Goal: Transaction & Acquisition: Subscribe to service/newsletter

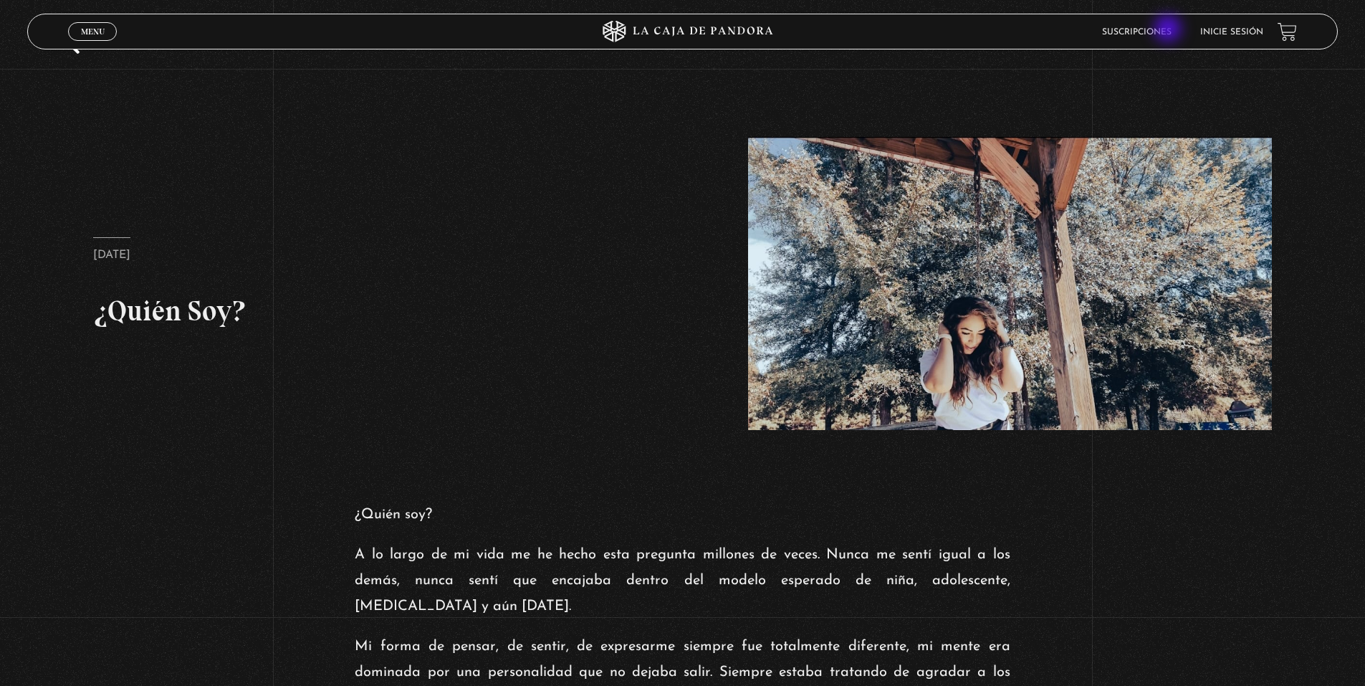
click at [1169, 30] on link "Suscripciones" at bounding box center [1137, 32] width 70 height 9
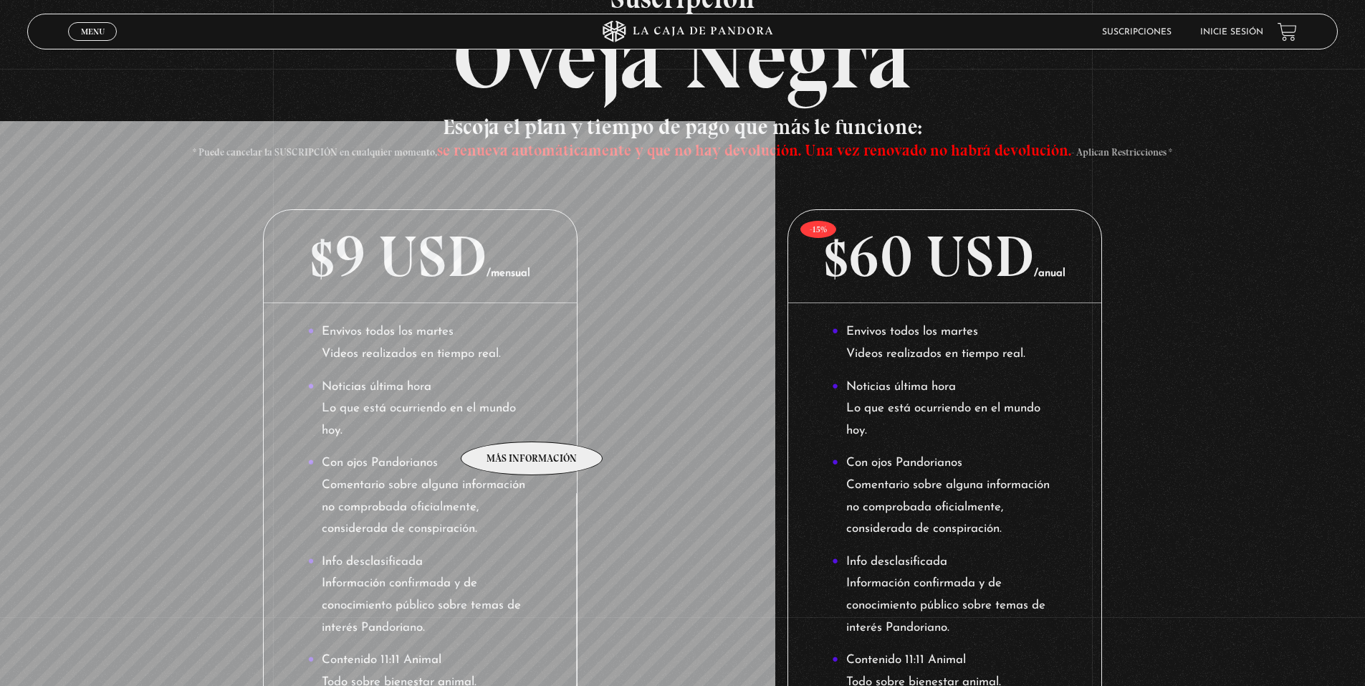
scroll to position [120, 0]
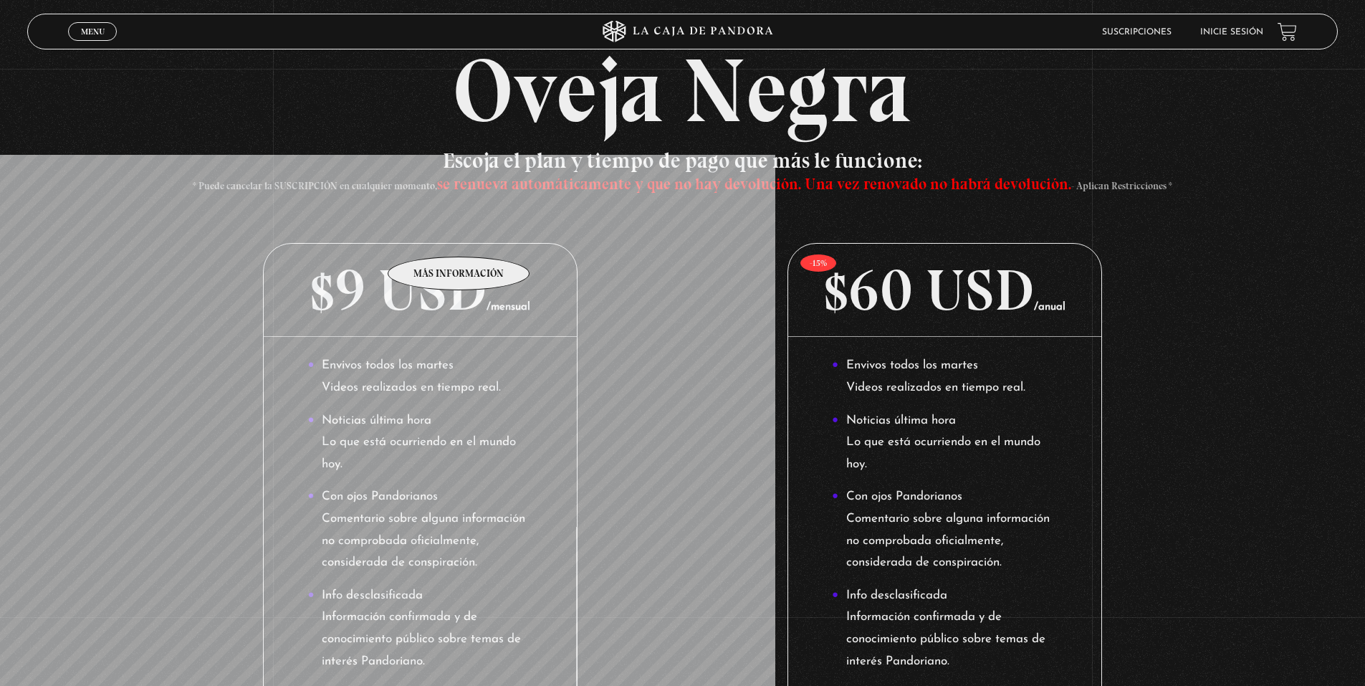
click at [459, 244] on p "$9 USD /mensual" at bounding box center [420, 290] width 313 height 93
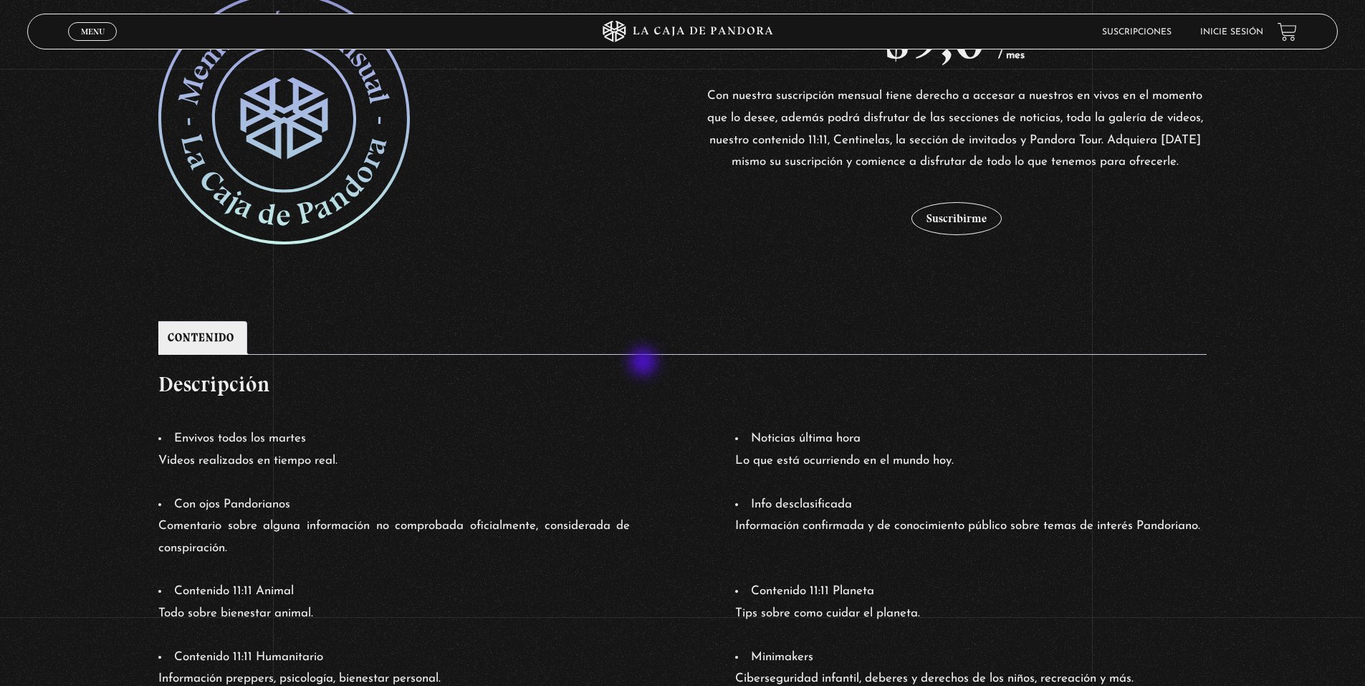
scroll to position [577, 0]
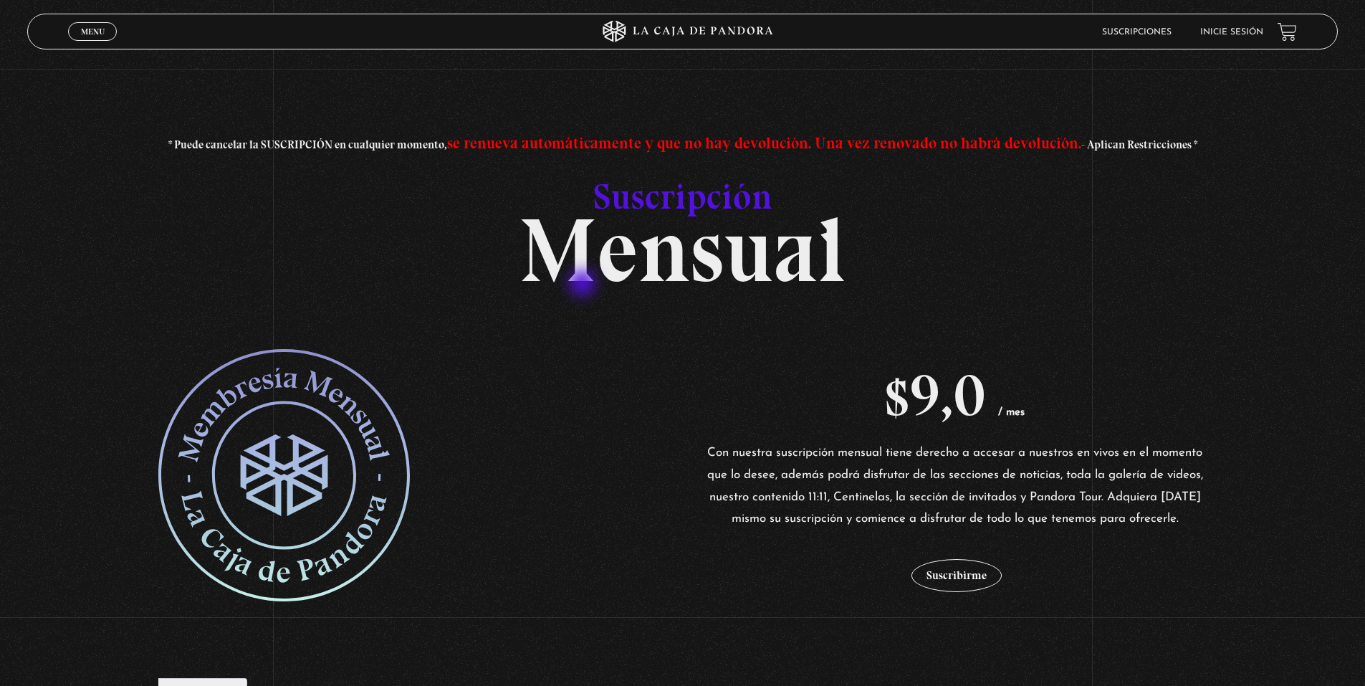
scroll to position [0, 0]
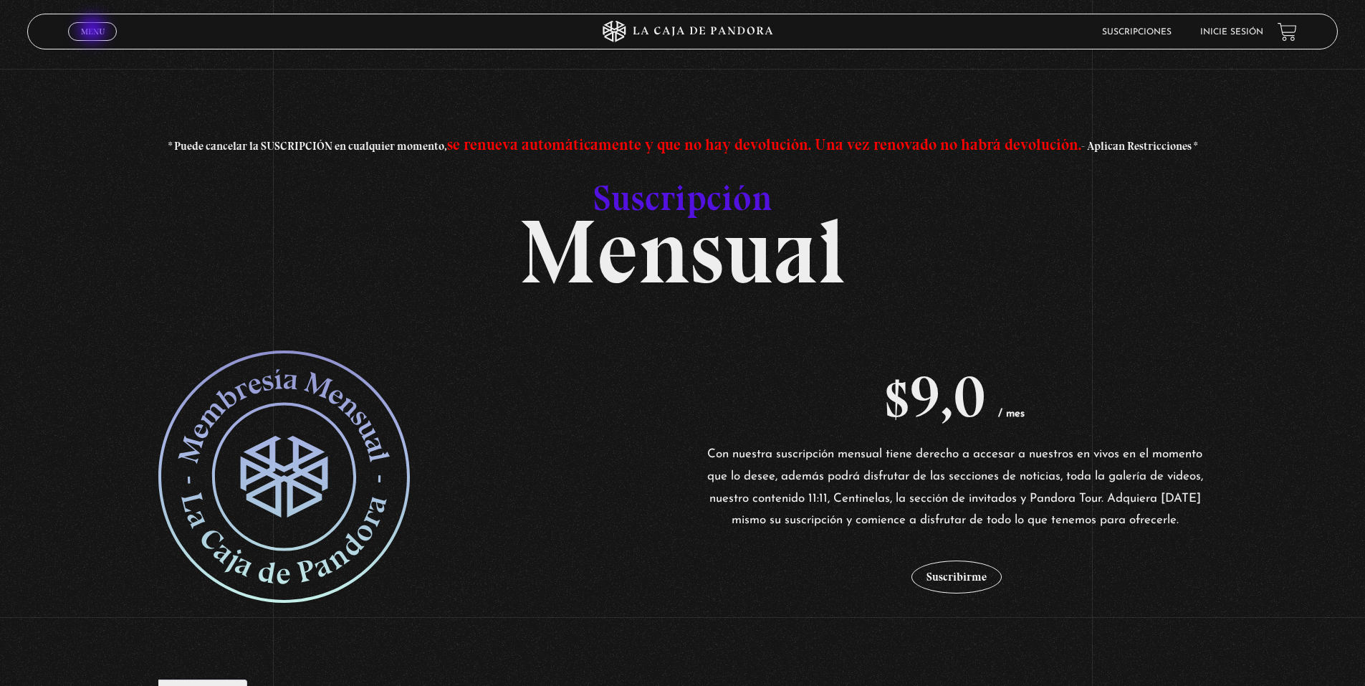
click at [94, 31] on span "Menu" at bounding box center [93, 31] width 24 height 9
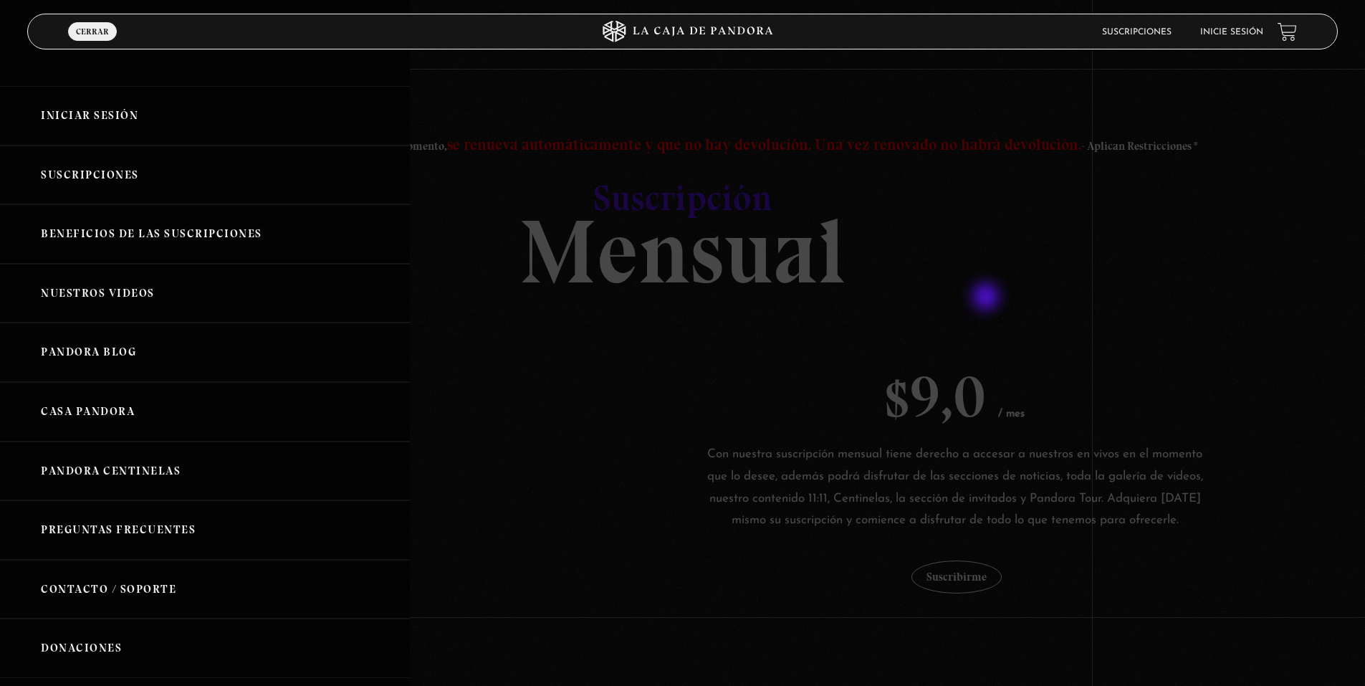
click at [987, 298] on div at bounding box center [682, 343] width 1365 height 686
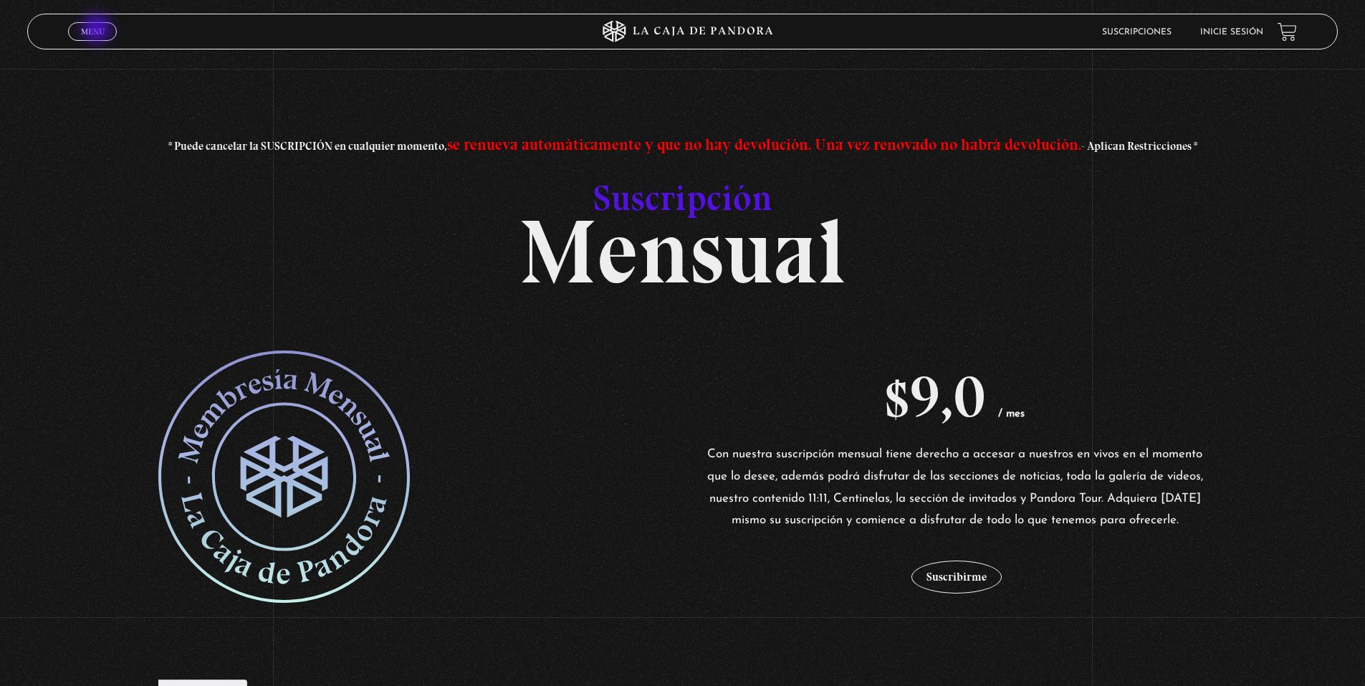
click at [98, 30] on link "Menu Cerrar" at bounding box center [92, 31] width 49 height 19
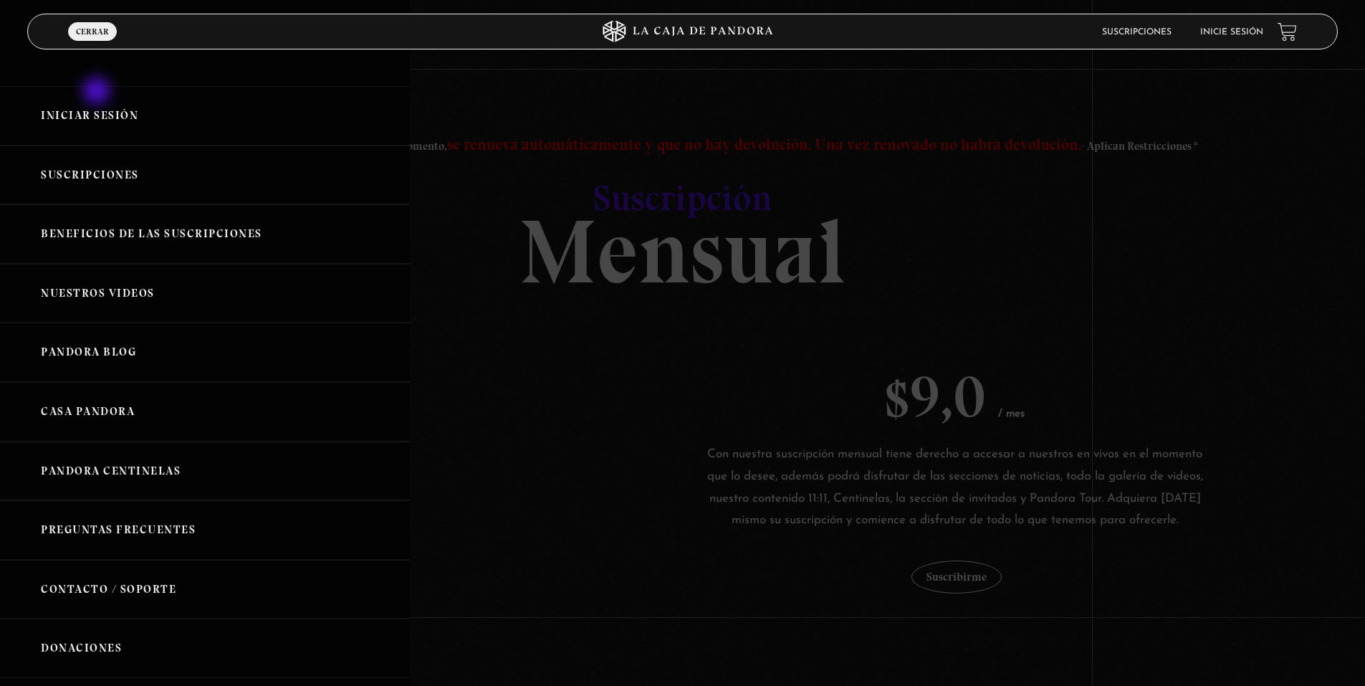
click at [98, 92] on link "Iniciar Sesión" at bounding box center [205, 115] width 410 height 59
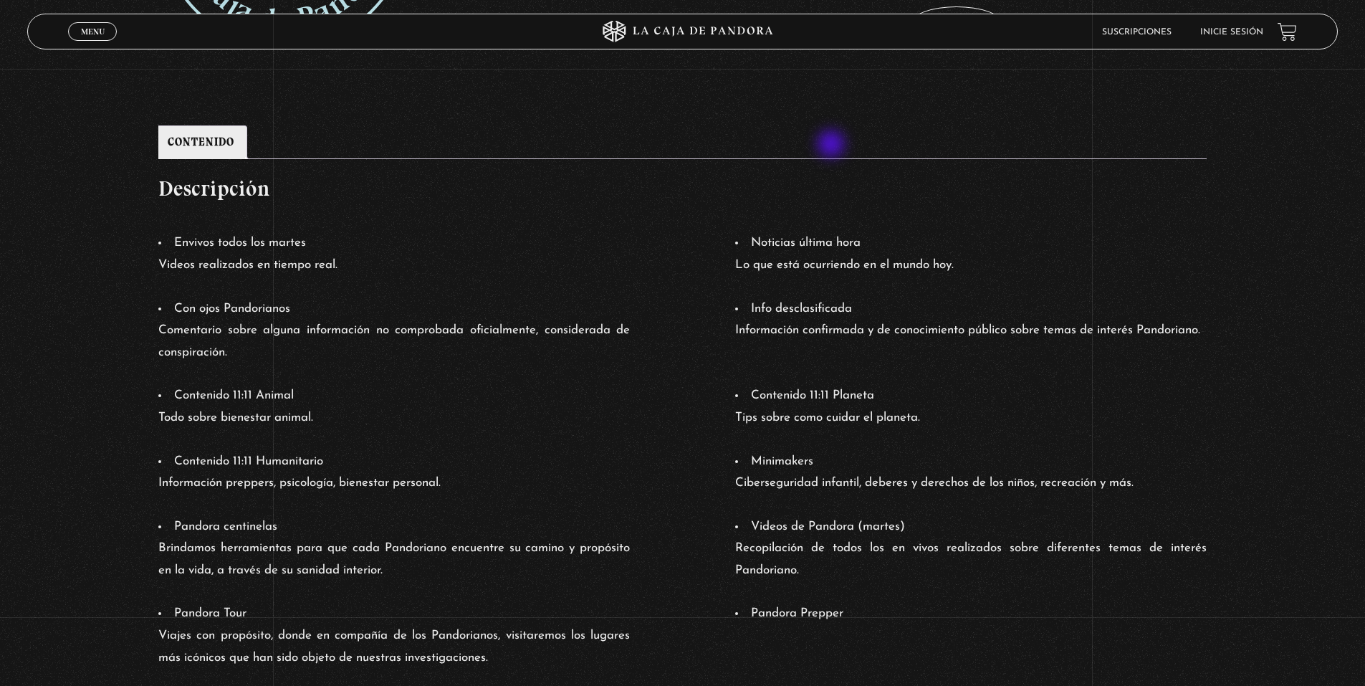
scroll to position [577, 0]
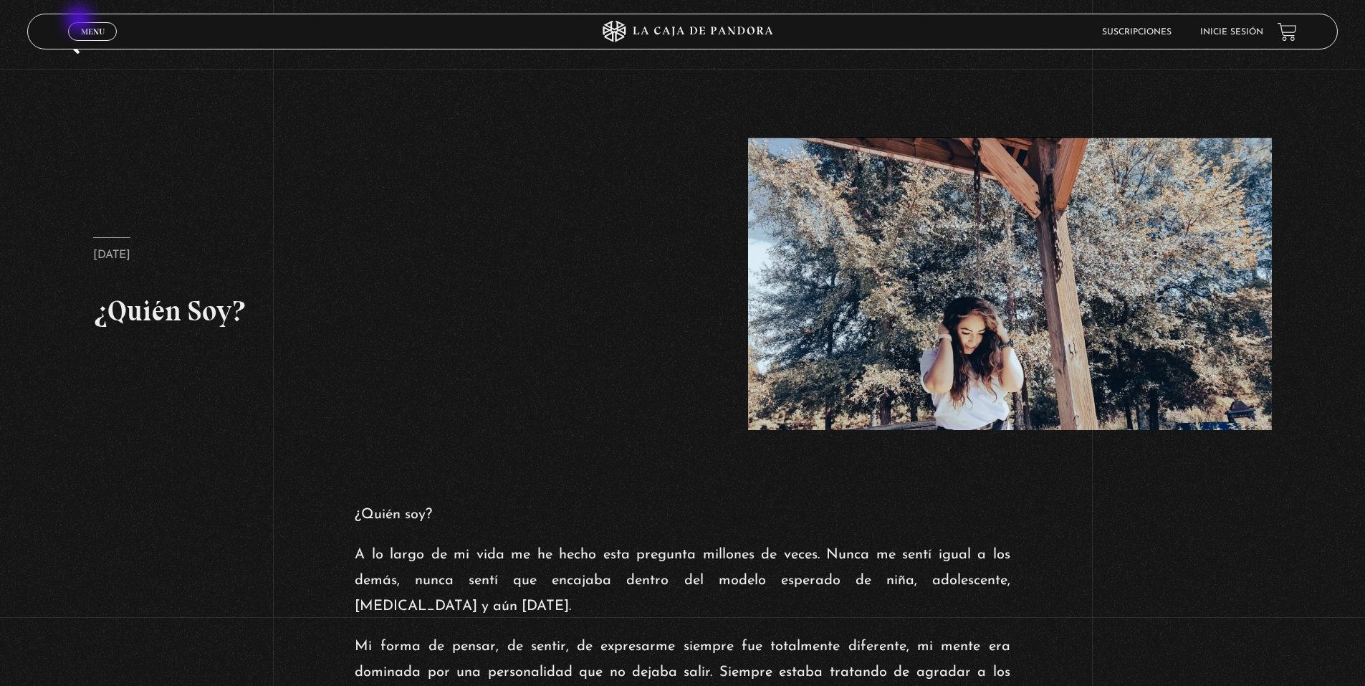
click at [80, 21] on div "Menu Cerrar" at bounding box center [273, 31] width 410 height 34
click at [92, 28] on span "Menu" at bounding box center [93, 31] width 24 height 9
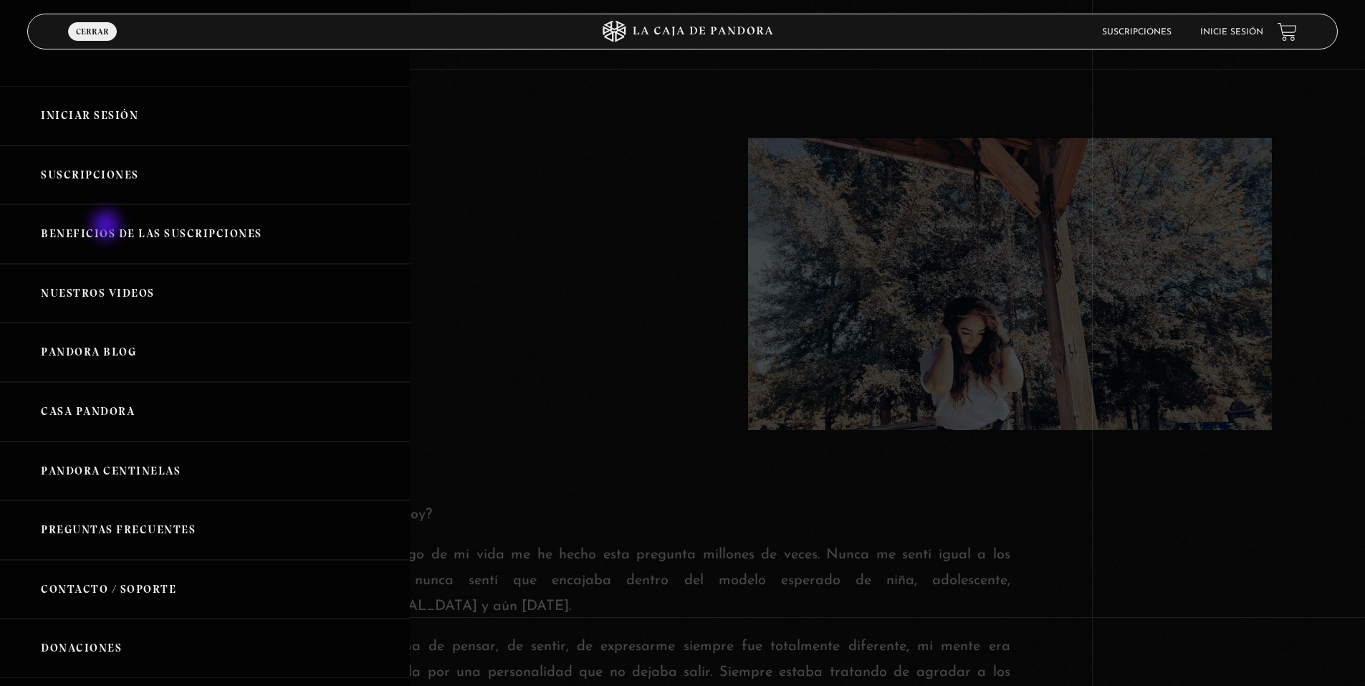
click at [107, 264] on link "Nuestros Videos" at bounding box center [205, 293] width 410 height 59
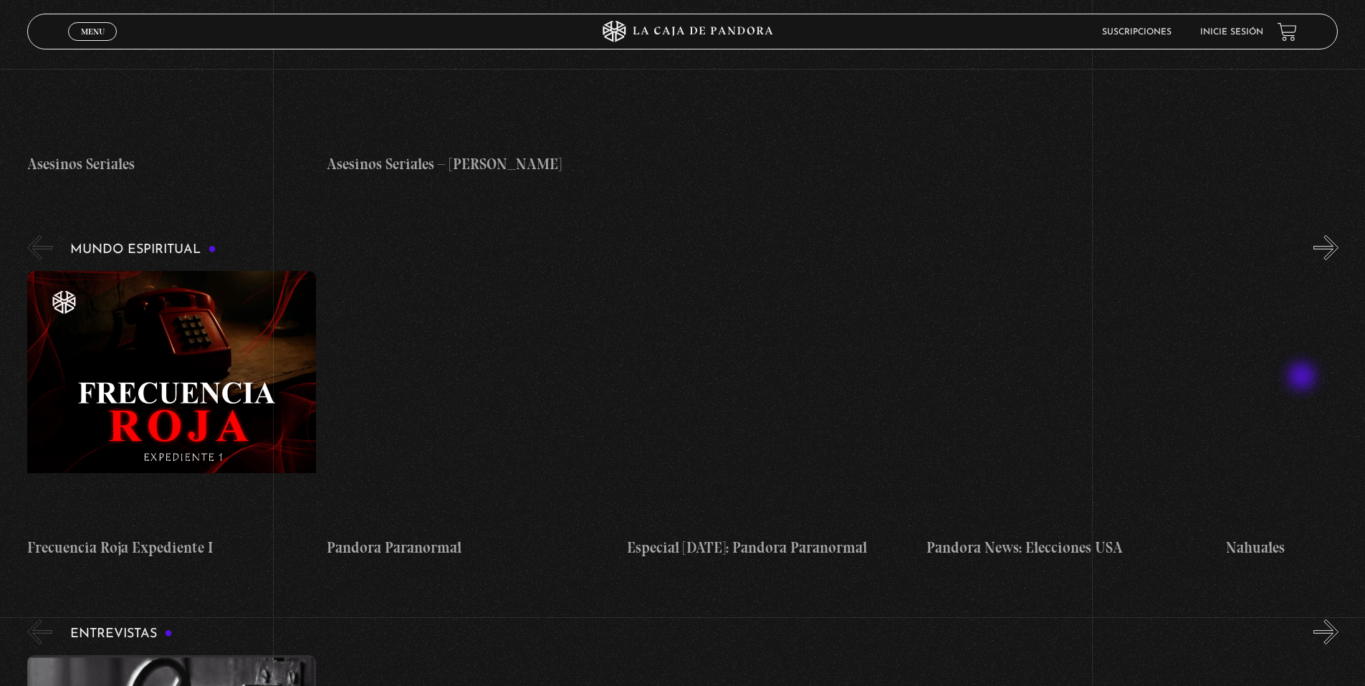
scroll to position [4060, 0]
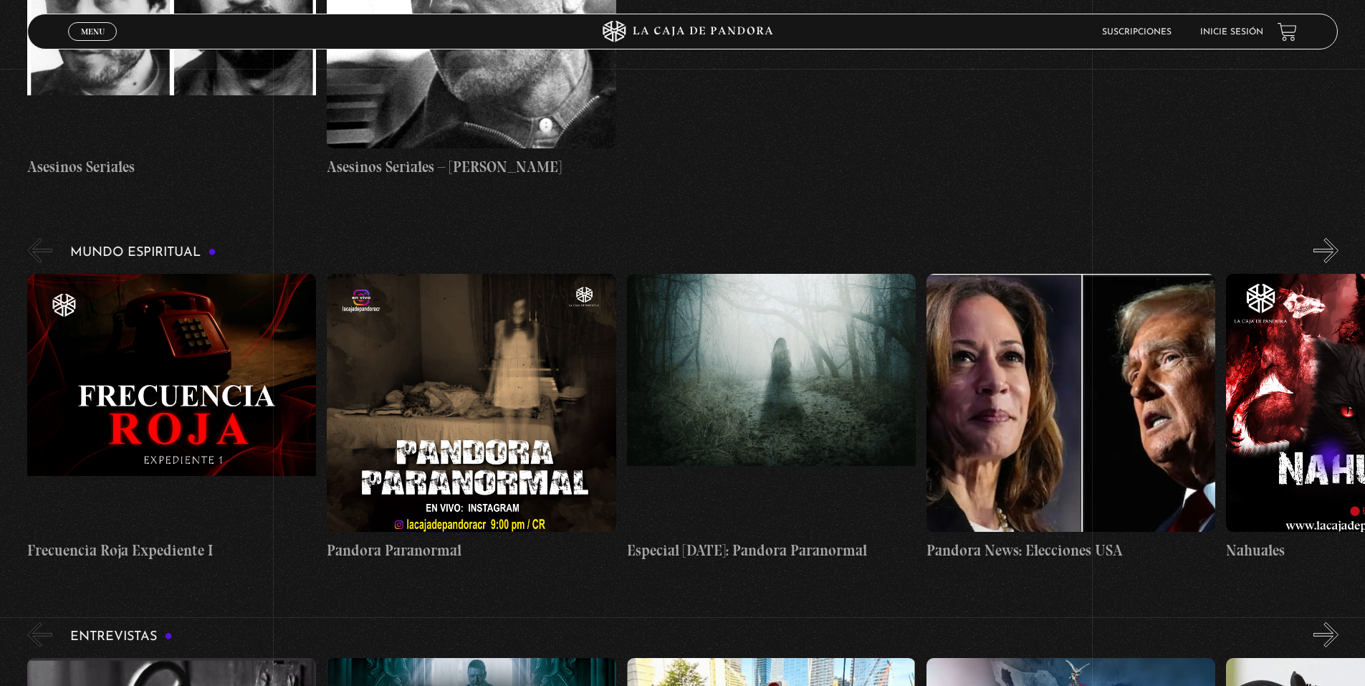
click at [1328, 622] on button "»" at bounding box center [1325, 634] width 25 height 25
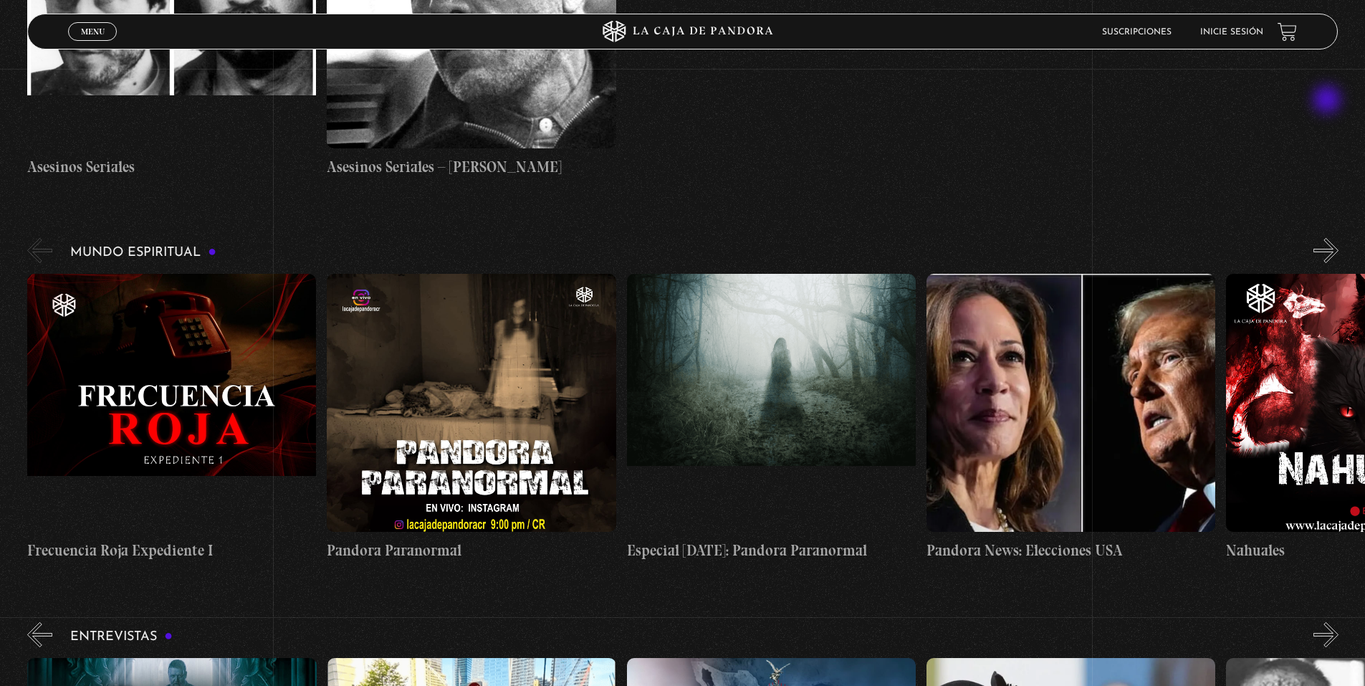
click at [1328, 622] on button "»" at bounding box center [1325, 634] width 25 height 25
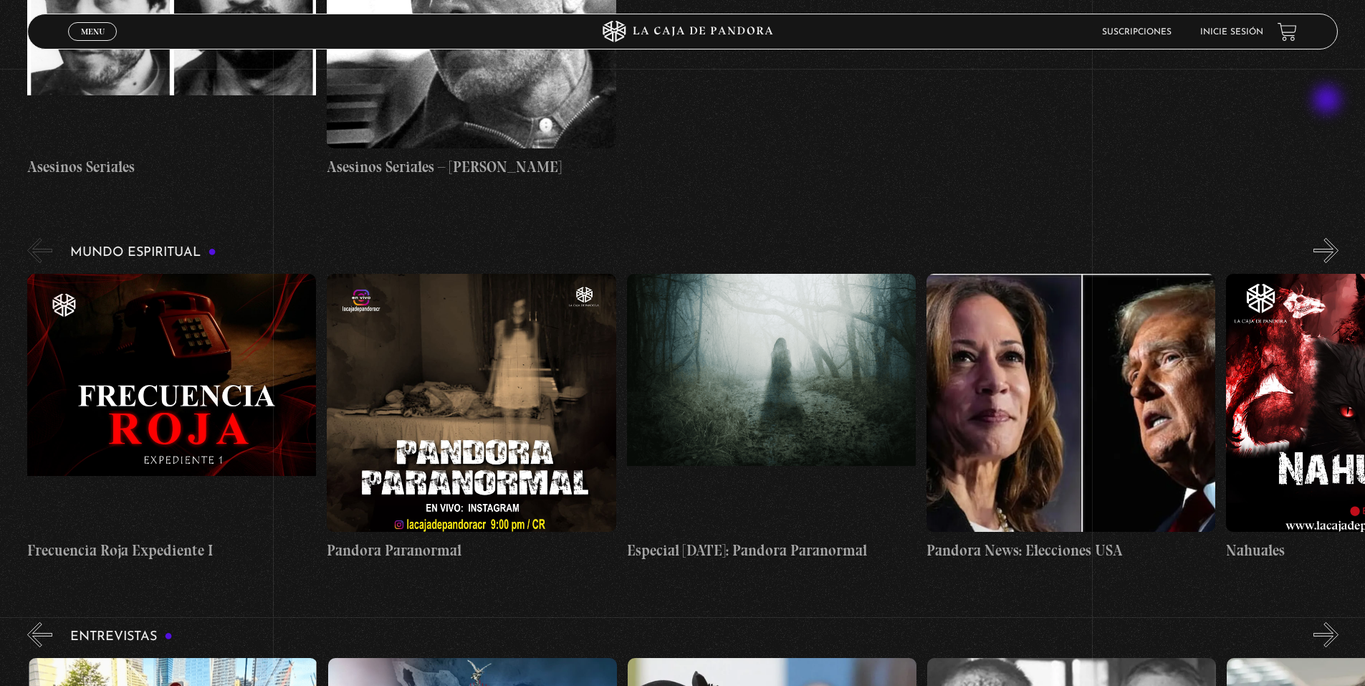
scroll to position [0, 599]
click at [1328, 622] on button "»" at bounding box center [1325, 634] width 25 height 25
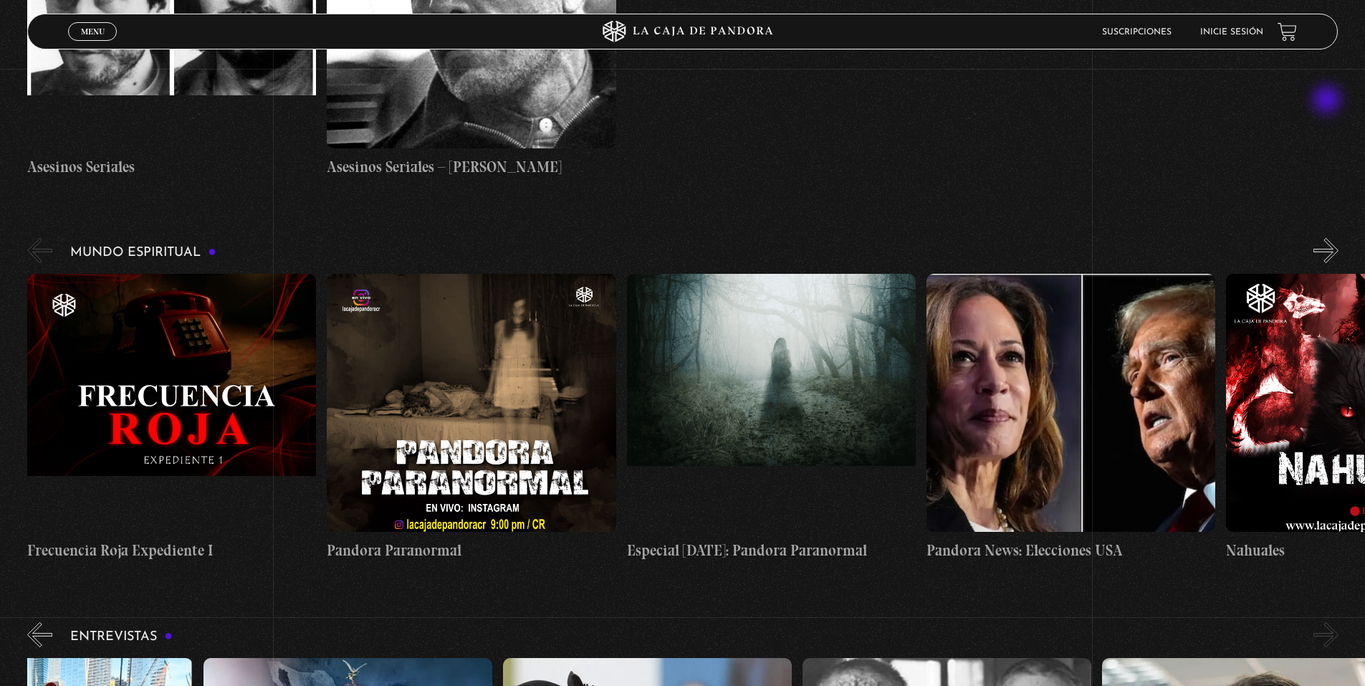
scroll to position [0, 749]
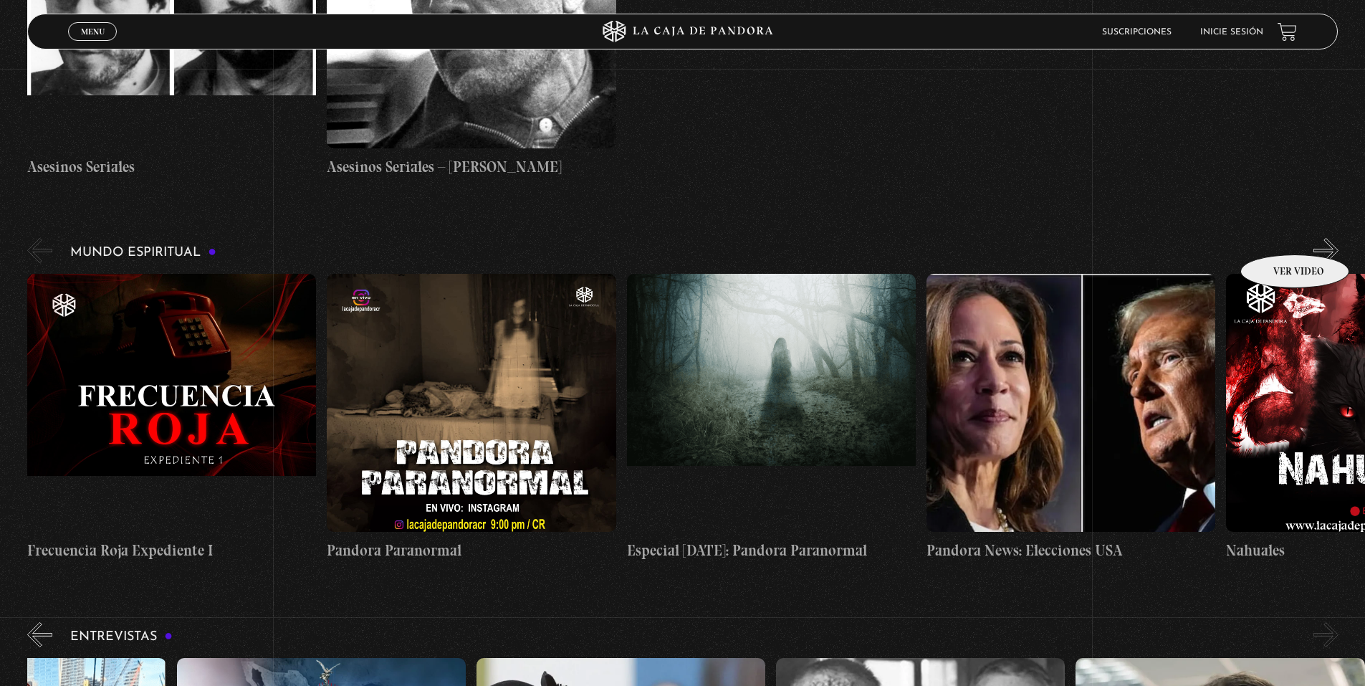
click at [41, 622] on button "«" at bounding box center [39, 634] width 25 height 25
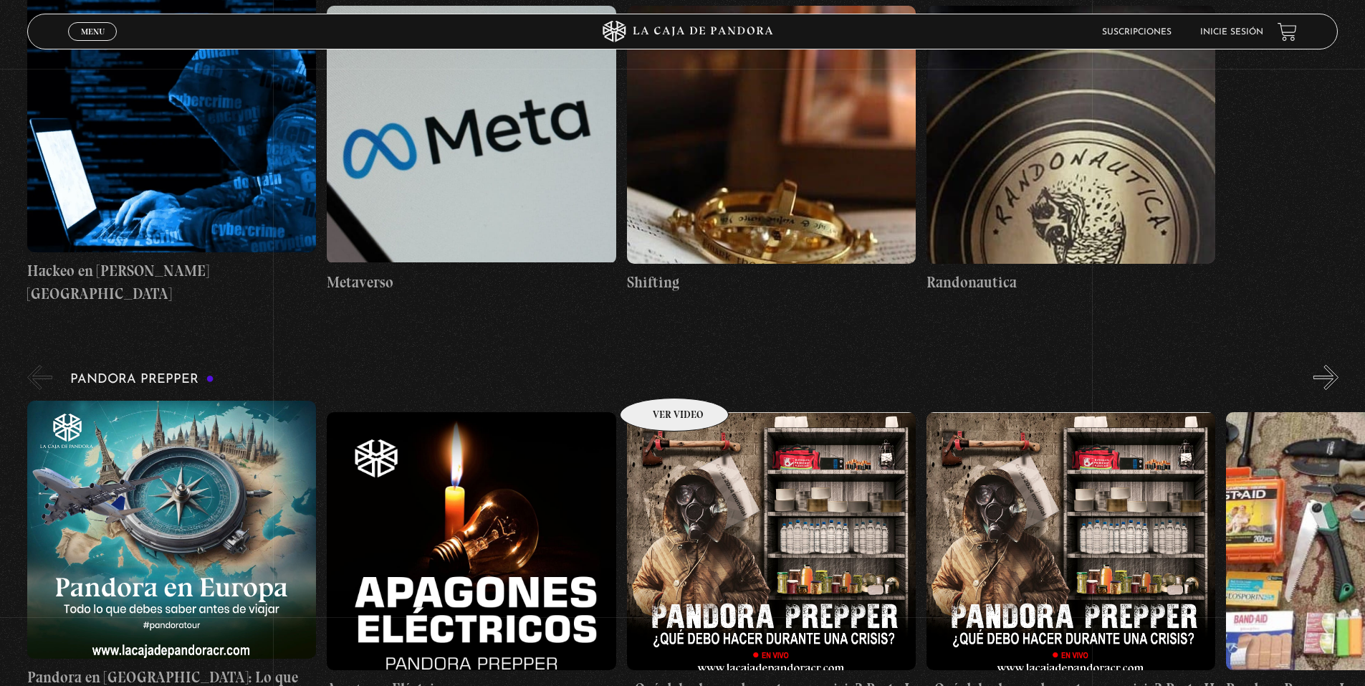
scroll to position [2746, 0]
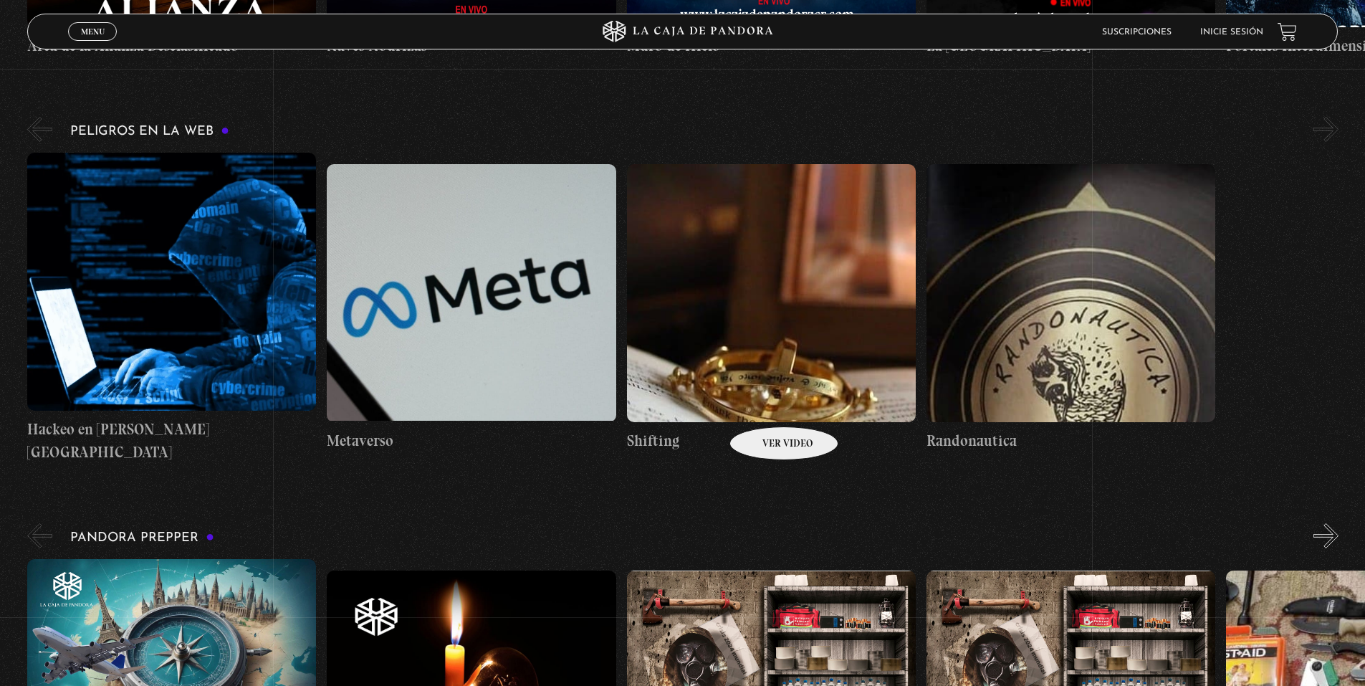
scroll to position [2508, 0]
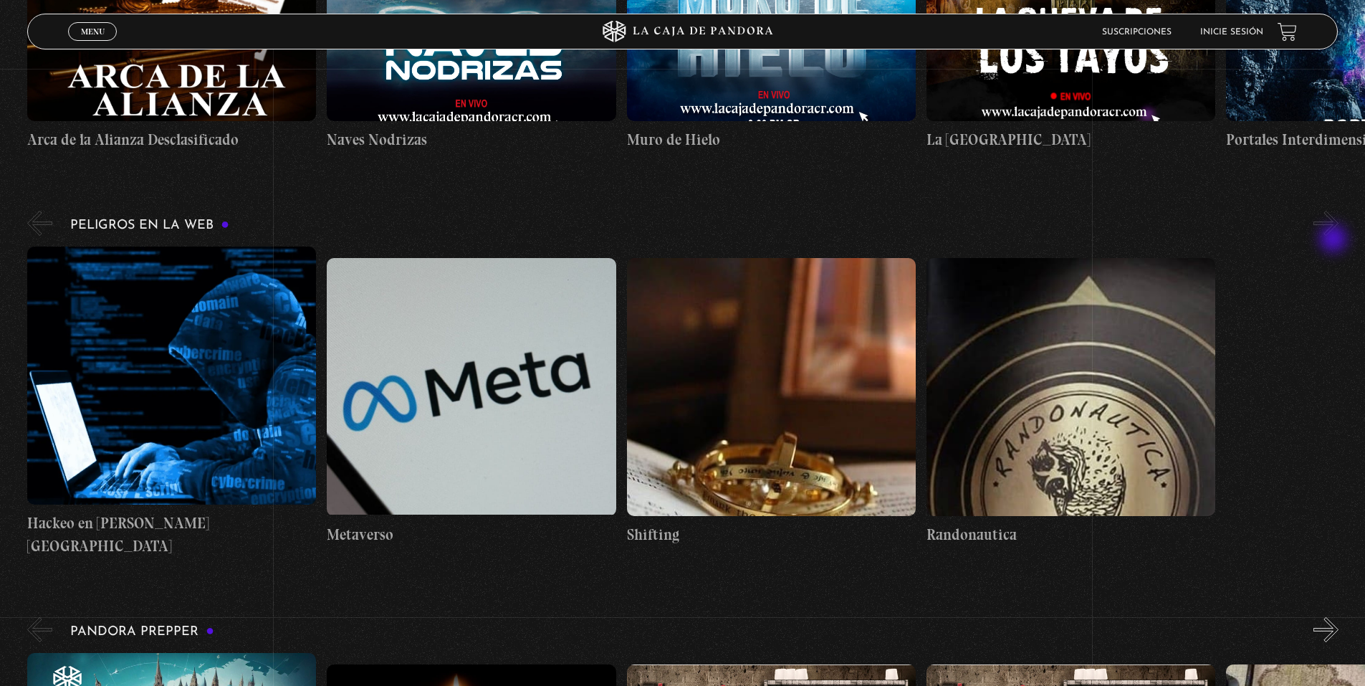
click at [1335, 617] on button "»" at bounding box center [1325, 629] width 25 height 25
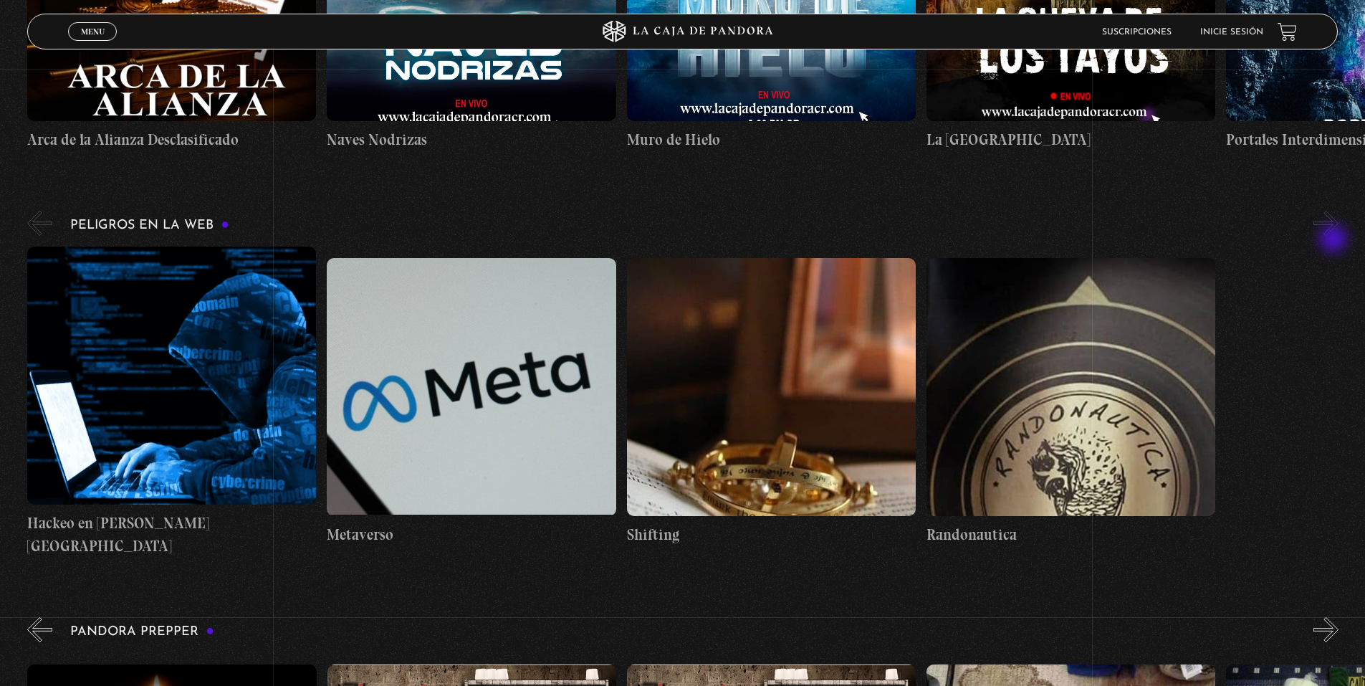
click at [1335, 617] on button "»" at bounding box center [1325, 629] width 25 height 25
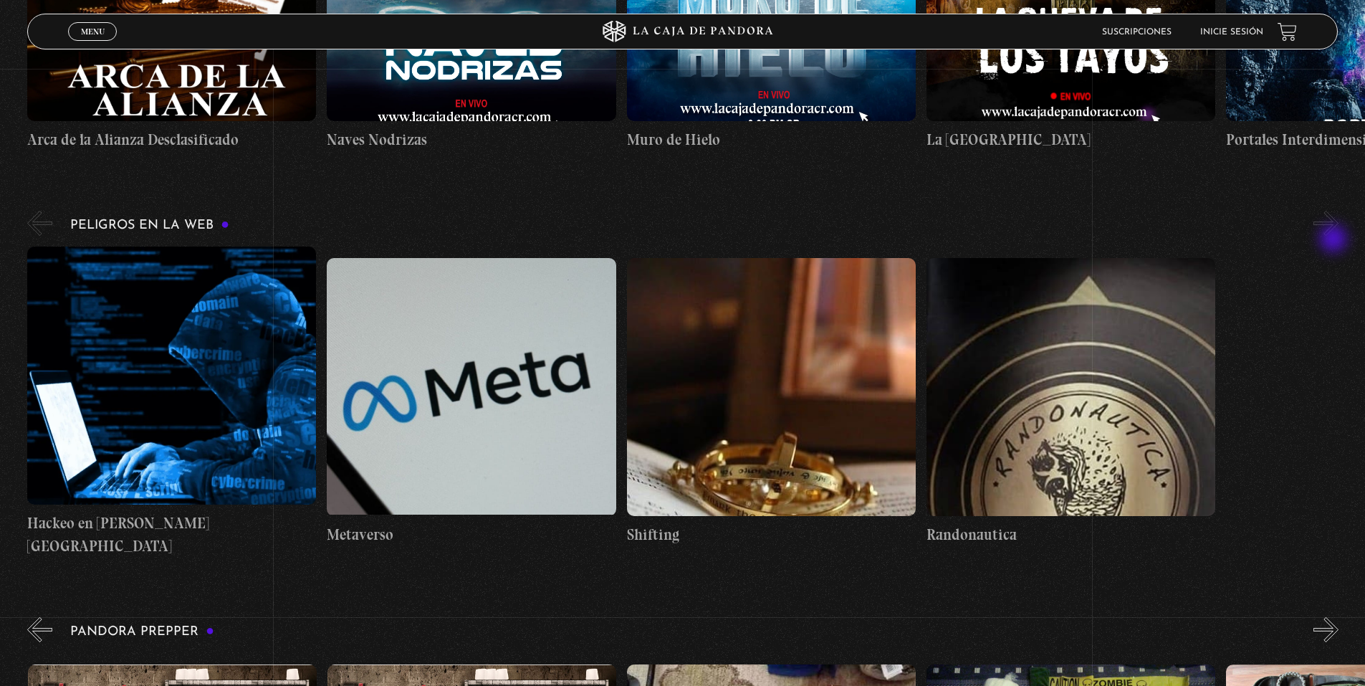
click at [1335, 617] on button "»" at bounding box center [1325, 629] width 25 height 25
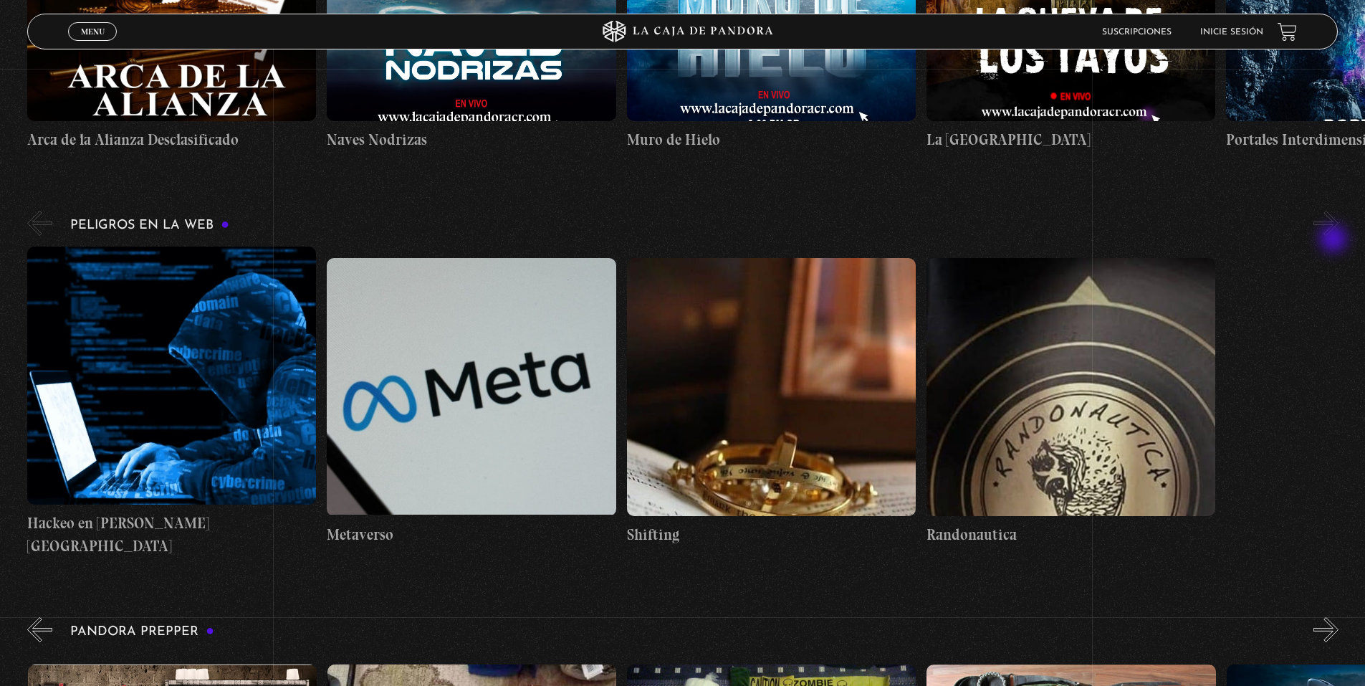
click at [1335, 617] on button "»" at bounding box center [1325, 629] width 25 height 25
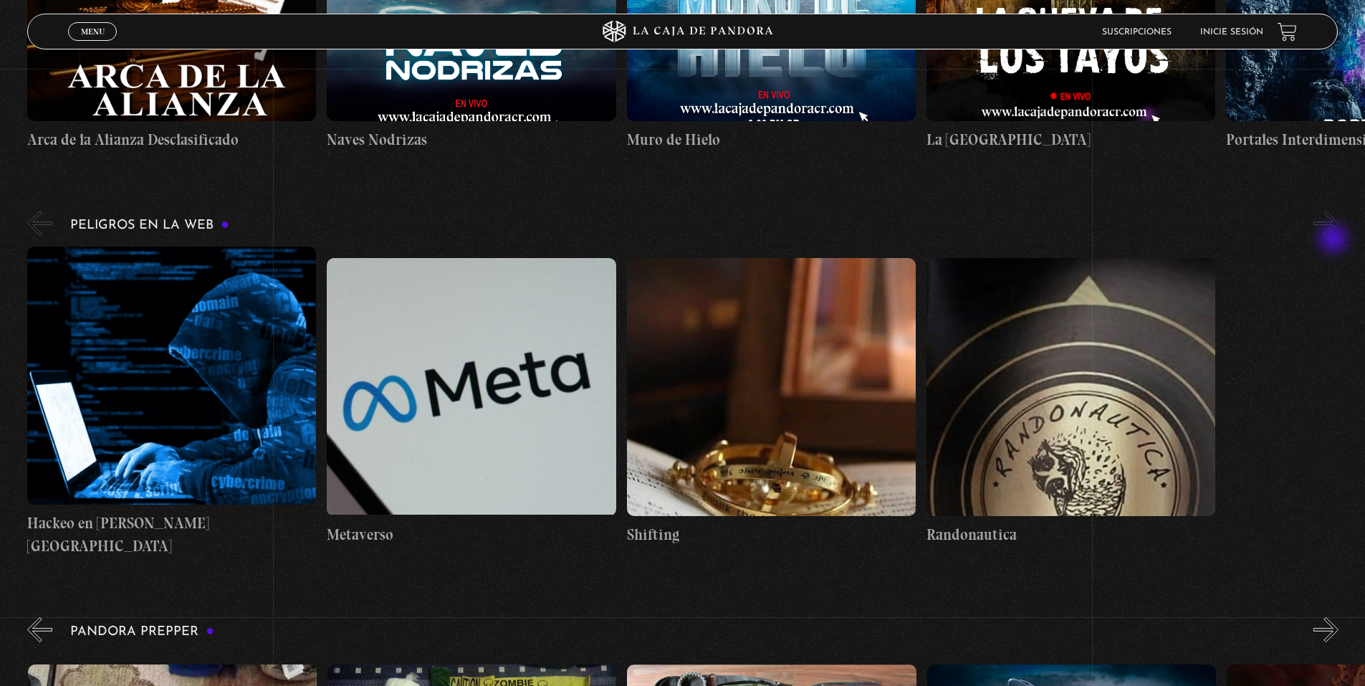
click at [1335, 617] on button "»" at bounding box center [1325, 629] width 25 height 25
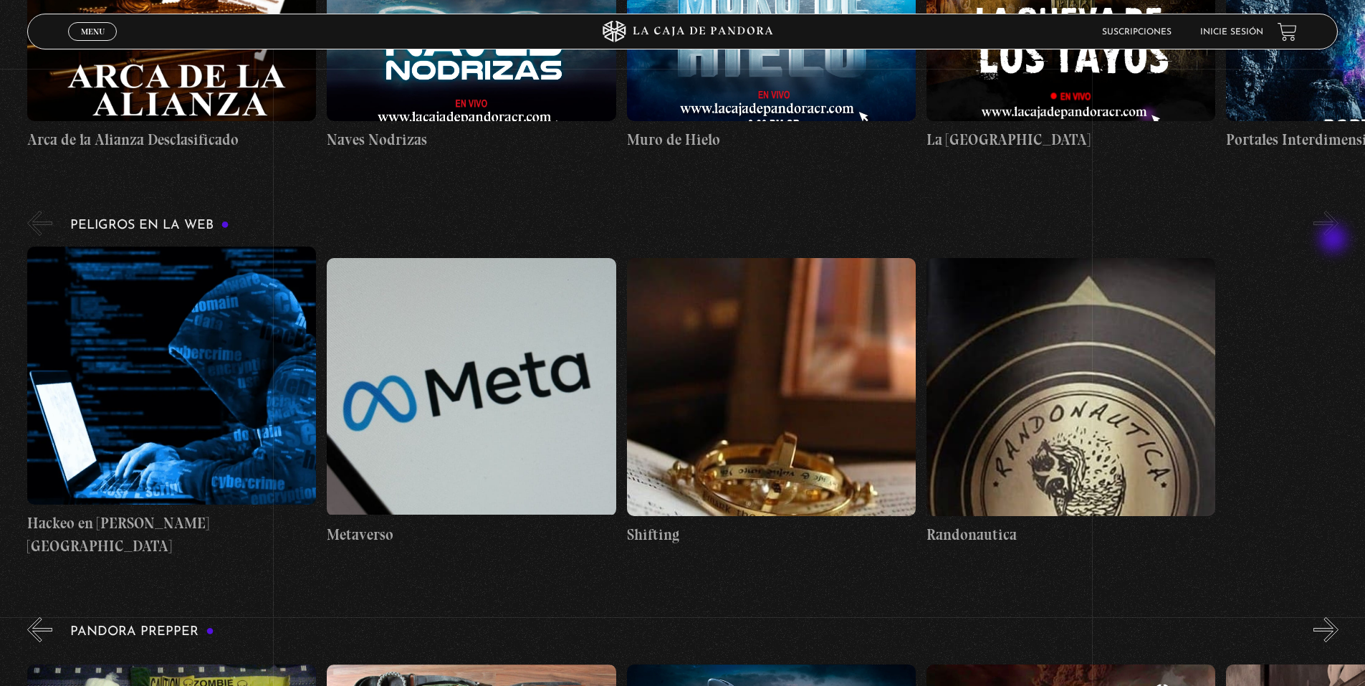
click at [1335, 617] on button "»" at bounding box center [1325, 629] width 25 height 25
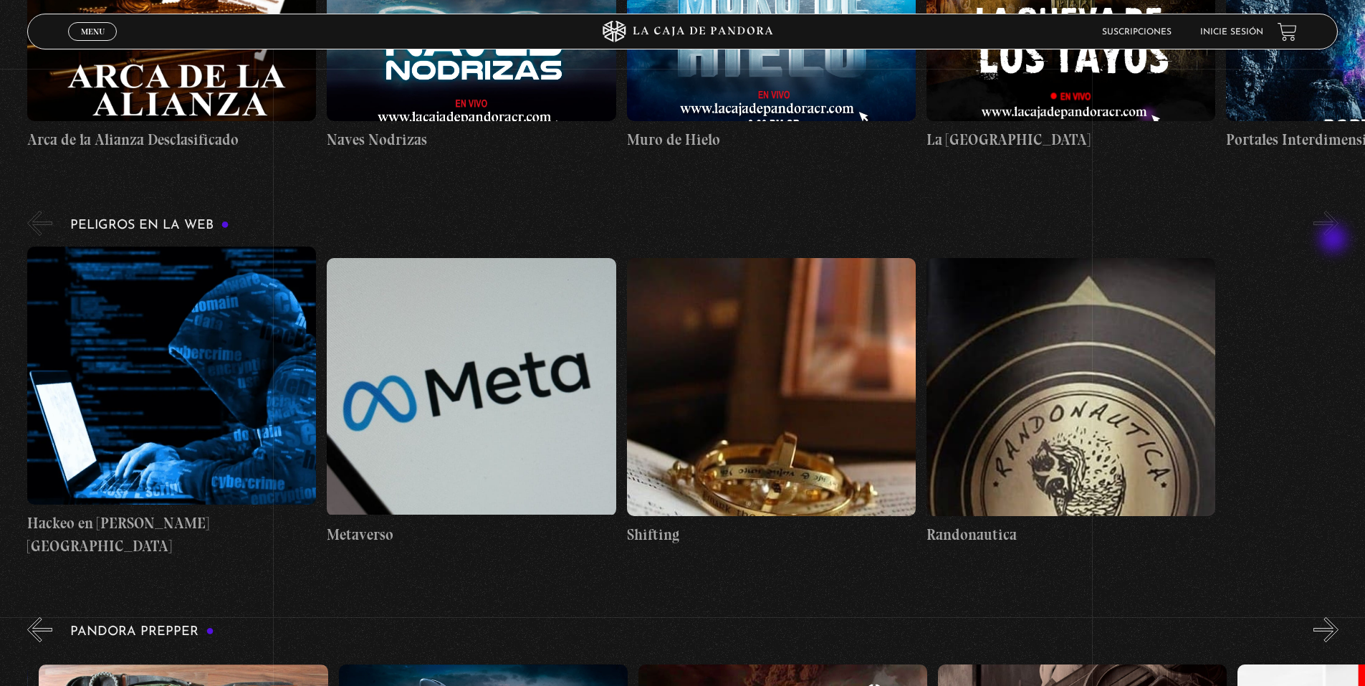
click at [1335, 617] on button "»" at bounding box center [1325, 629] width 25 height 25
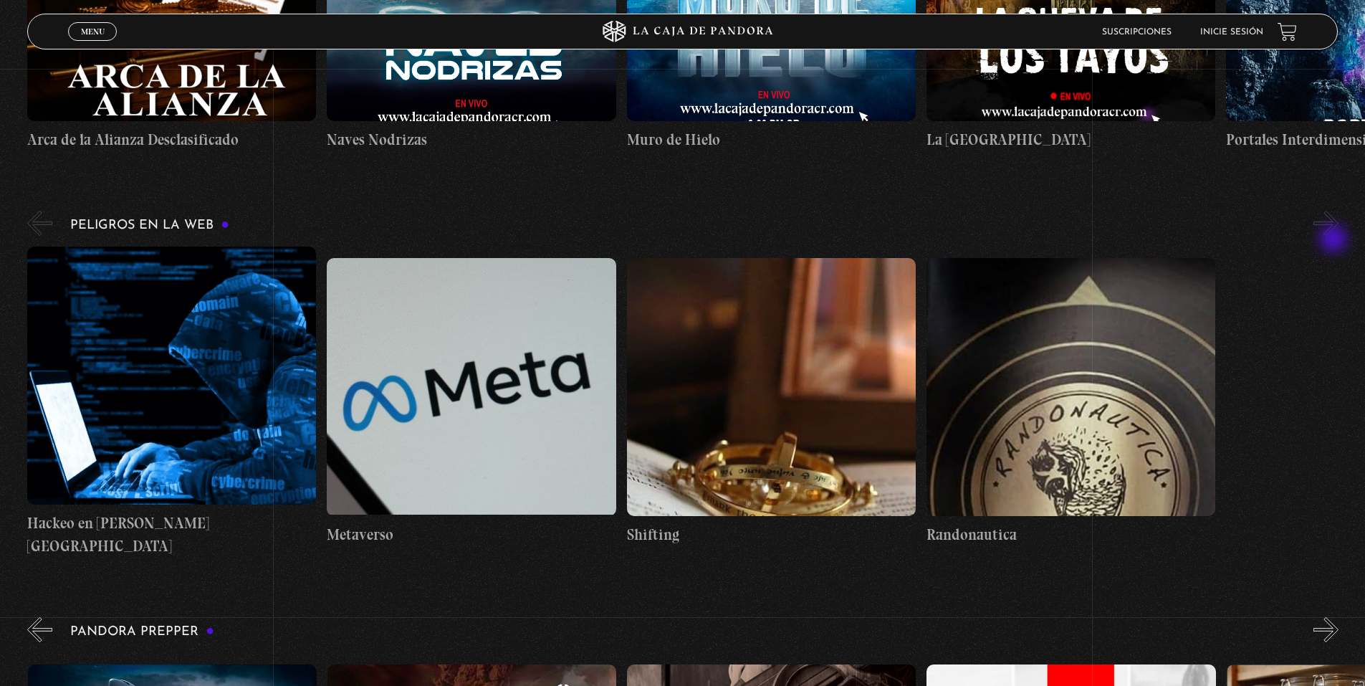
click at [1335, 617] on button "»" at bounding box center [1325, 629] width 25 height 25
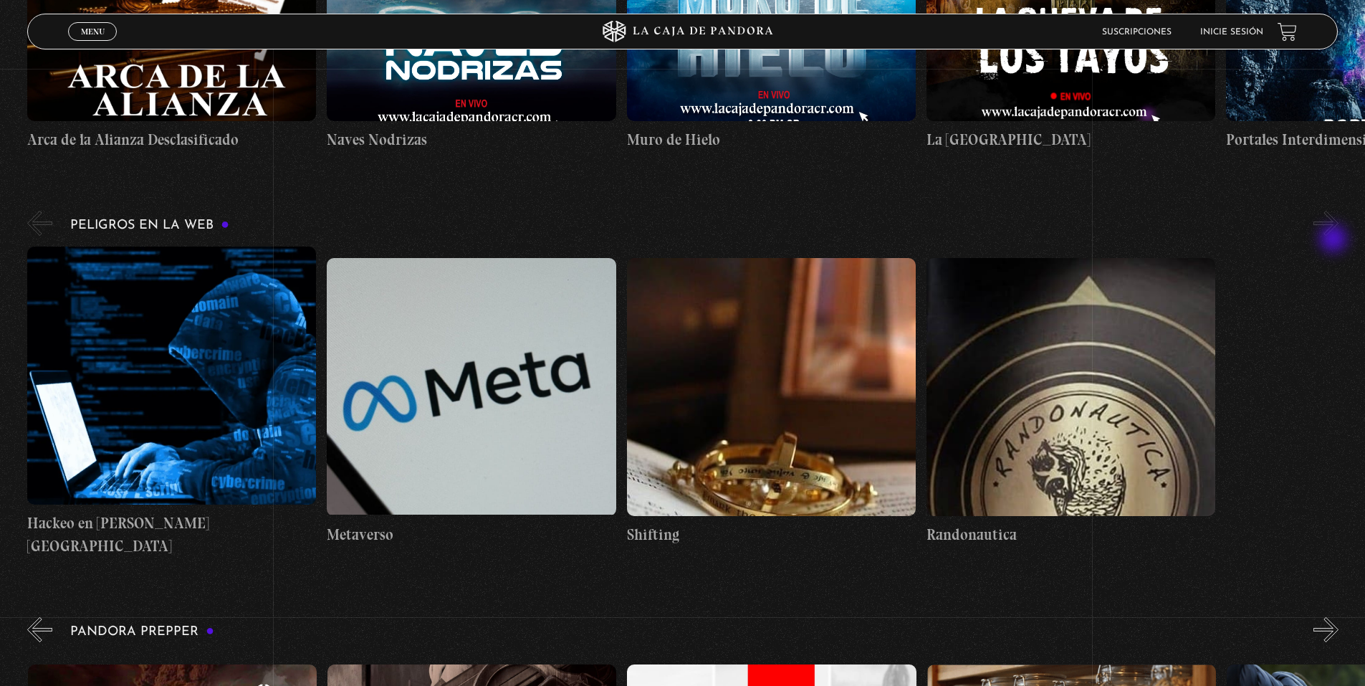
click at [1335, 617] on button "»" at bounding box center [1325, 629] width 25 height 25
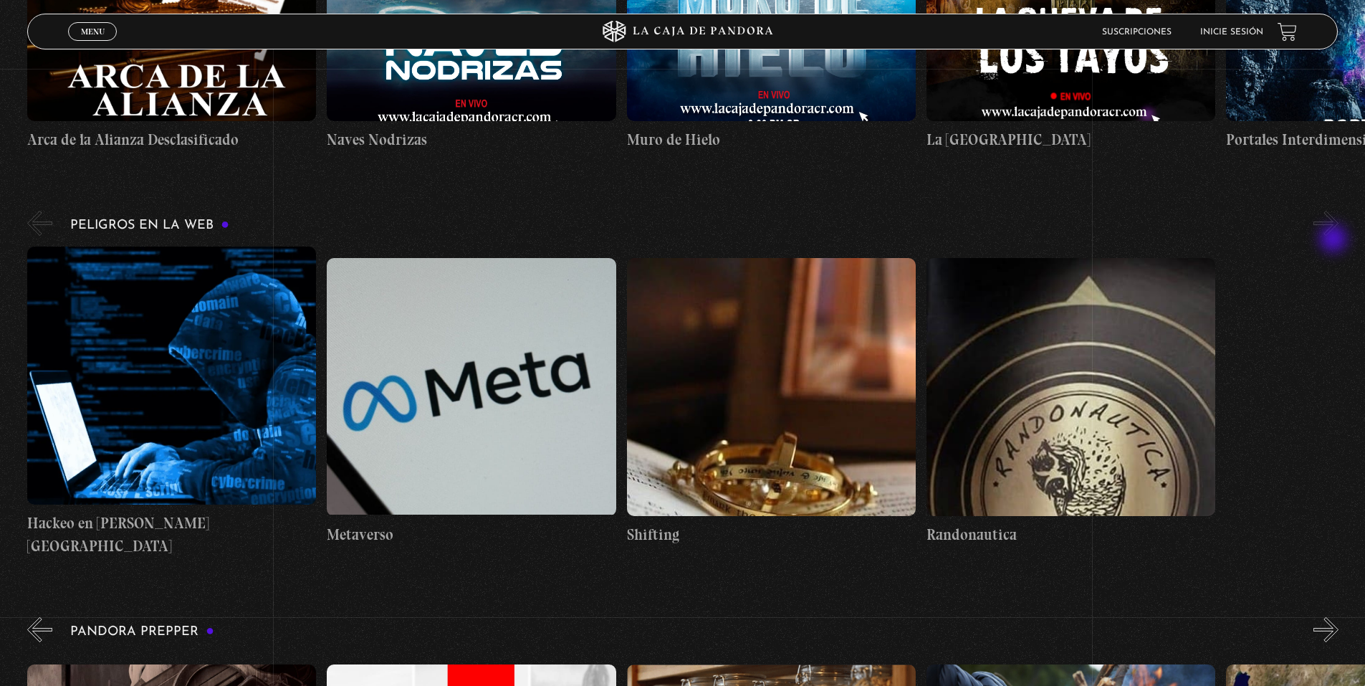
click at [1335, 617] on button "»" at bounding box center [1325, 629] width 25 height 25
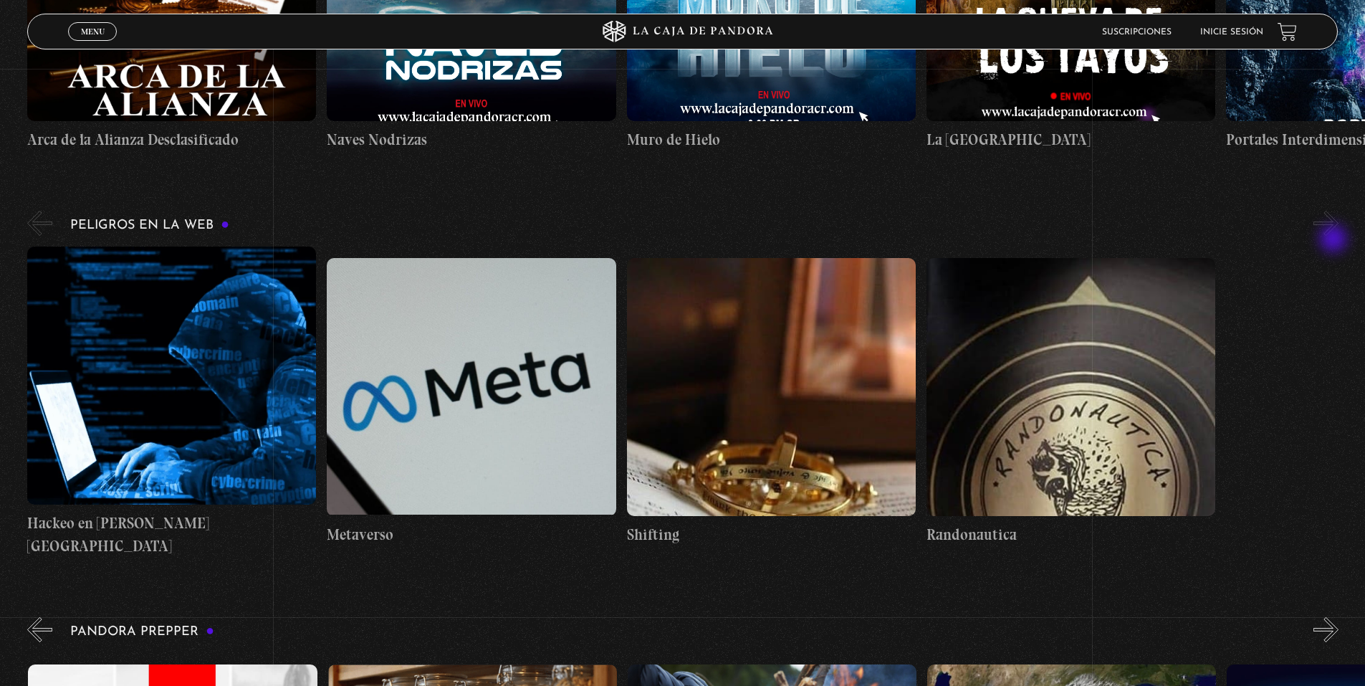
scroll to position [0, 2996]
click at [1335, 617] on button "»" at bounding box center [1325, 629] width 25 height 25
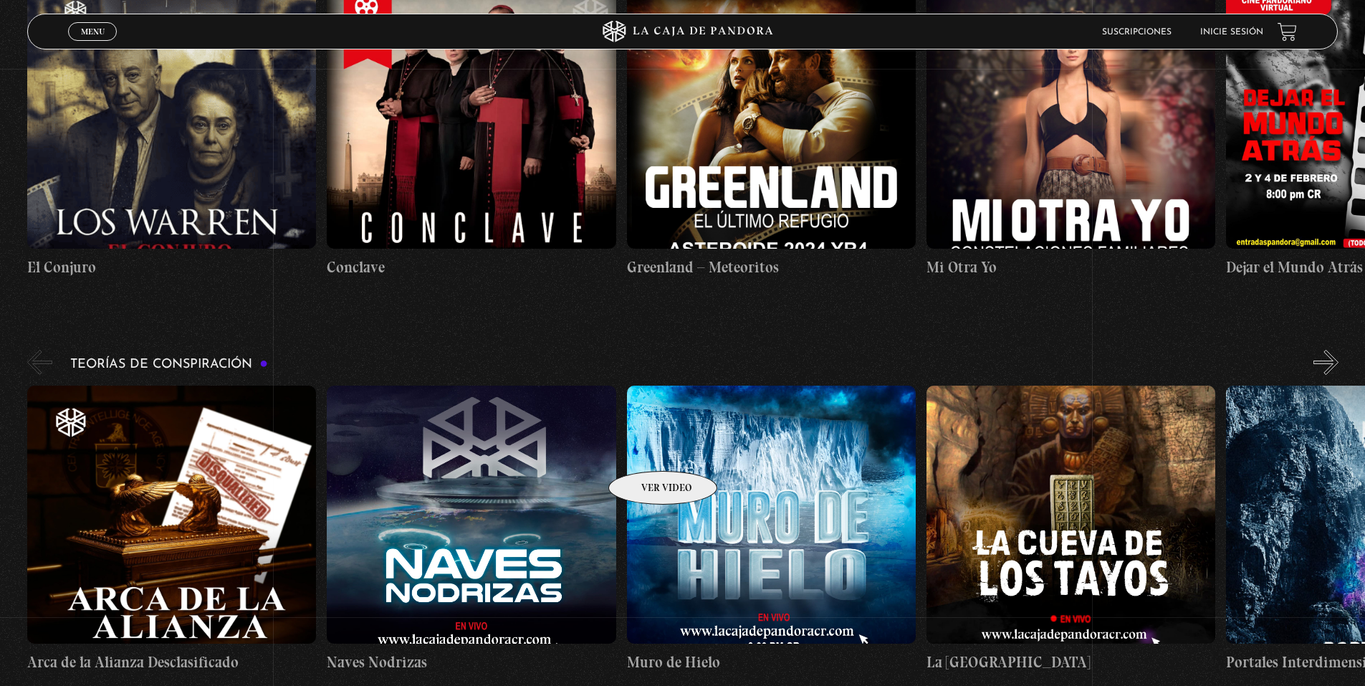
scroll to position [1791, 0]
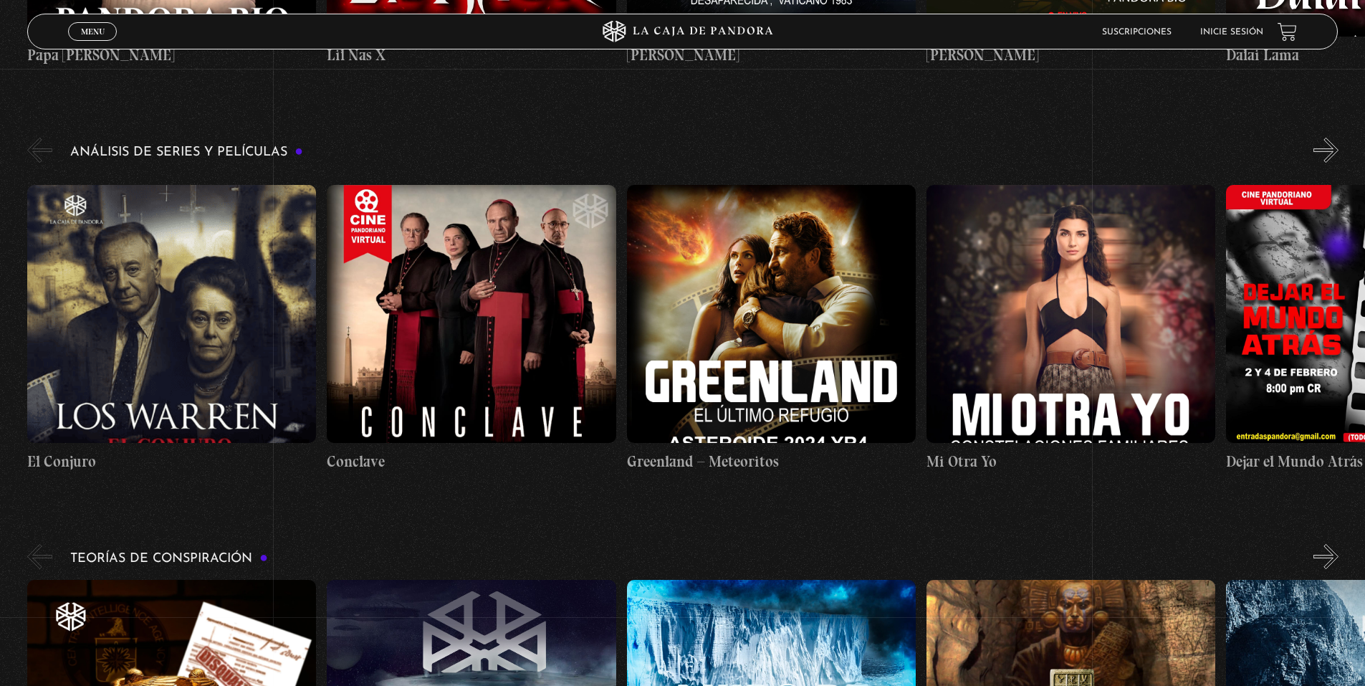
click at [1338, 544] on button "»" at bounding box center [1325, 556] width 25 height 25
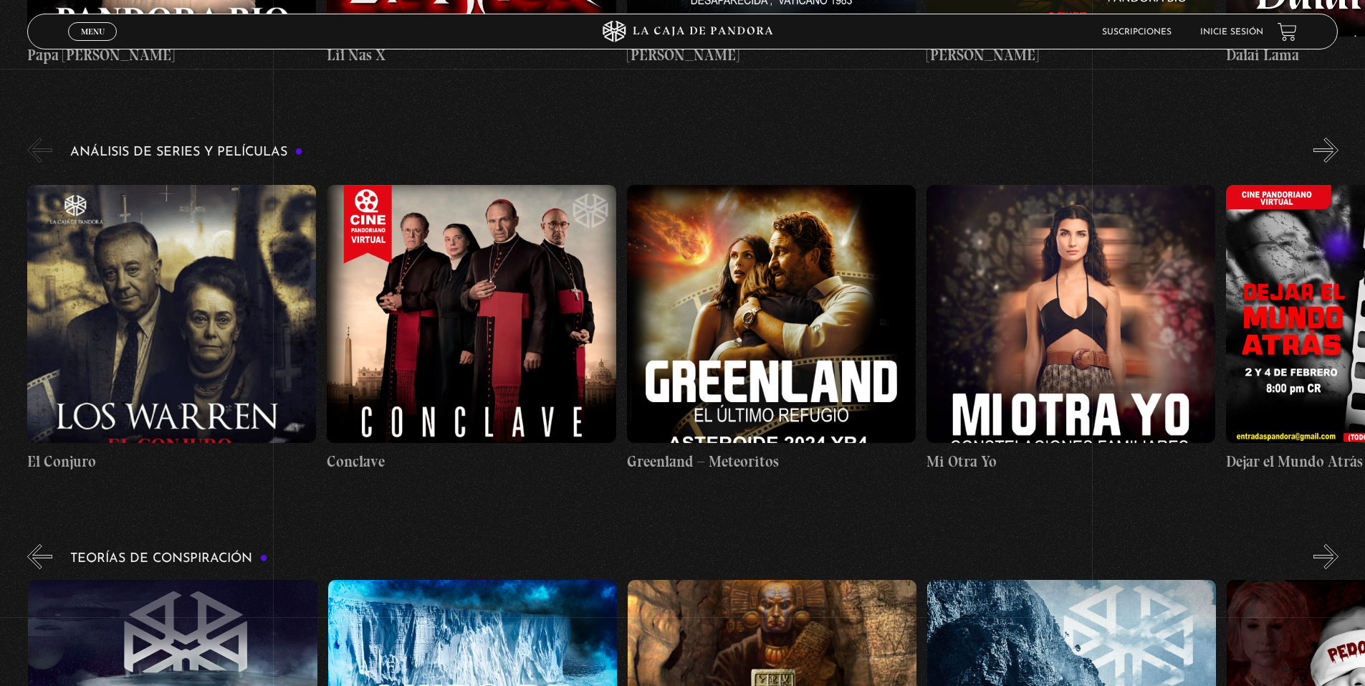
click at [1338, 544] on button "»" at bounding box center [1325, 556] width 25 height 25
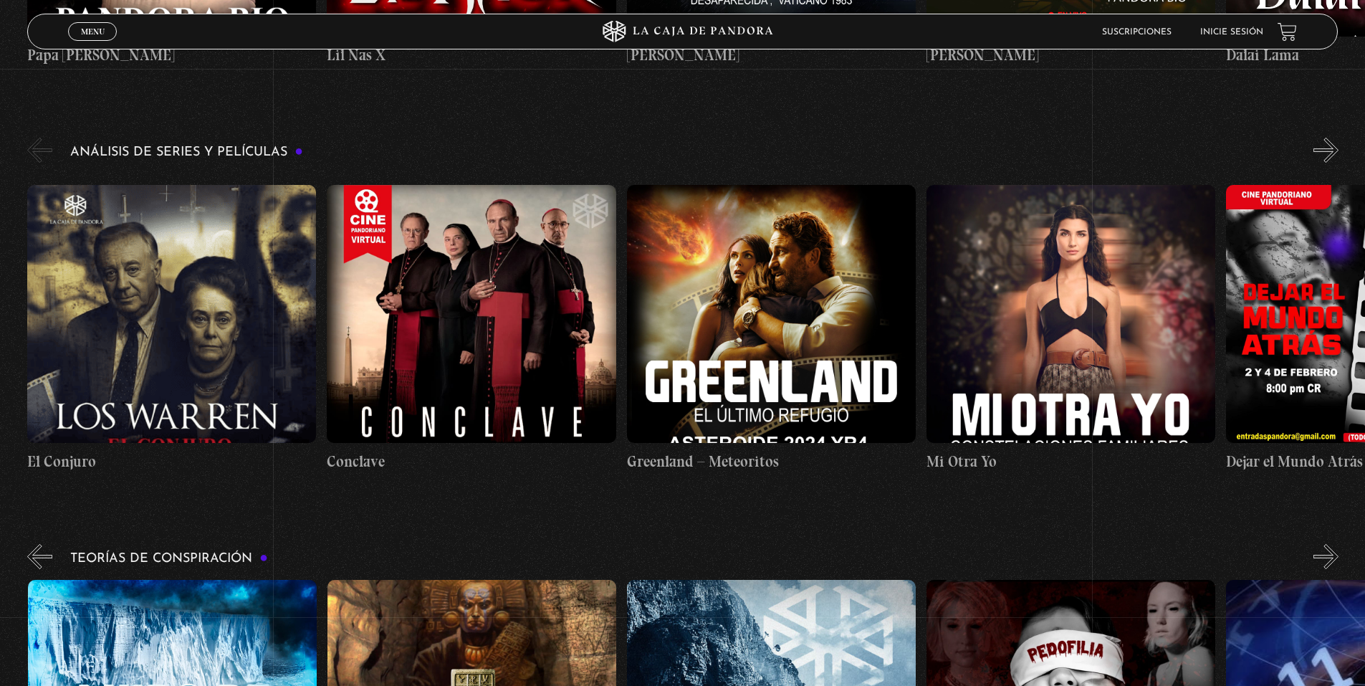
click at [1338, 544] on button "»" at bounding box center [1325, 556] width 25 height 25
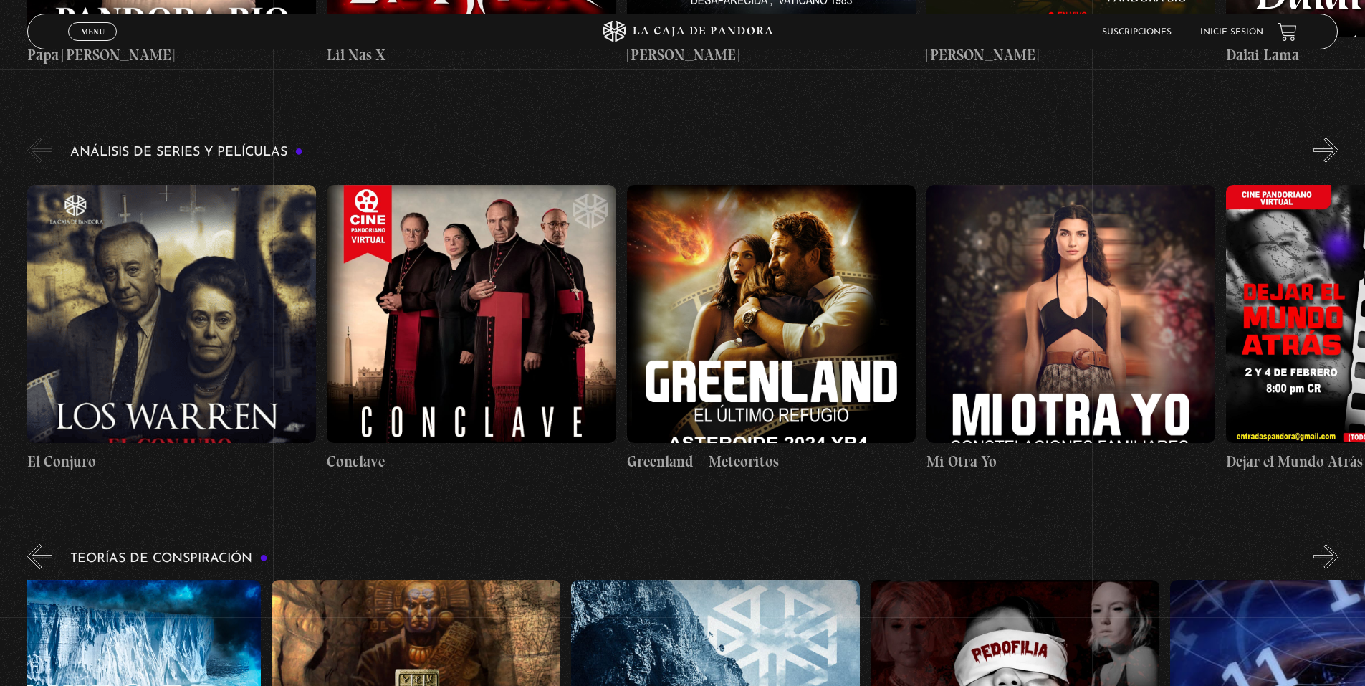
scroll to position [0, 749]
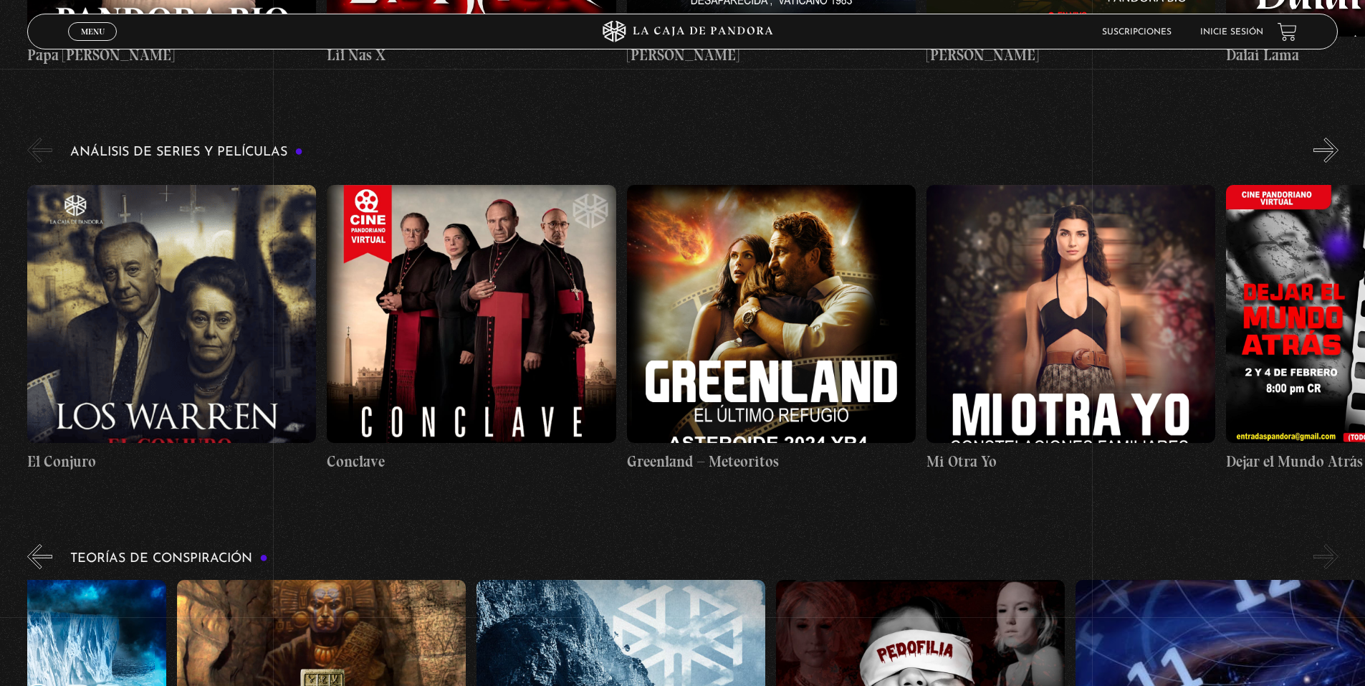
click at [1338, 544] on button "»" at bounding box center [1325, 556] width 25 height 25
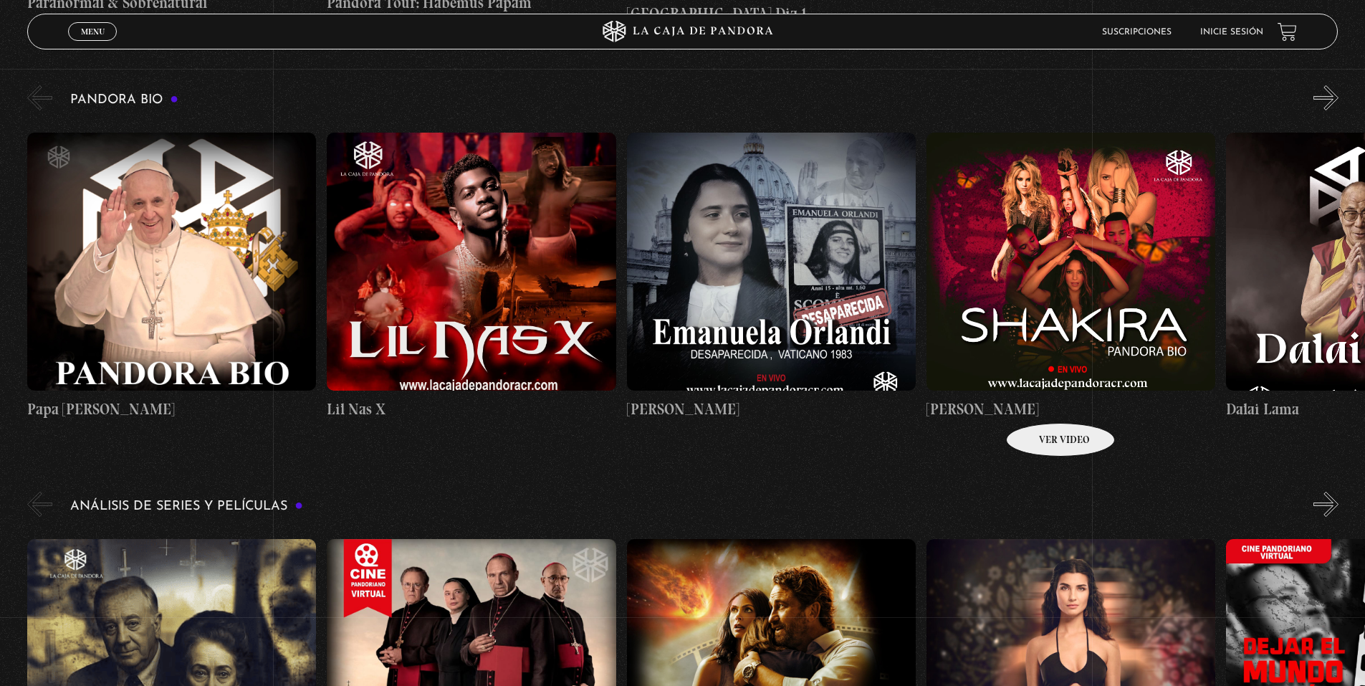
scroll to position [1433, 0]
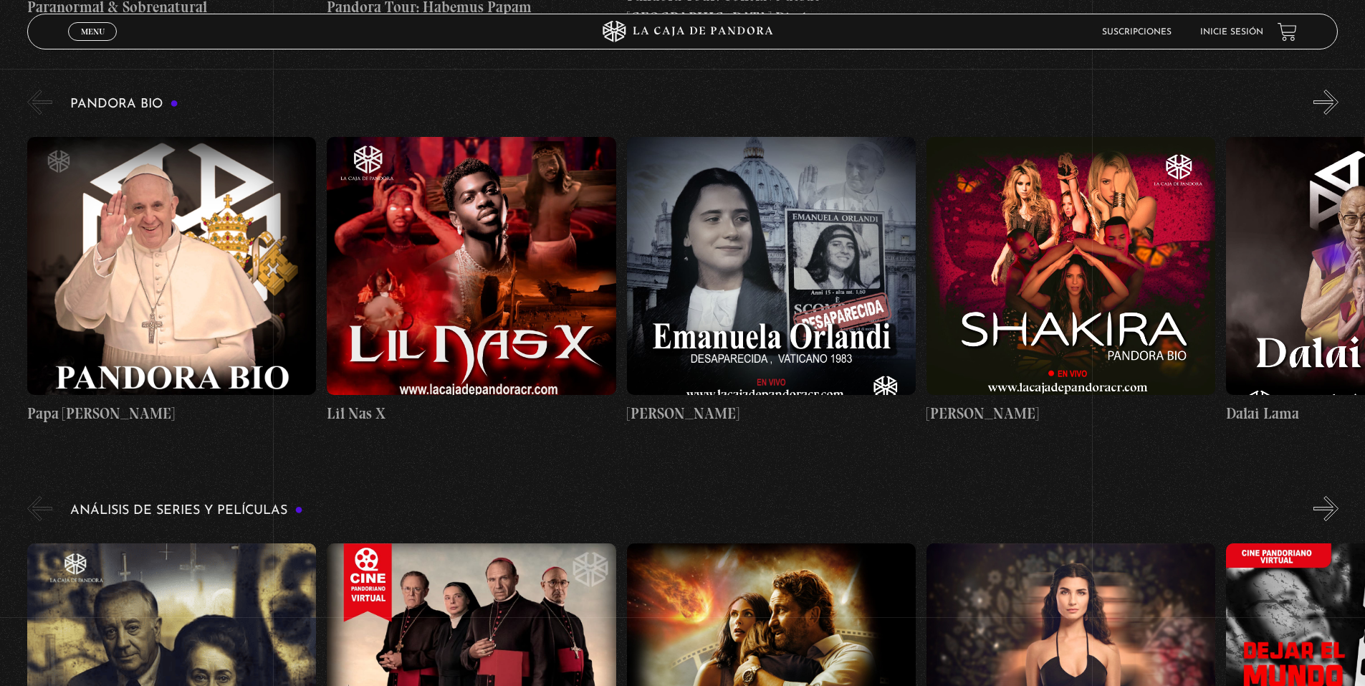
click at [1338, 496] on button "»" at bounding box center [1325, 508] width 25 height 25
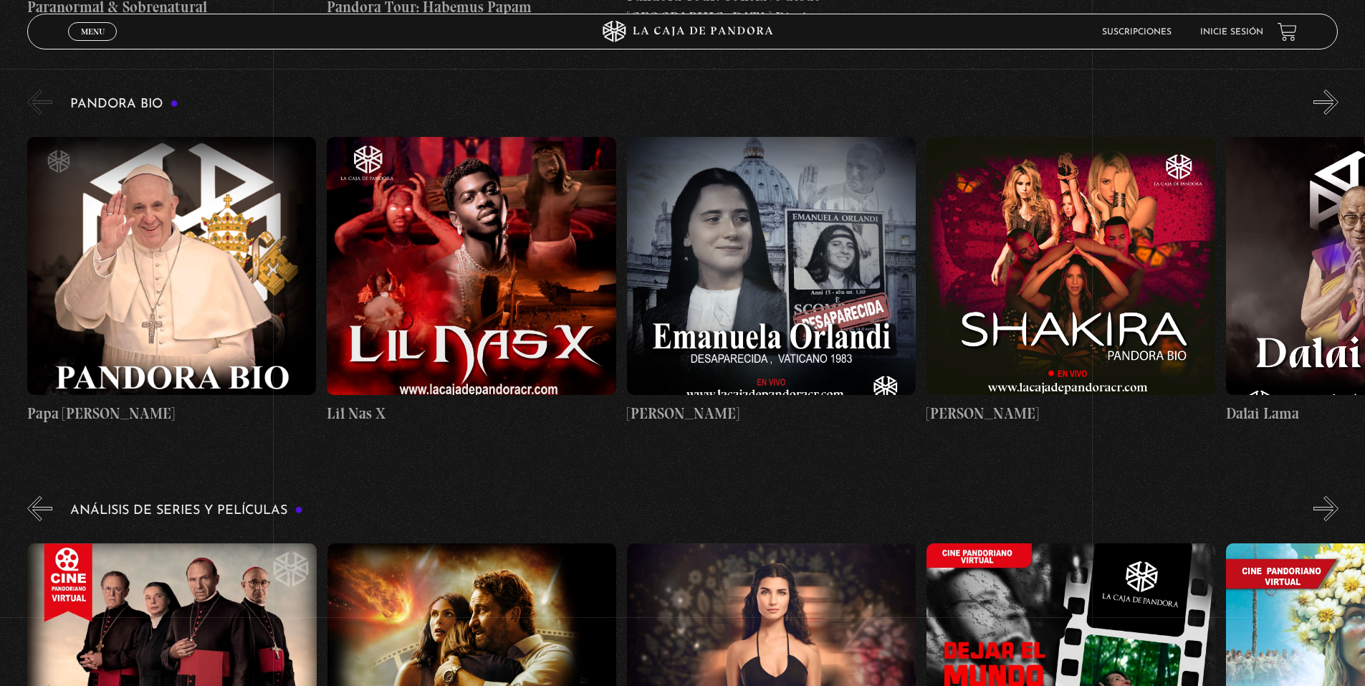
click at [1338, 496] on button "»" at bounding box center [1325, 508] width 25 height 25
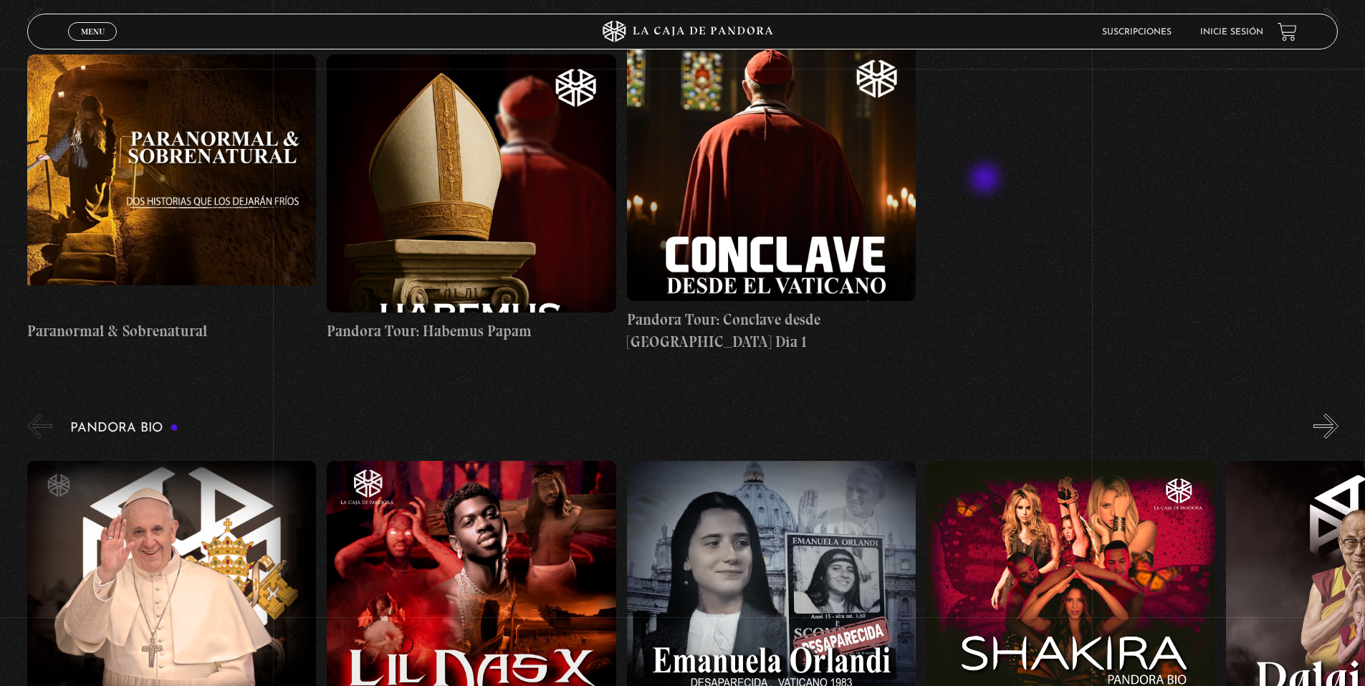
scroll to position [1075, 0]
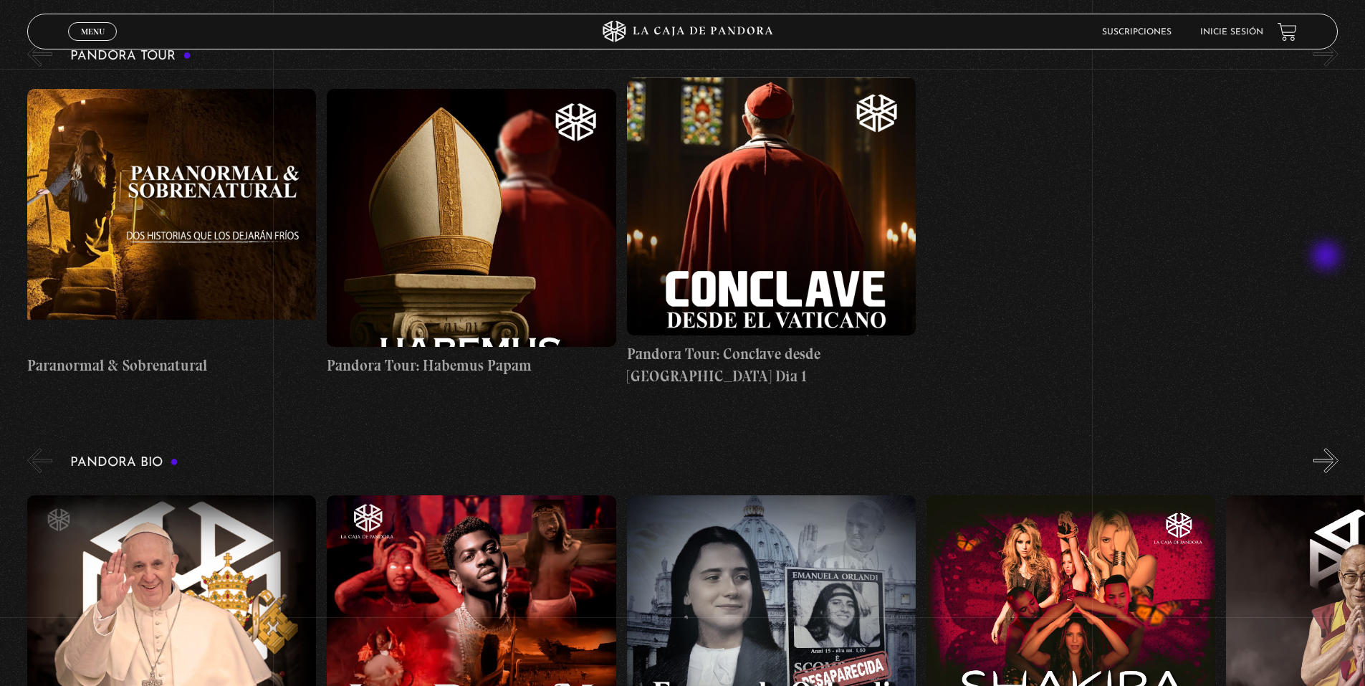
click at [1328, 448] on button "»" at bounding box center [1325, 460] width 25 height 25
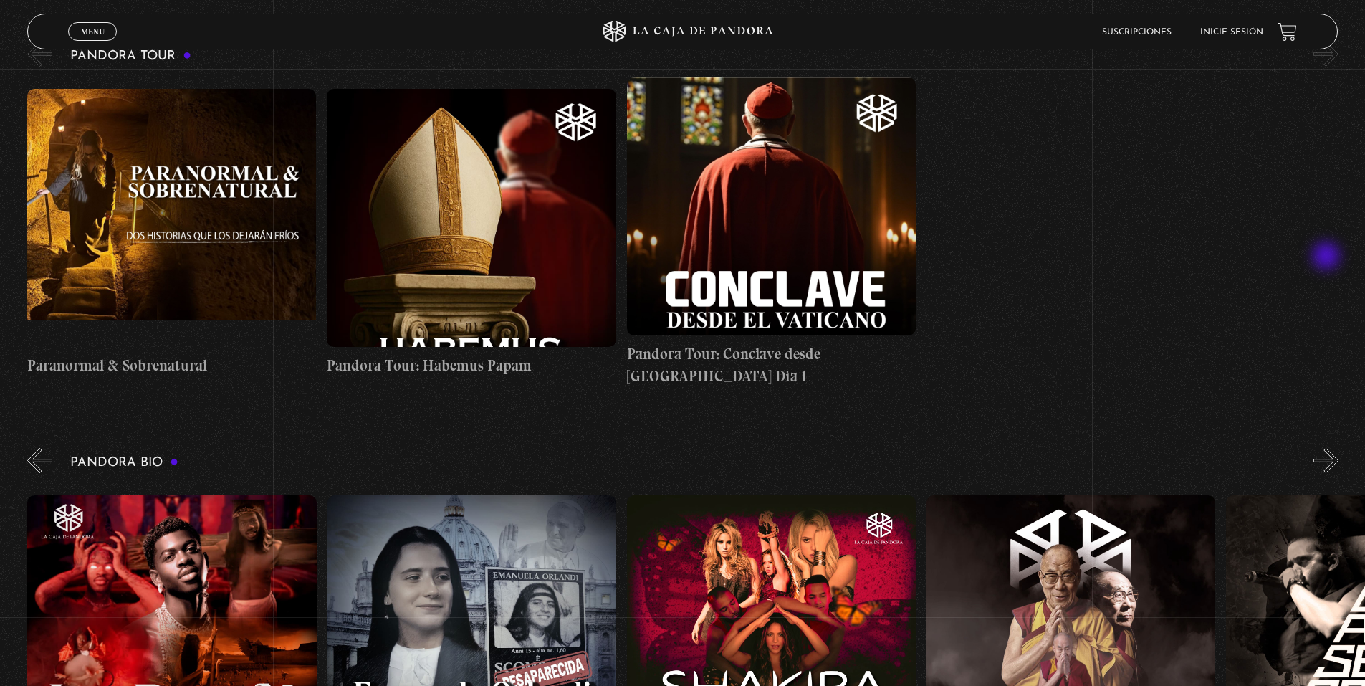
click at [1328, 448] on button "»" at bounding box center [1325, 460] width 25 height 25
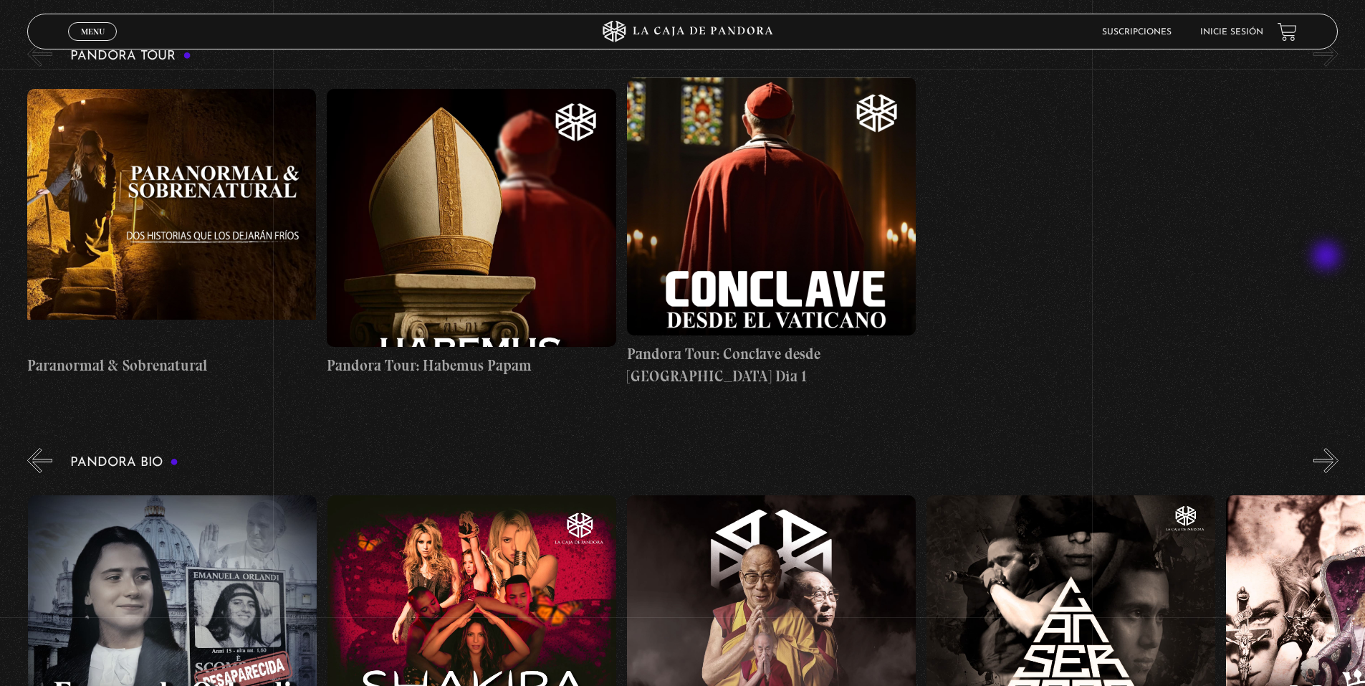
click at [1328, 448] on button "»" at bounding box center [1325, 460] width 25 height 25
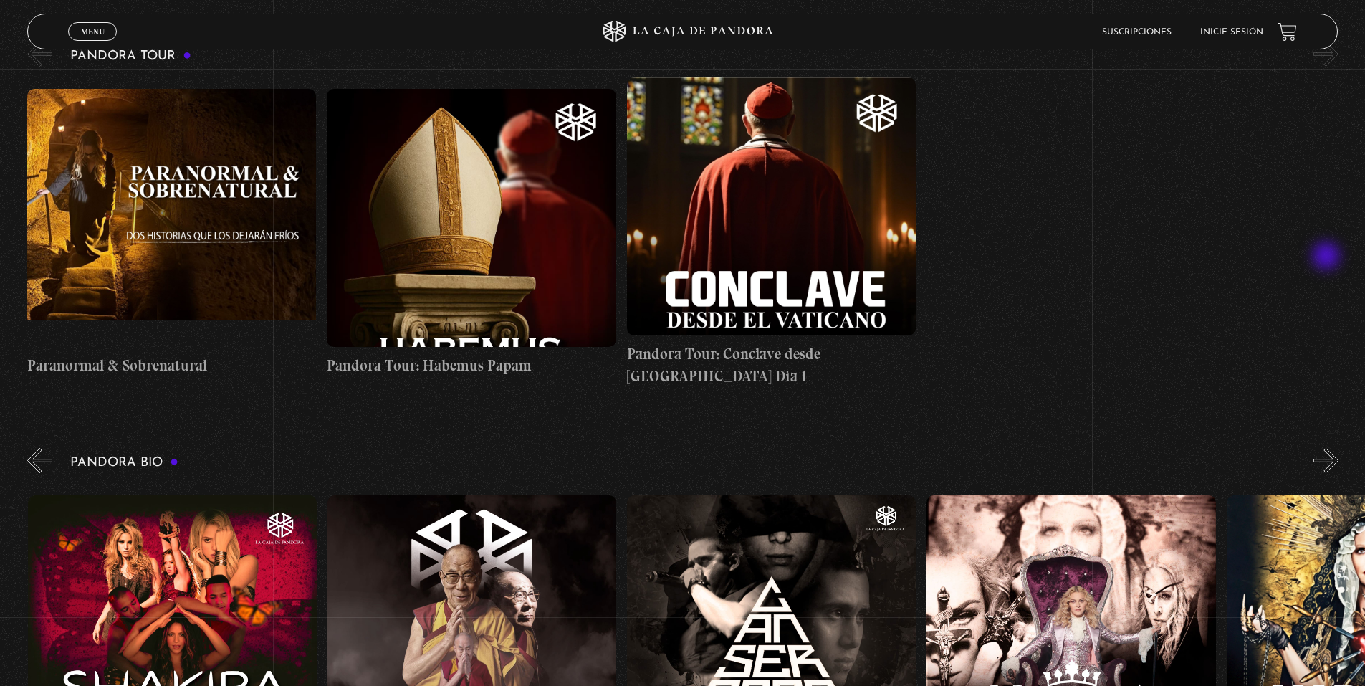
click at [1328, 448] on button "»" at bounding box center [1325, 460] width 25 height 25
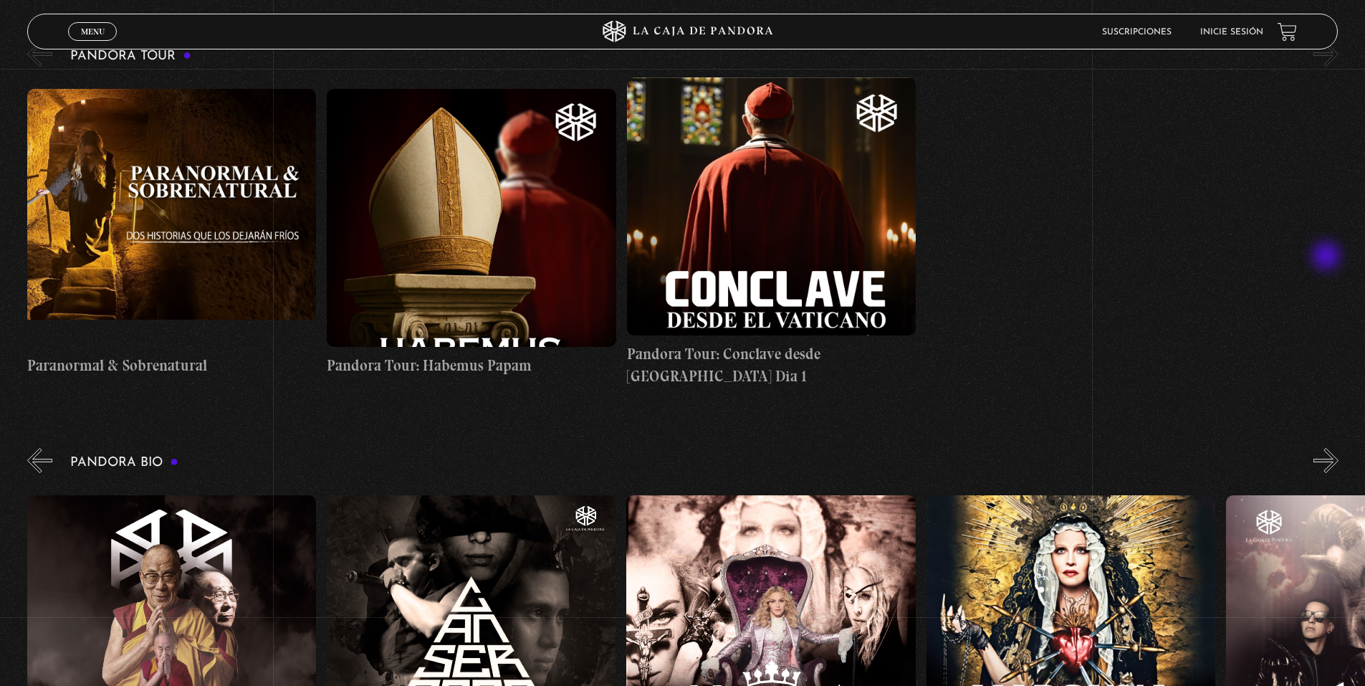
click at [1328, 448] on button "»" at bounding box center [1325, 460] width 25 height 25
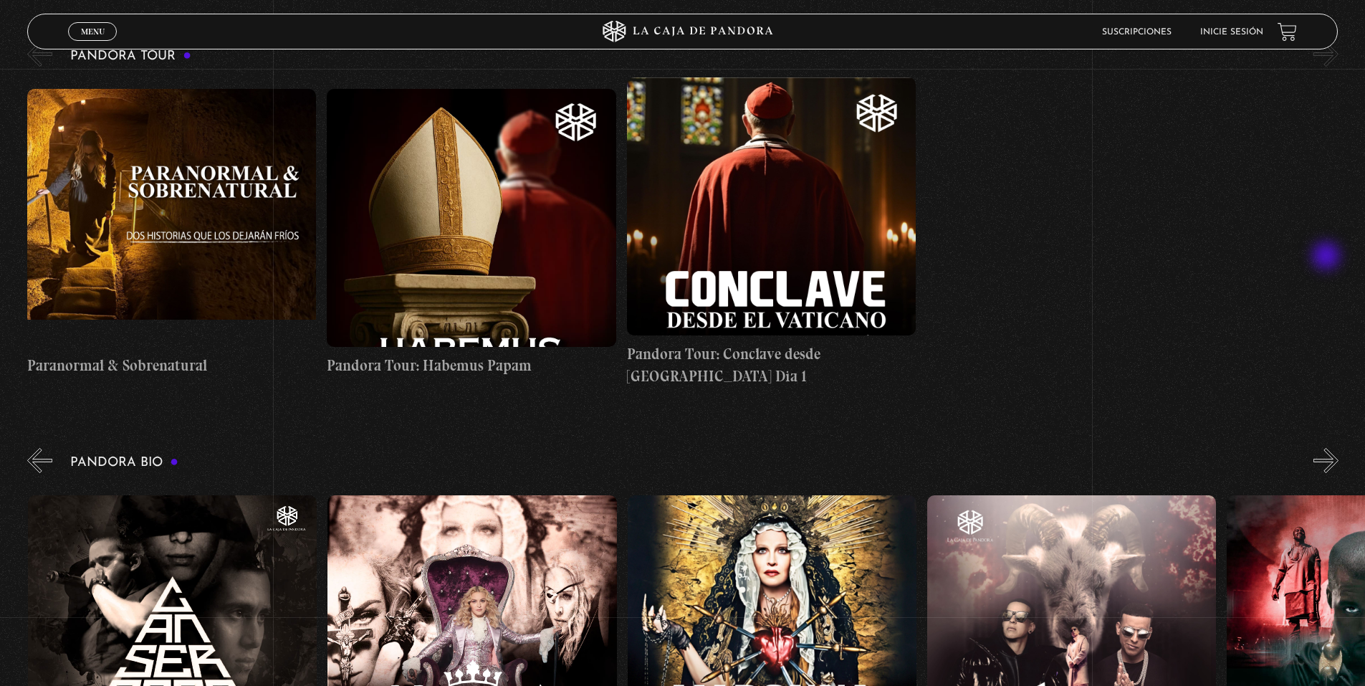
click at [1328, 448] on button "»" at bounding box center [1325, 460] width 25 height 25
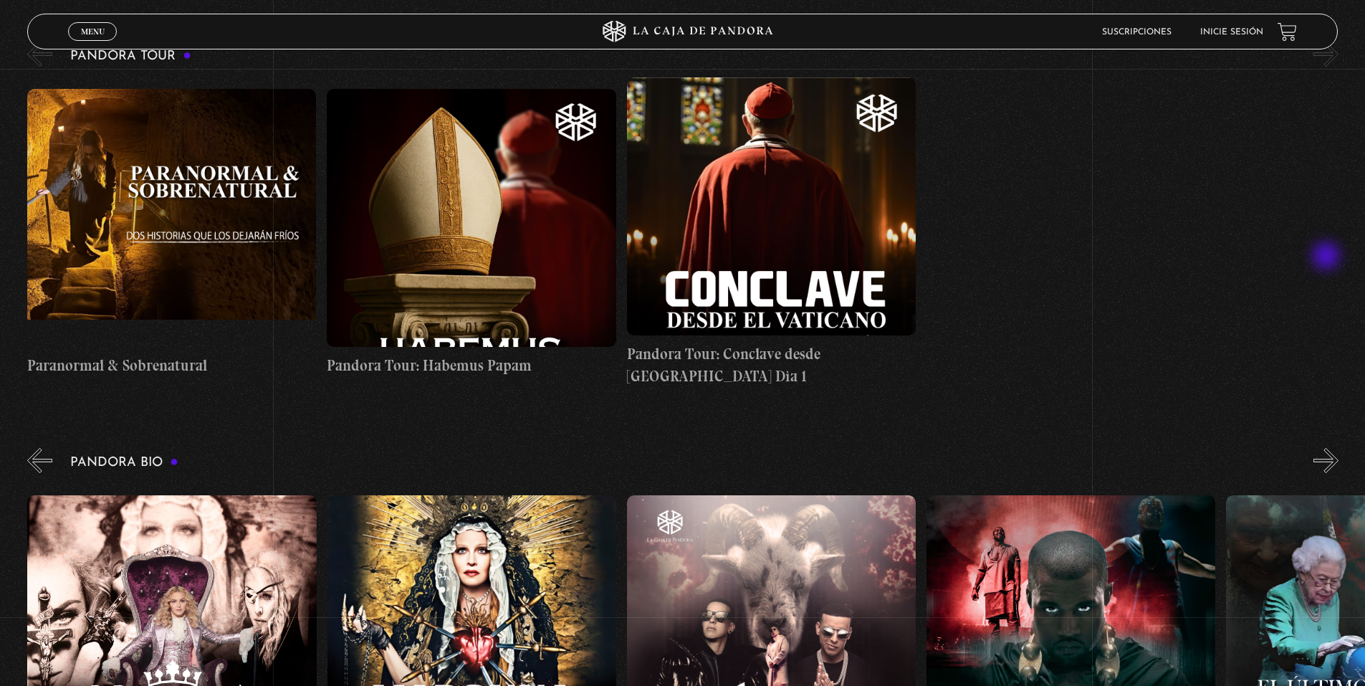
click at [1328, 448] on button "»" at bounding box center [1325, 460] width 25 height 25
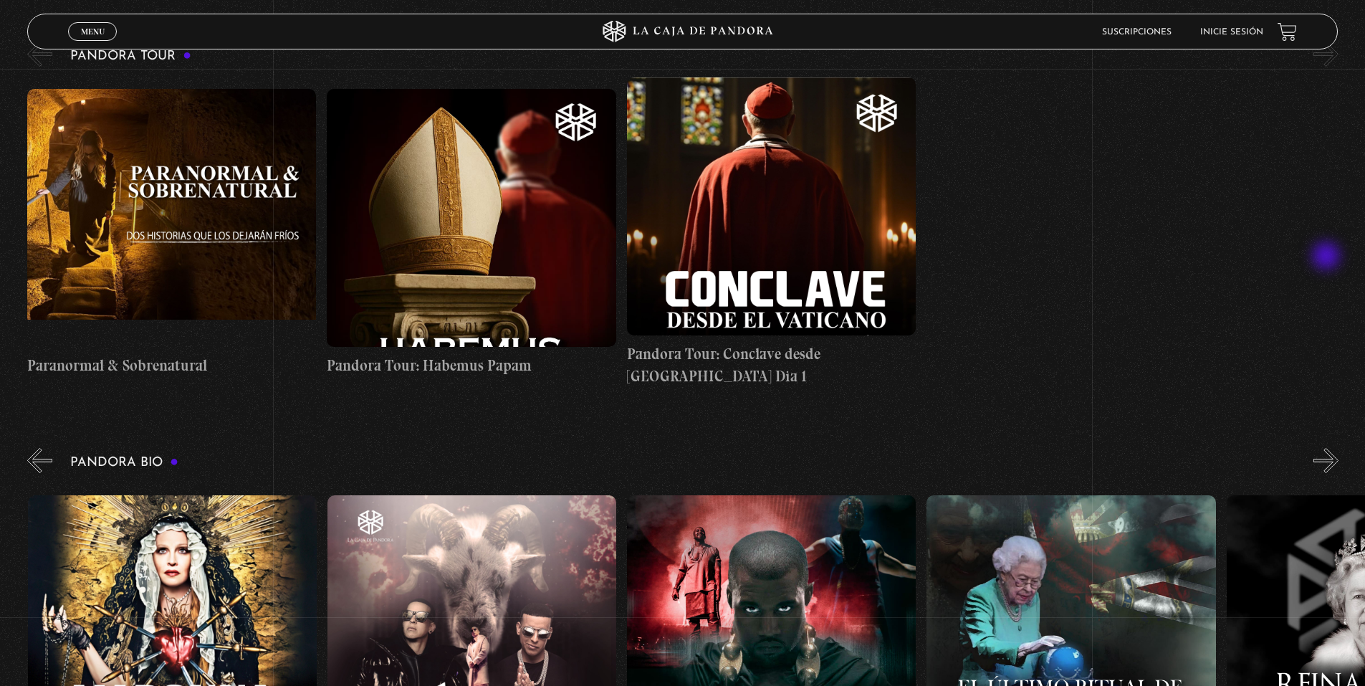
click at [1328, 448] on button "»" at bounding box center [1325, 460] width 25 height 25
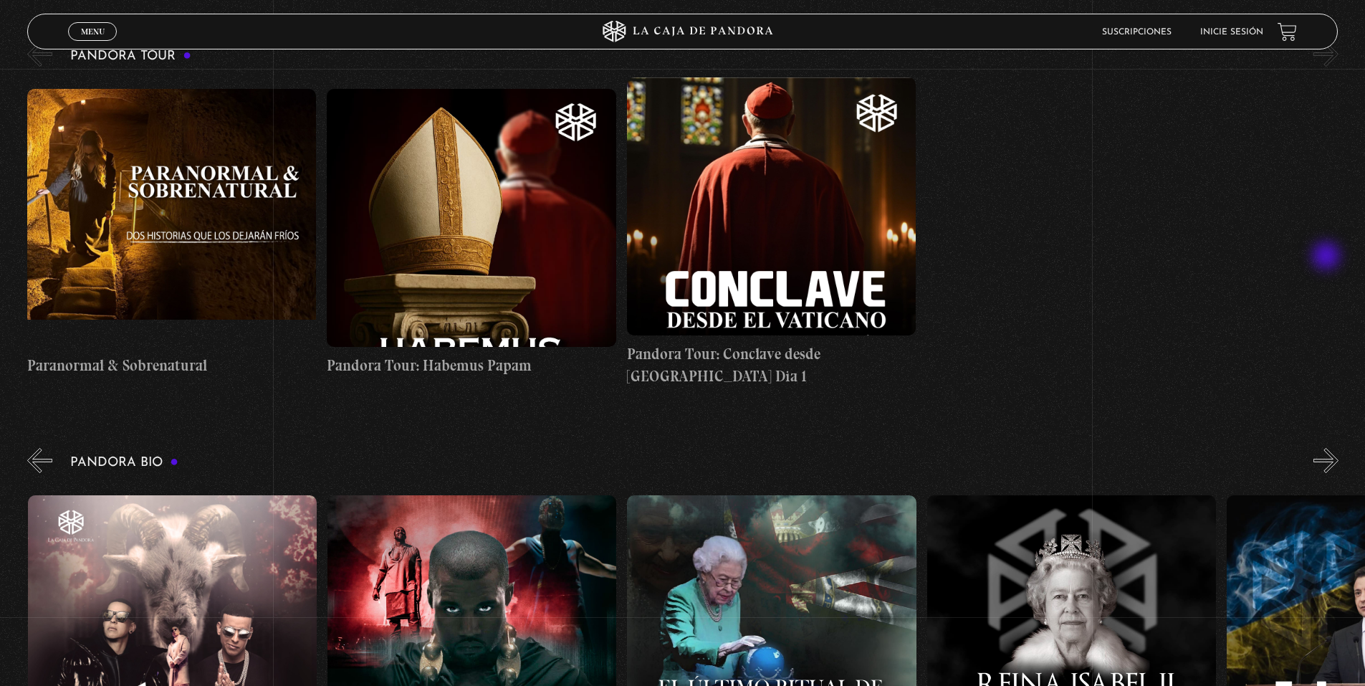
scroll to position [0, 2397]
click at [1328, 448] on button "»" at bounding box center [1325, 460] width 25 height 25
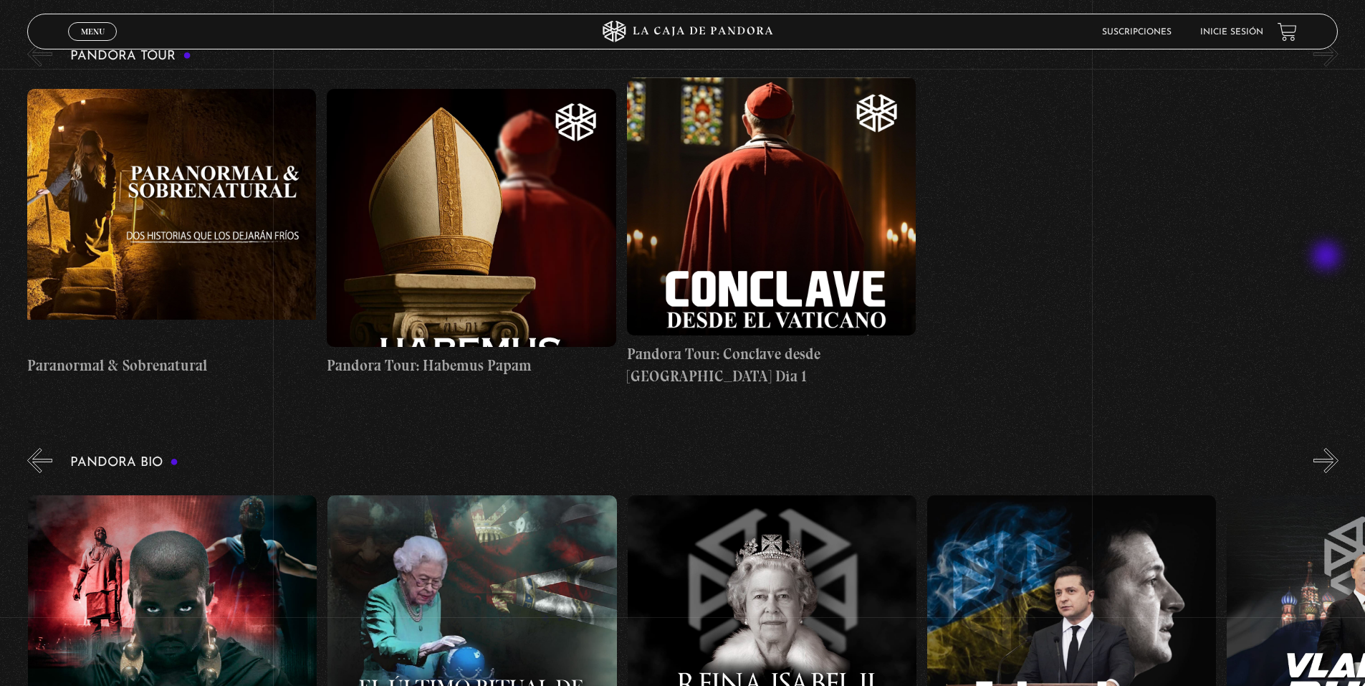
scroll to position [0, 2697]
click at [1328, 448] on button "»" at bounding box center [1325, 460] width 25 height 25
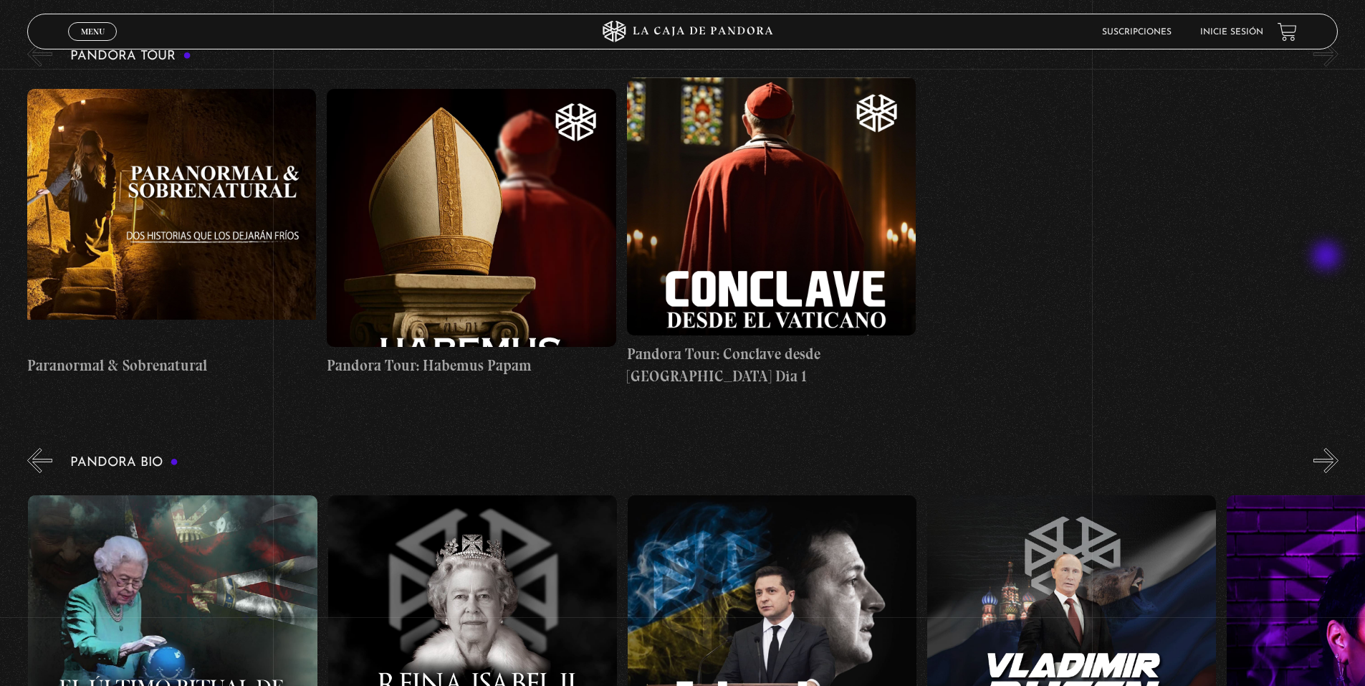
click at [1328, 448] on button "»" at bounding box center [1325, 460] width 25 height 25
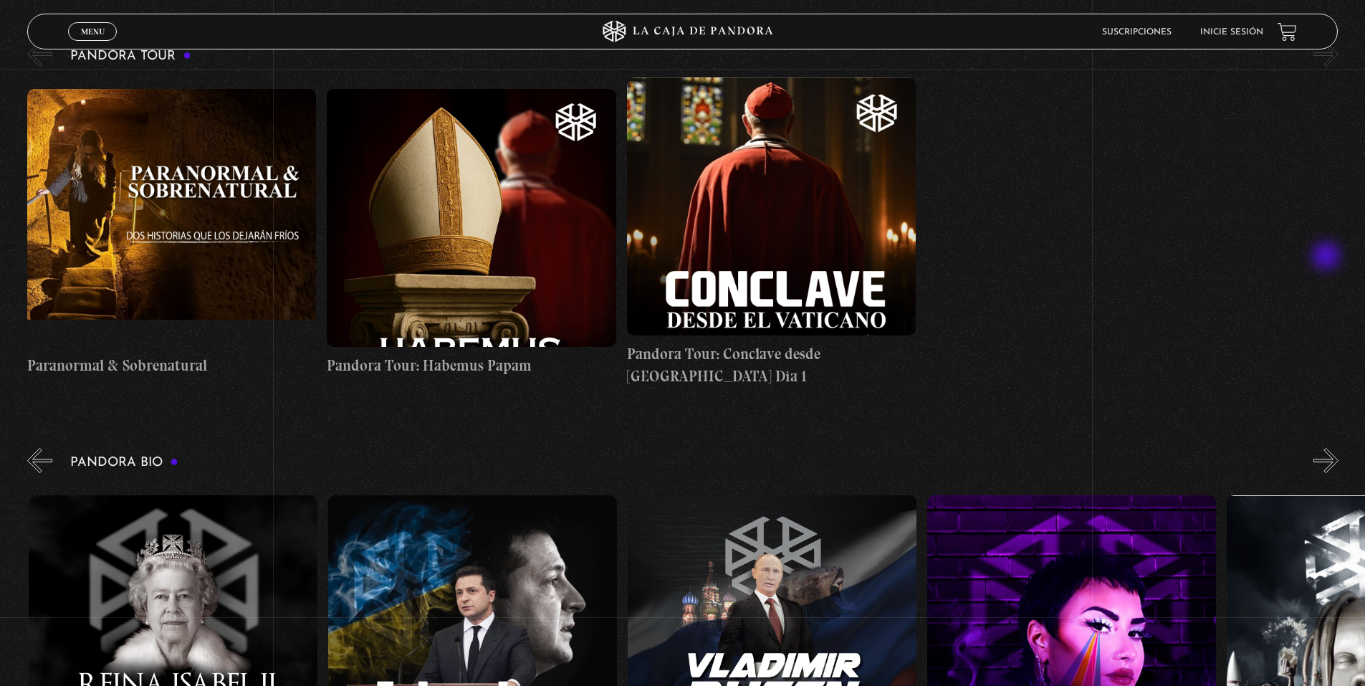
scroll to position [0, 3296]
click at [1328, 448] on button "»" at bounding box center [1325, 460] width 25 height 25
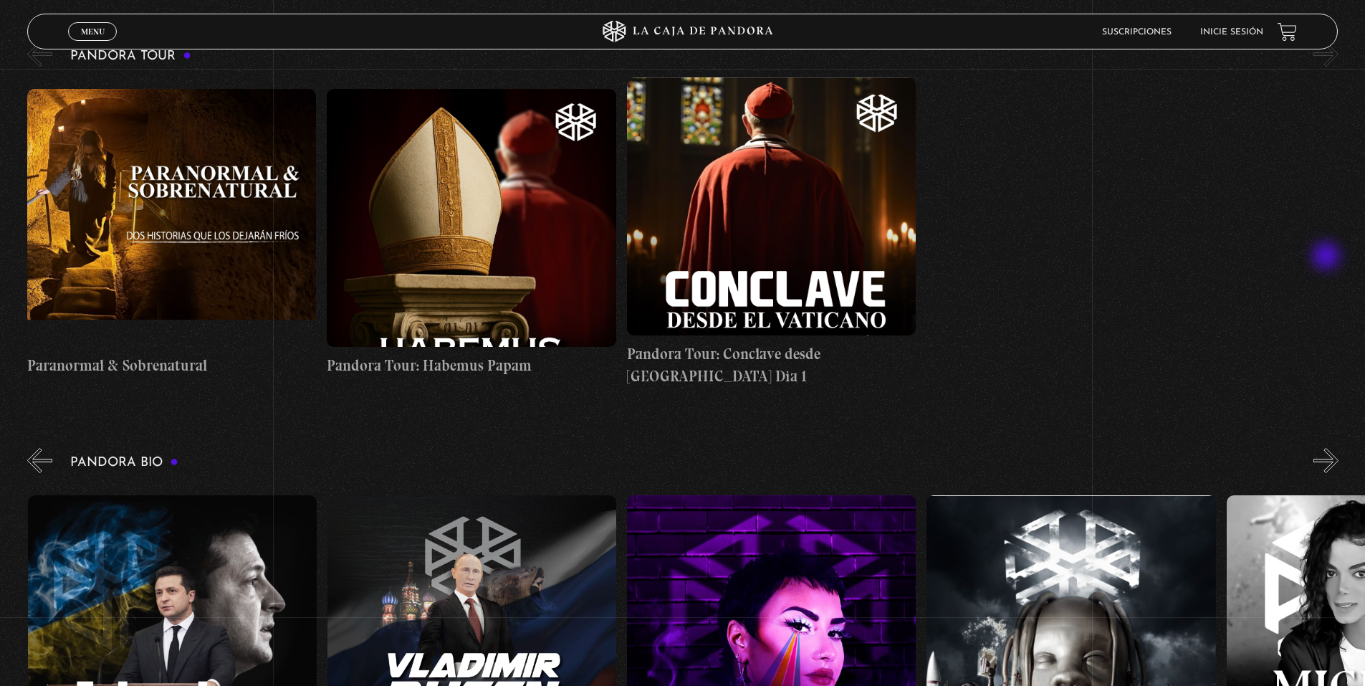
click at [1328, 448] on button "»" at bounding box center [1325, 460] width 25 height 25
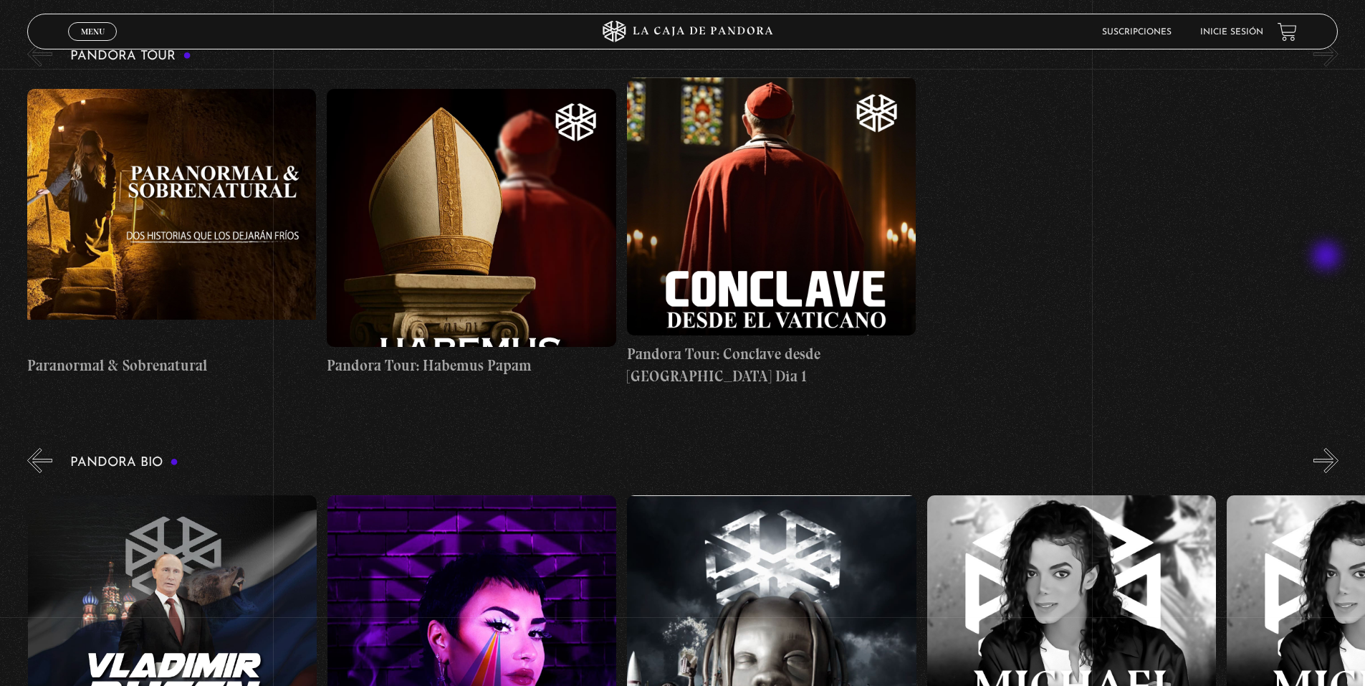
click at [1328, 448] on button "»" at bounding box center [1325, 460] width 25 height 25
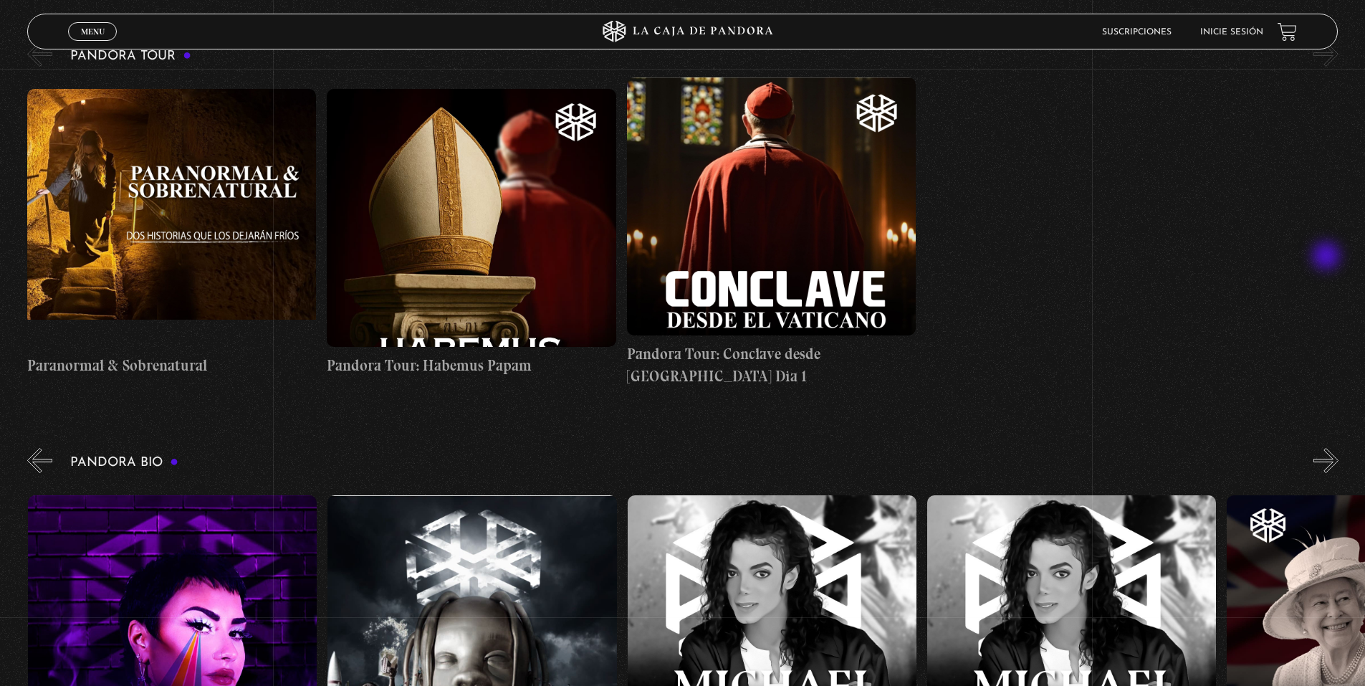
click at [1328, 448] on button "»" at bounding box center [1325, 460] width 25 height 25
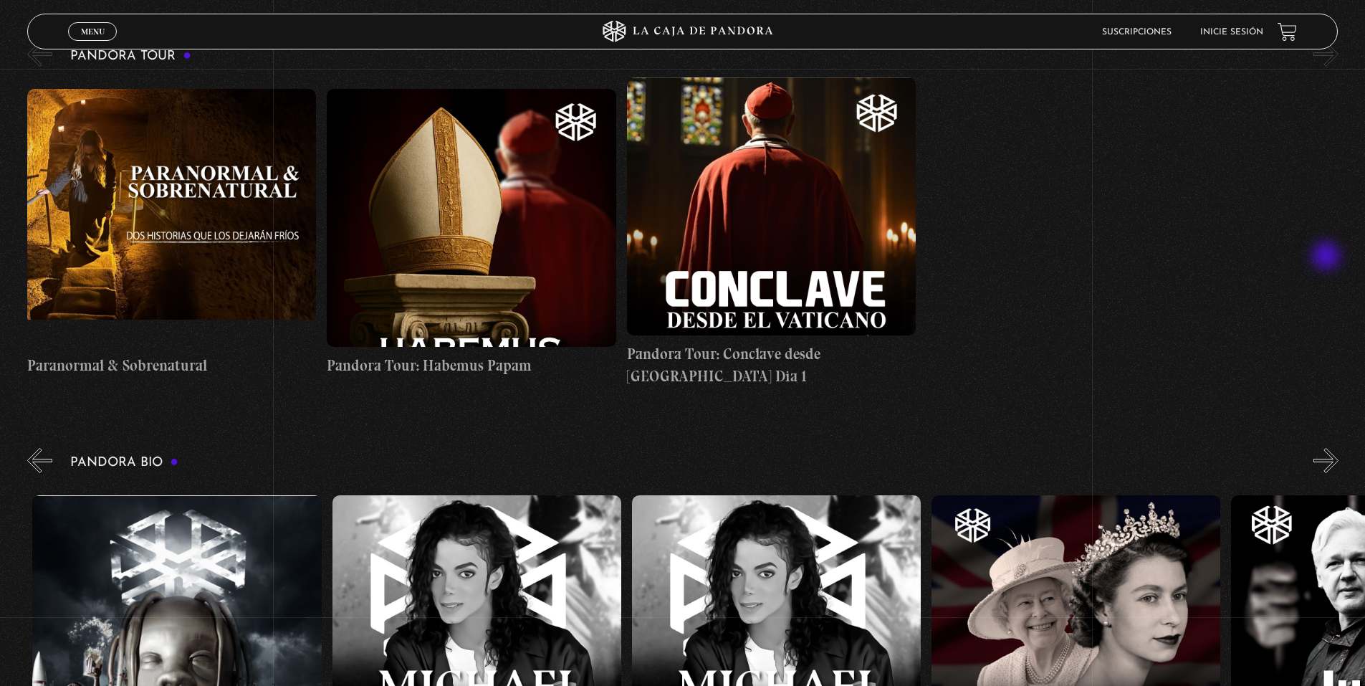
click at [1328, 448] on button "»" at bounding box center [1325, 460] width 25 height 25
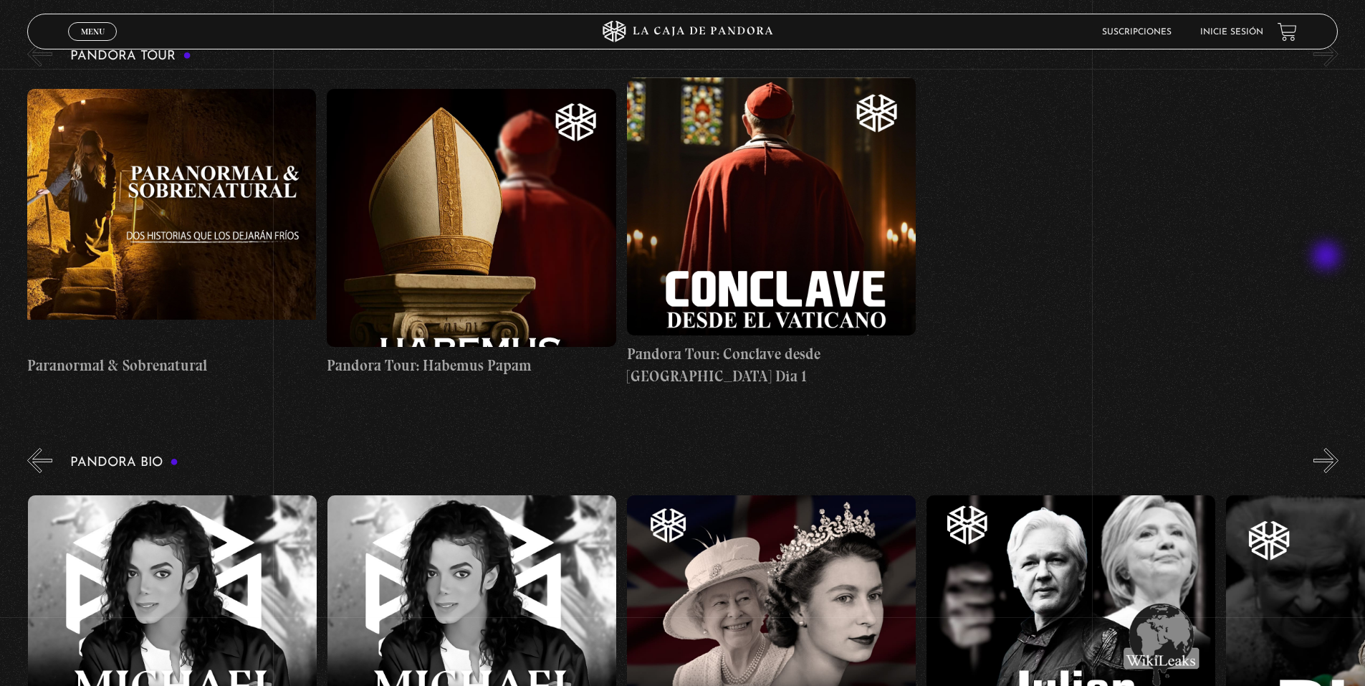
click at [1328, 448] on button "»" at bounding box center [1325, 460] width 25 height 25
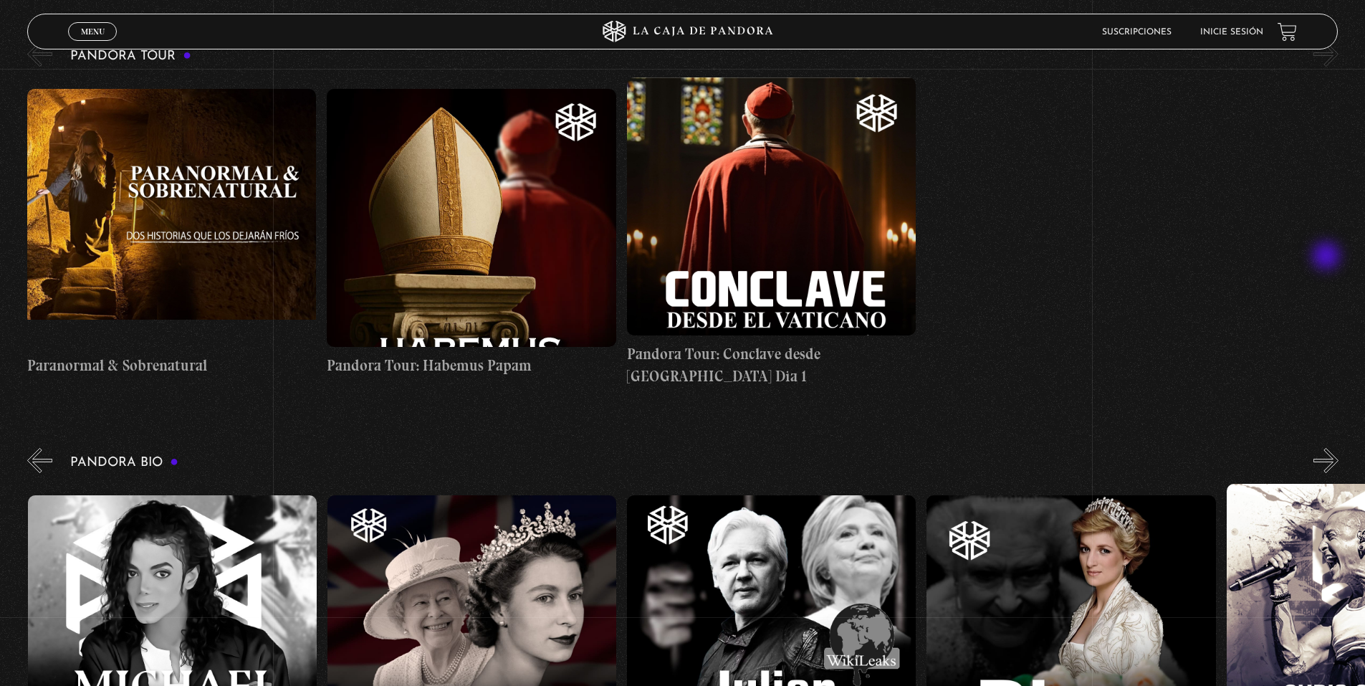
click at [1328, 448] on button "»" at bounding box center [1325, 460] width 25 height 25
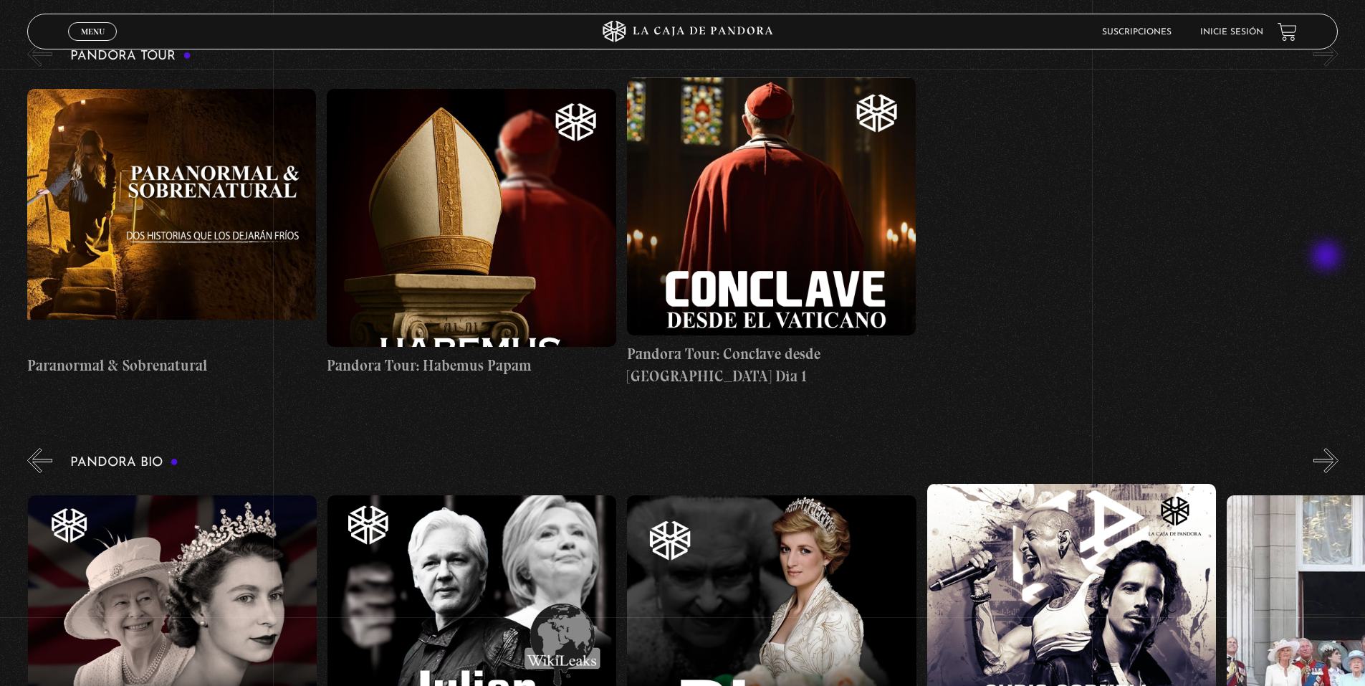
click at [1328, 448] on button "»" at bounding box center [1325, 460] width 25 height 25
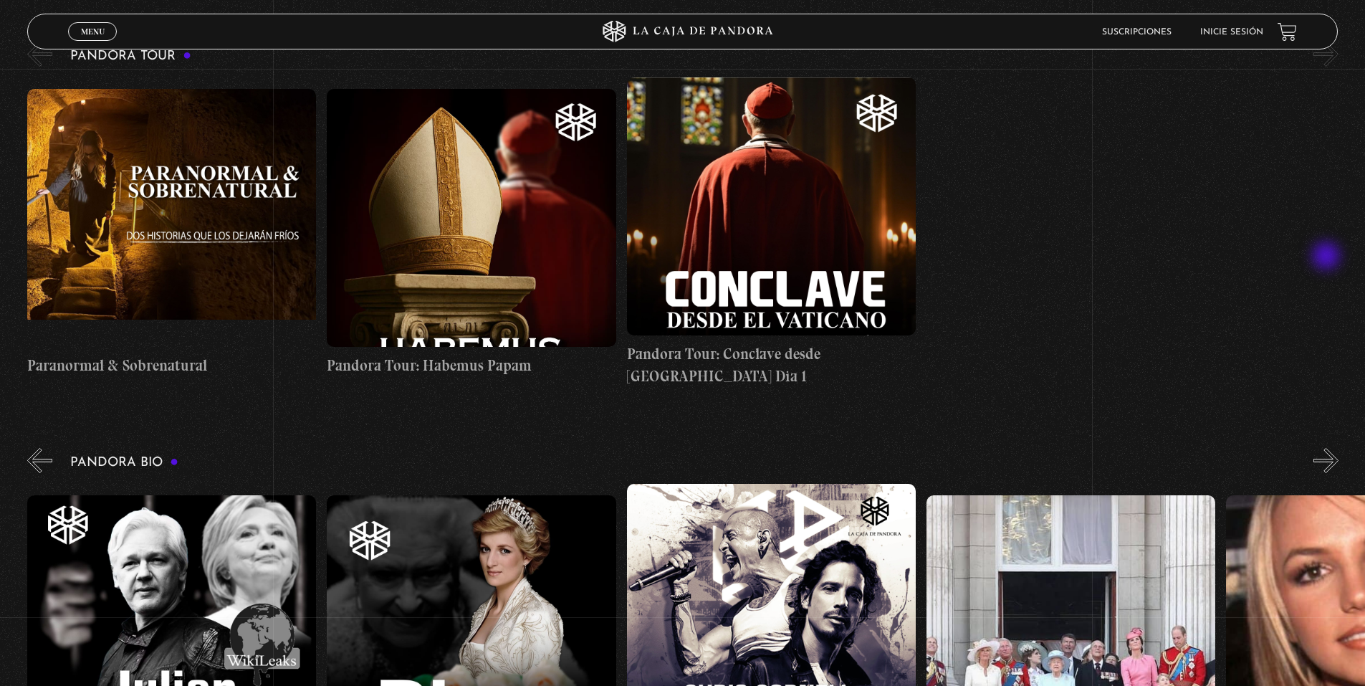
click at [1328, 448] on button "»" at bounding box center [1325, 460] width 25 height 25
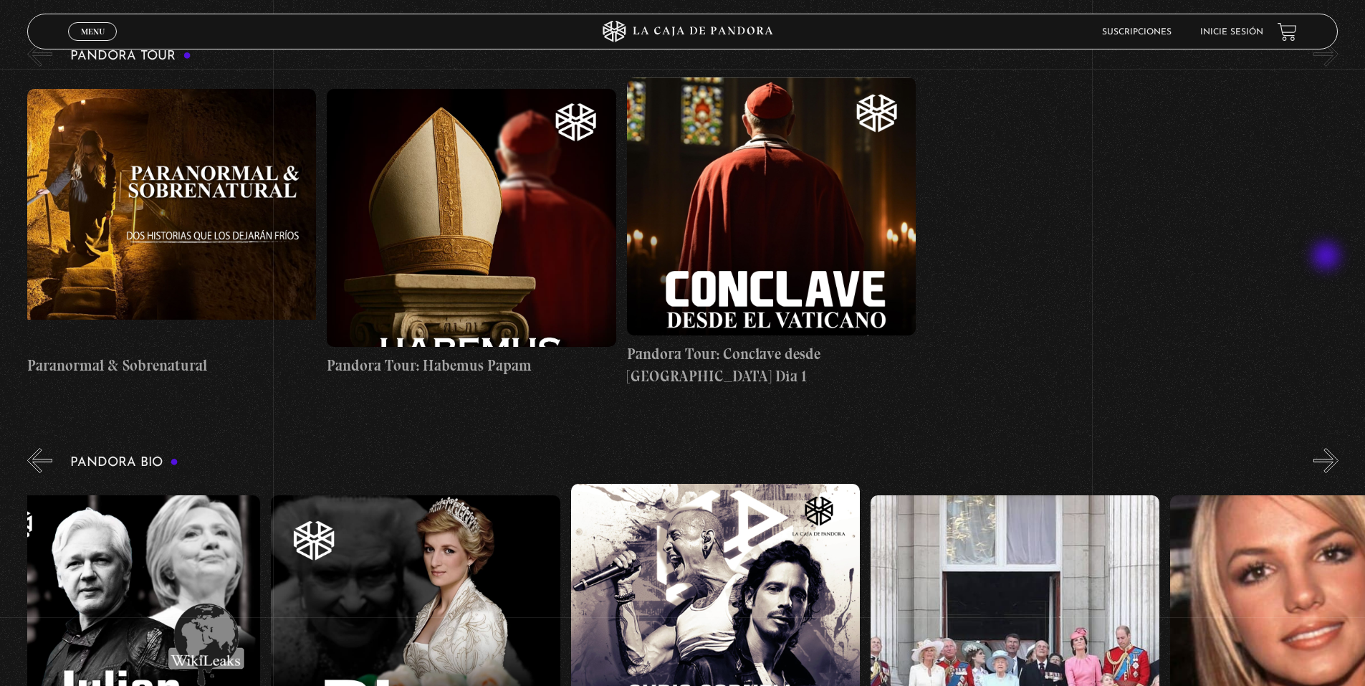
scroll to position [0, 5843]
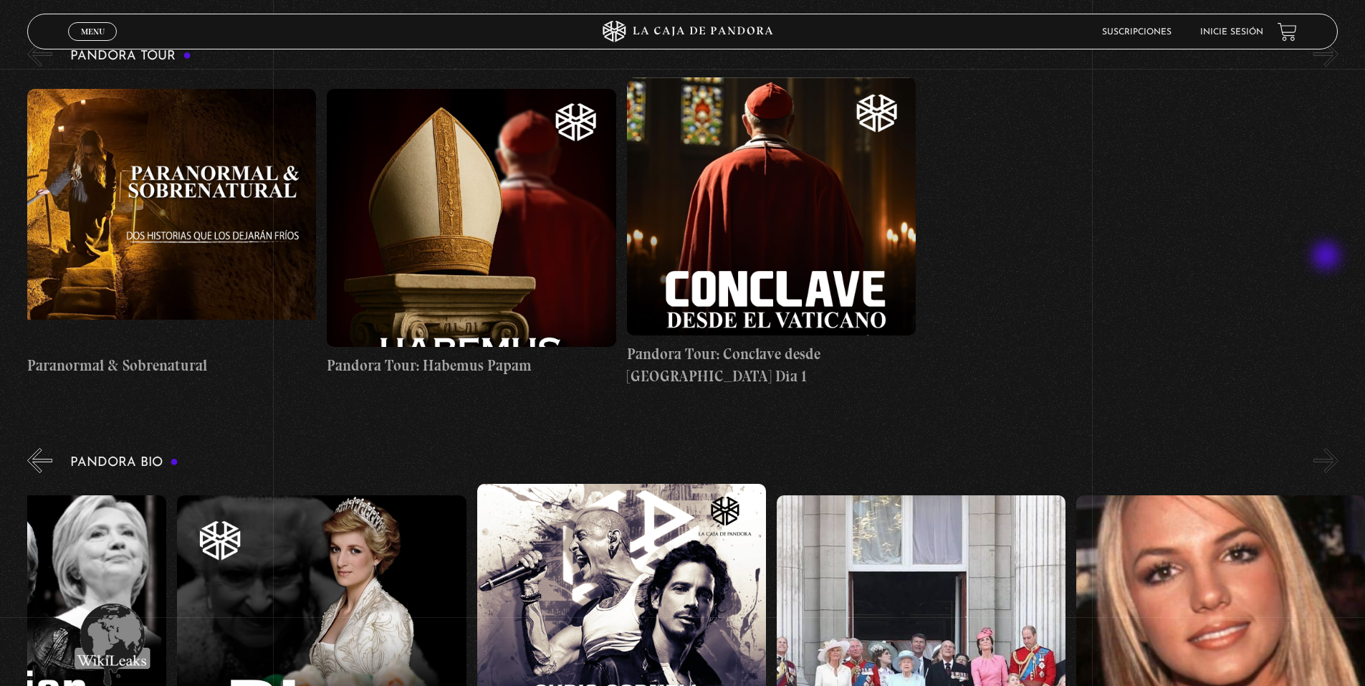
click at [1328, 448] on button "»" at bounding box center [1325, 460] width 25 height 25
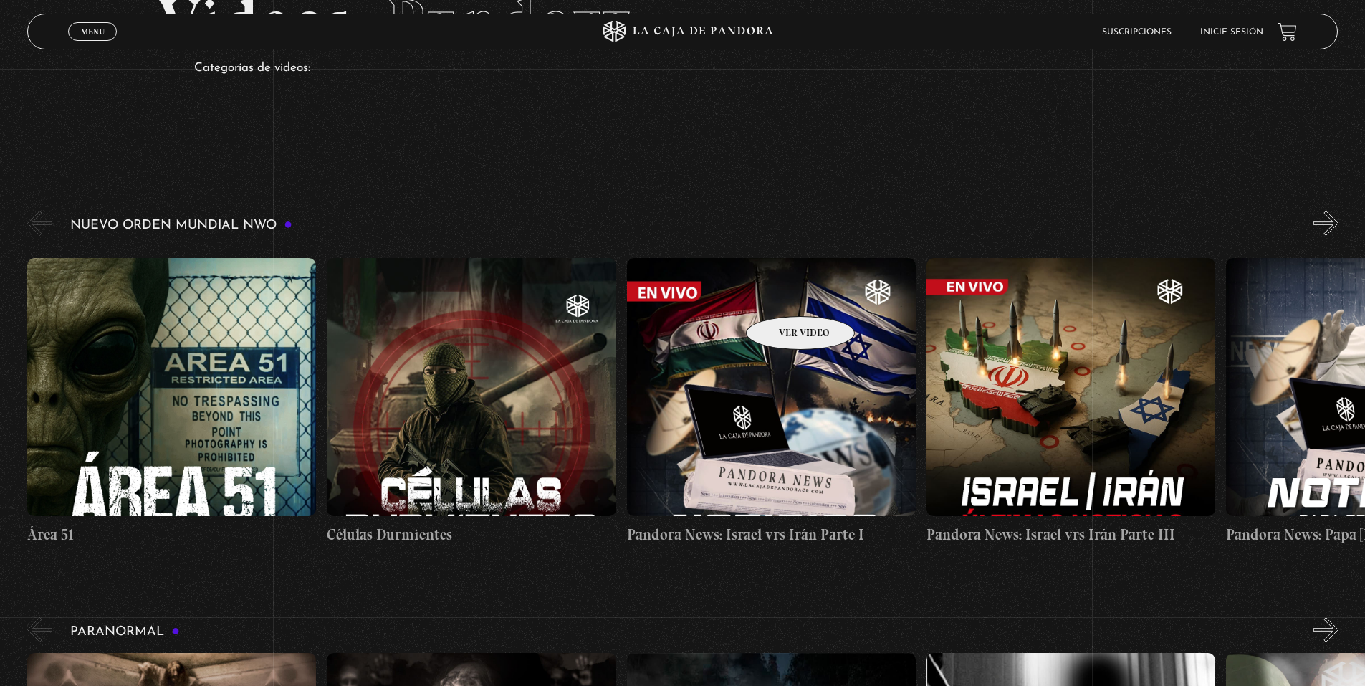
scroll to position [0, 0]
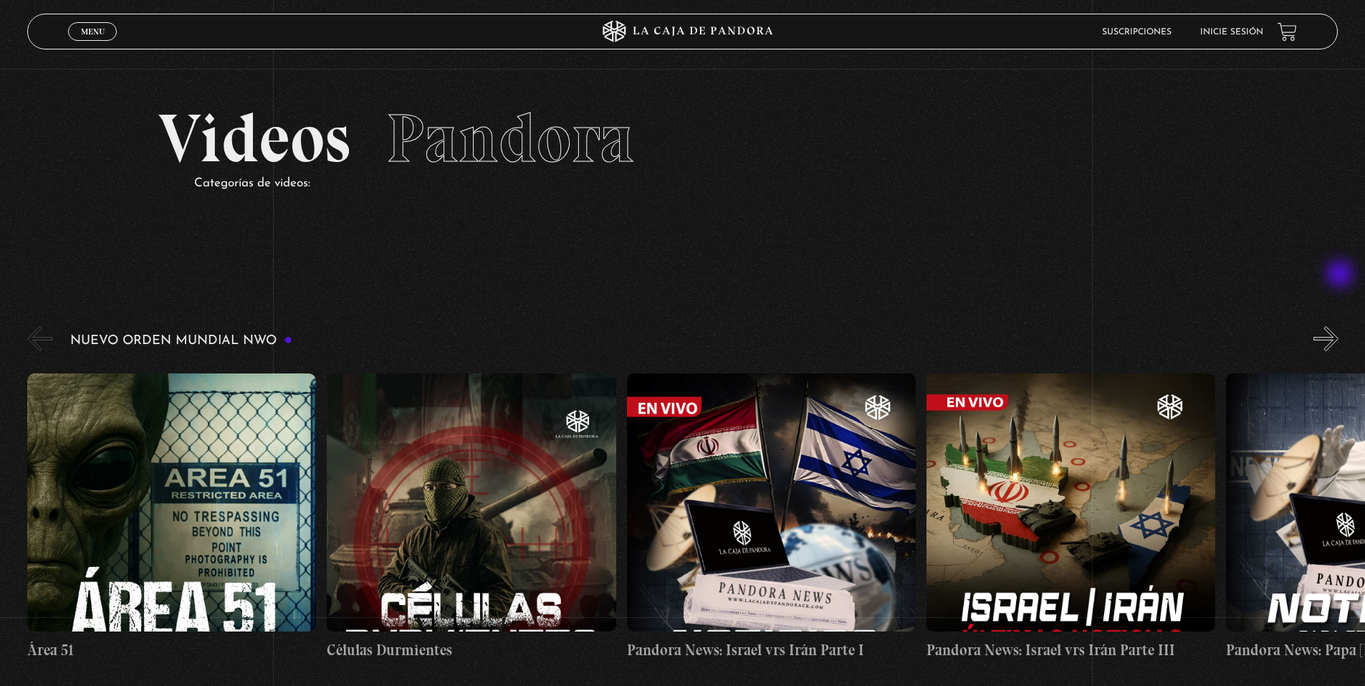
click at [1338, 326] on button "»" at bounding box center [1325, 338] width 25 height 25
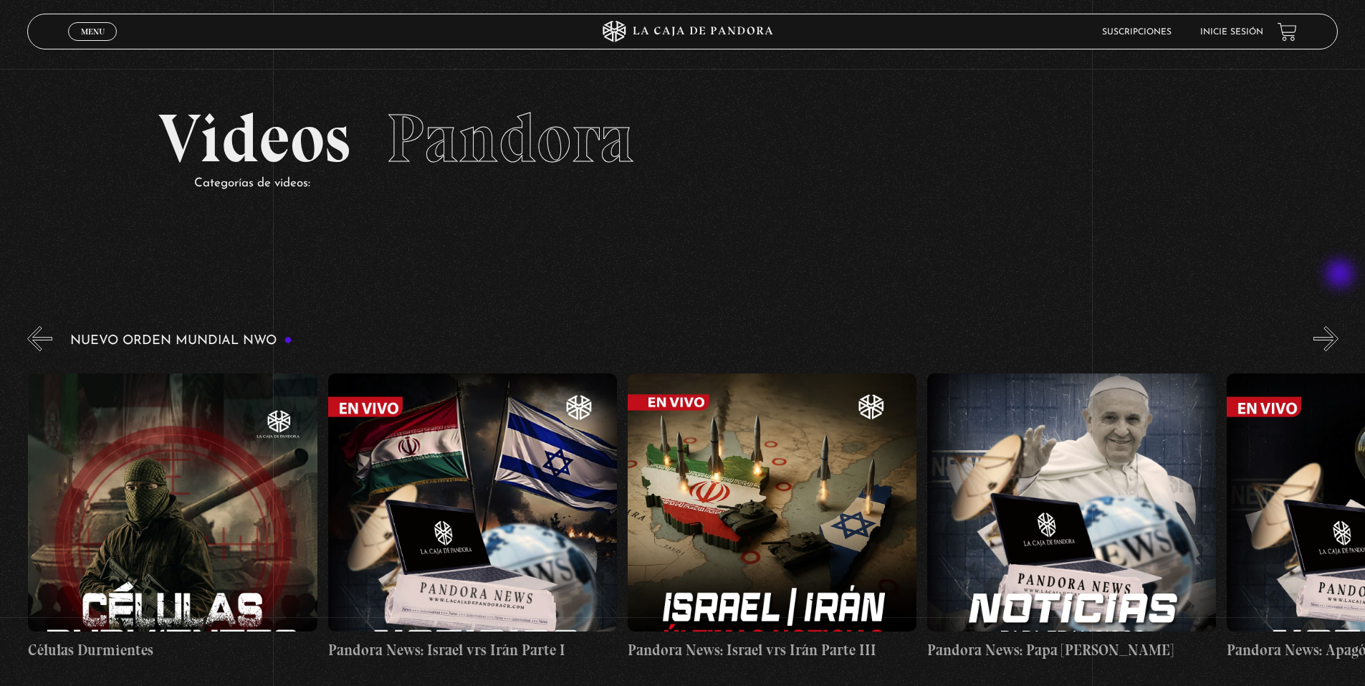
click at [1338, 326] on button "»" at bounding box center [1325, 338] width 25 height 25
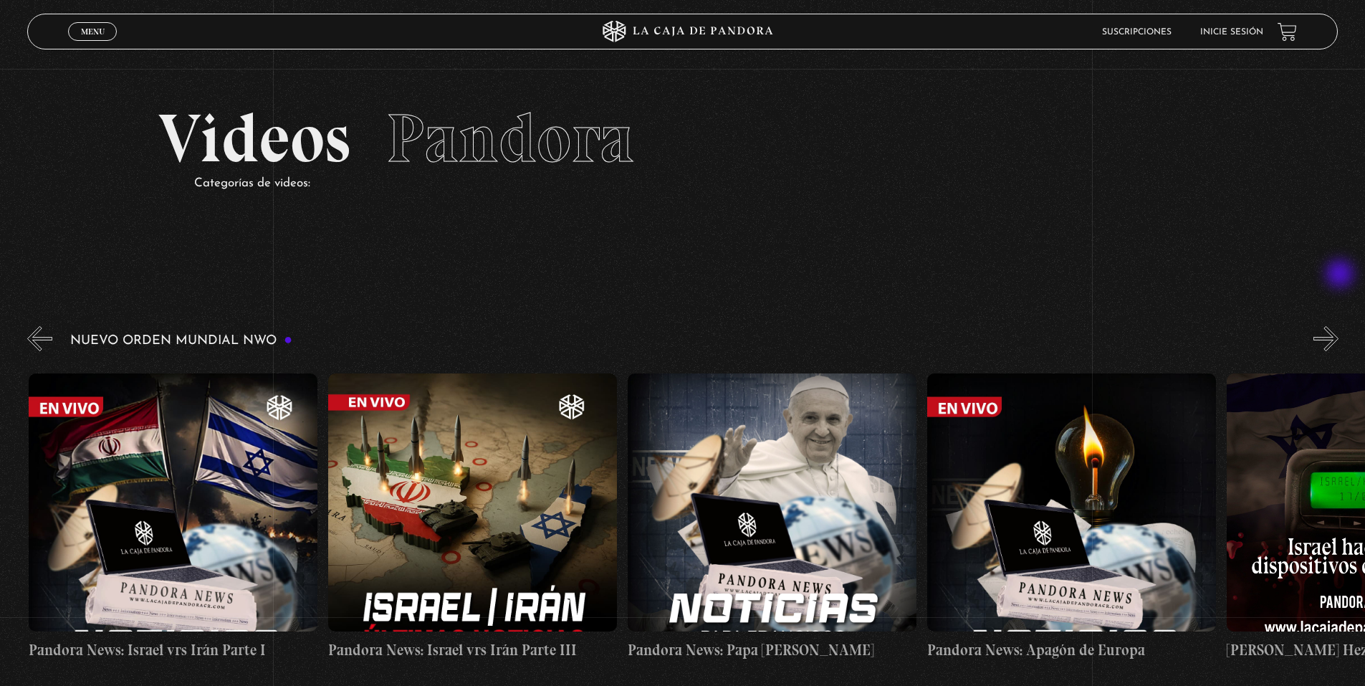
click at [1338, 326] on button "»" at bounding box center [1325, 338] width 25 height 25
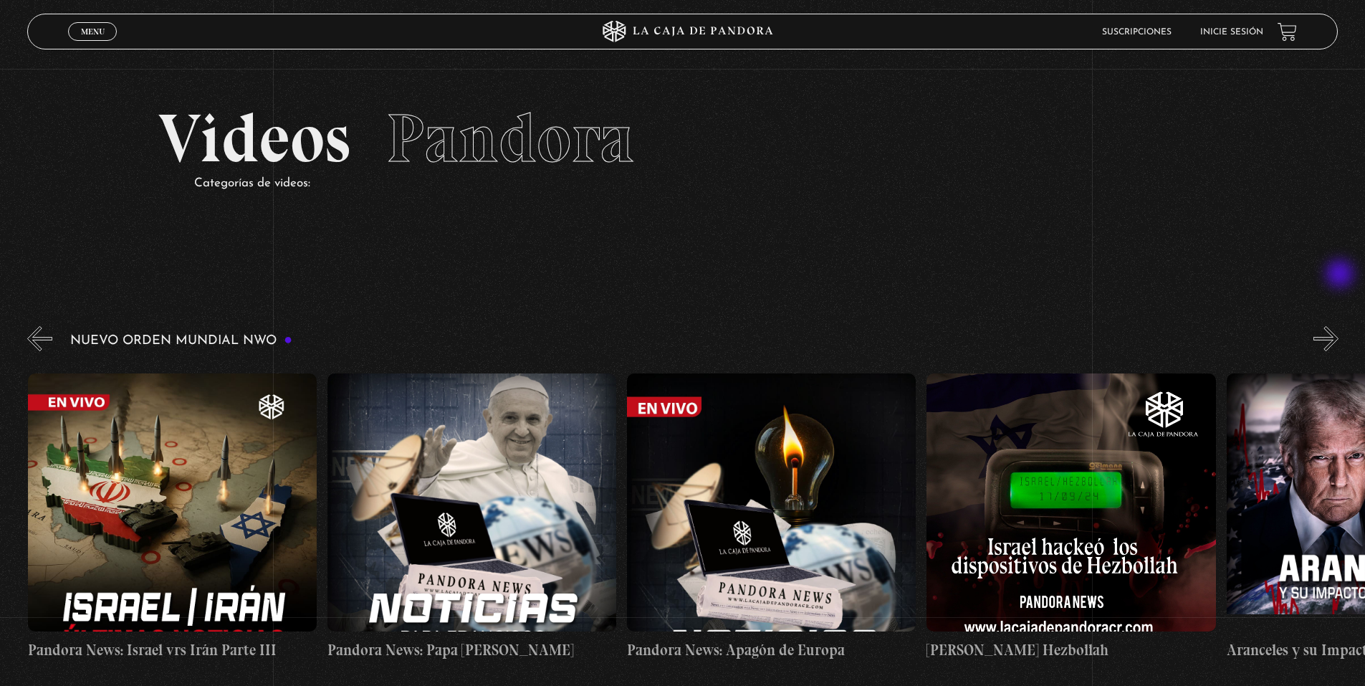
click at [1338, 326] on button "»" at bounding box center [1325, 338] width 25 height 25
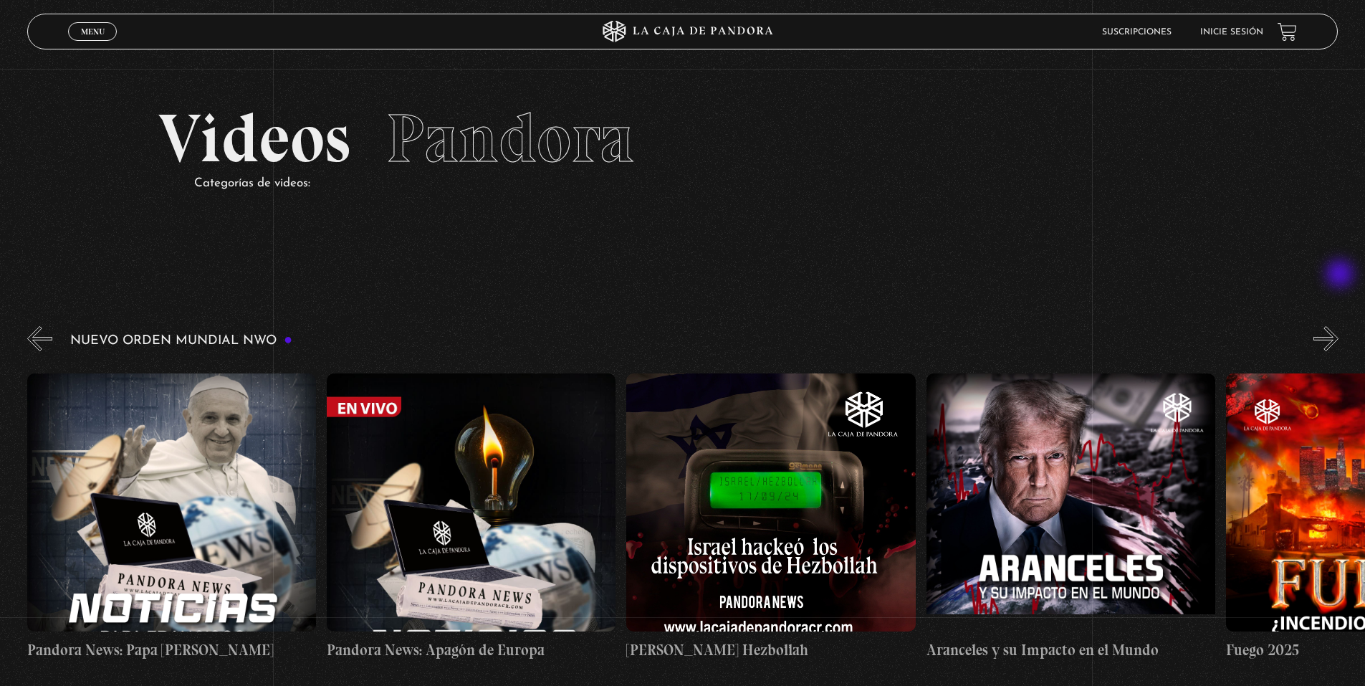
click at [1338, 326] on button "»" at bounding box center [1325, 338] width 25 height 25
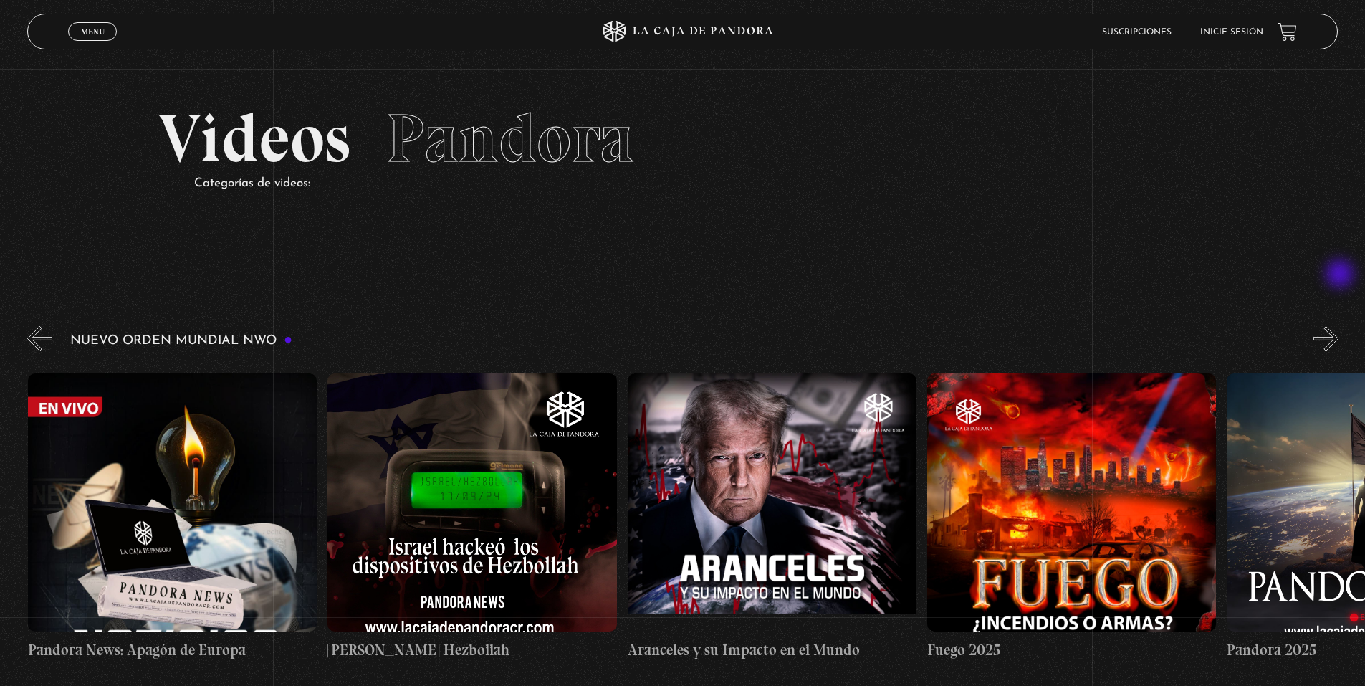
click at [1338, 326] on button "»" at bounding box center [1325, 338] width 25 height 25
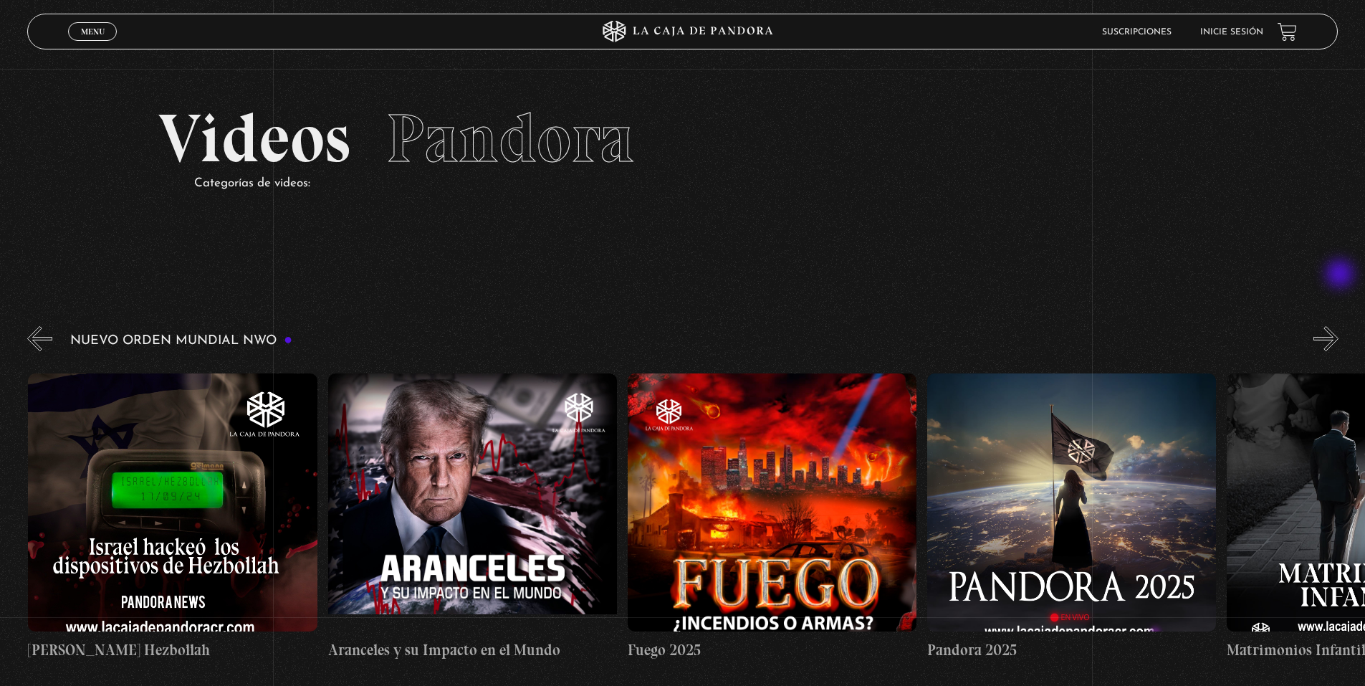
click at [1338, 326] on button "»" at bounding box center [1325, 338] width 25 height 25
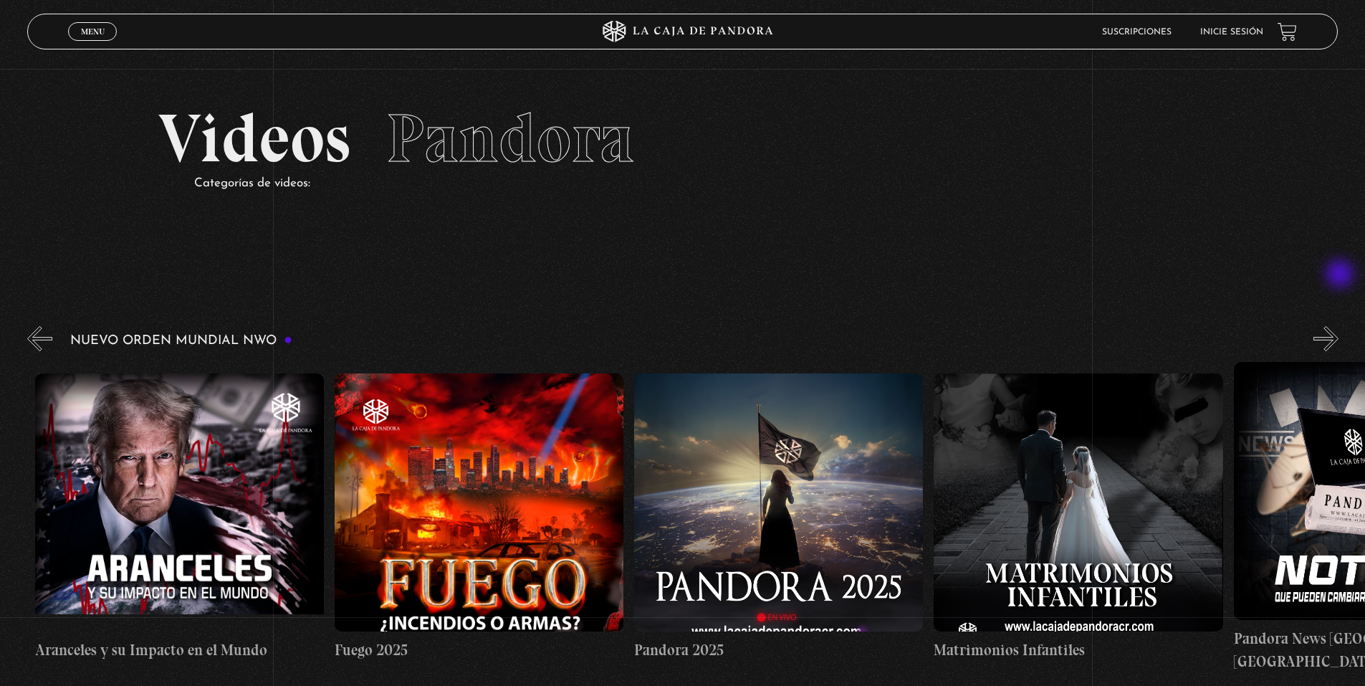
click at [1338, 326] on button "»" at bounding box center [1325, 338] width 25 height 25
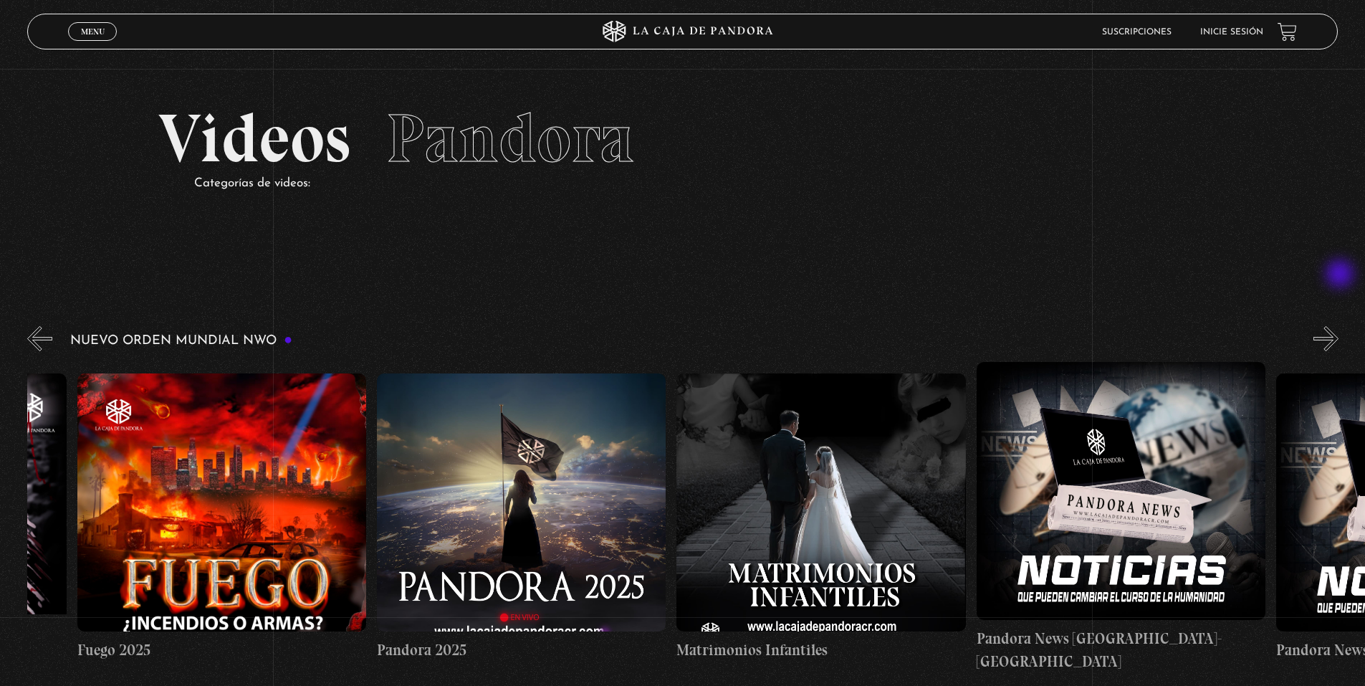
click at [1338, 326] on button "»" at bounding box center [1325, 338] width 25 height 25
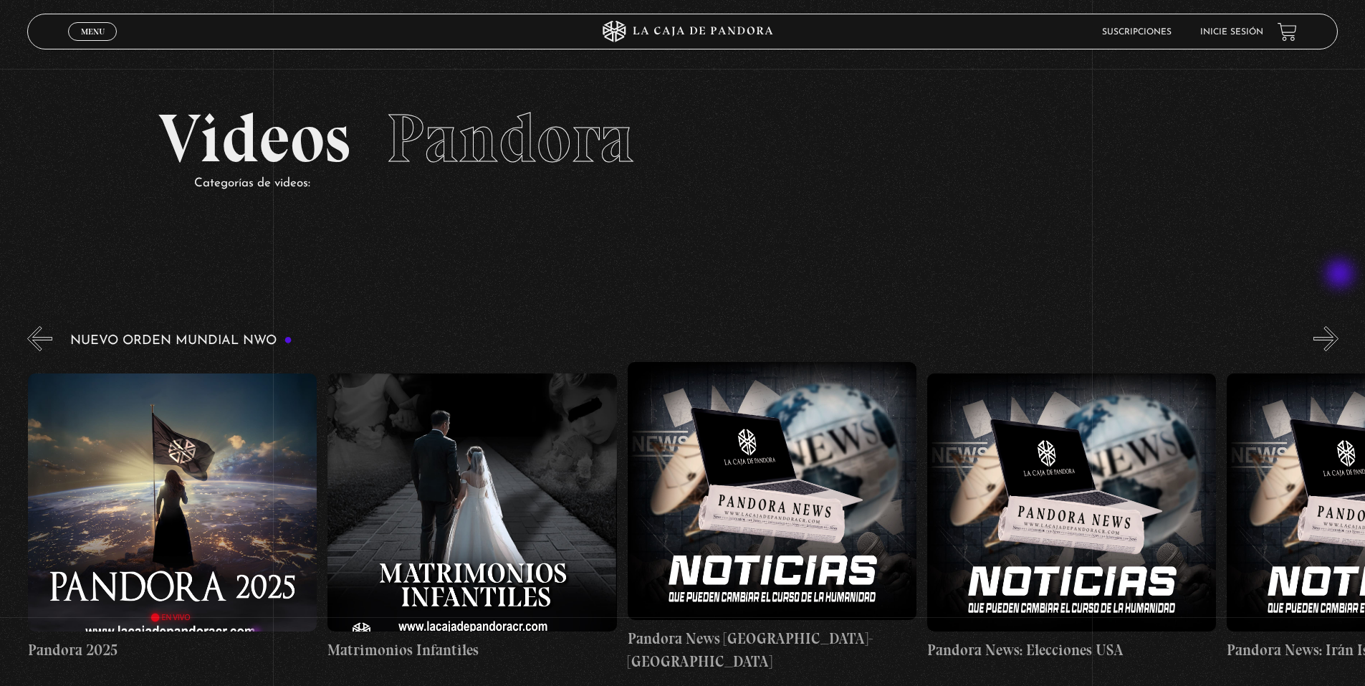
scroll to position [0, 2697]
click at [1338, 326] on button "»" at bounding box center [1325, 338] width 25 height 25
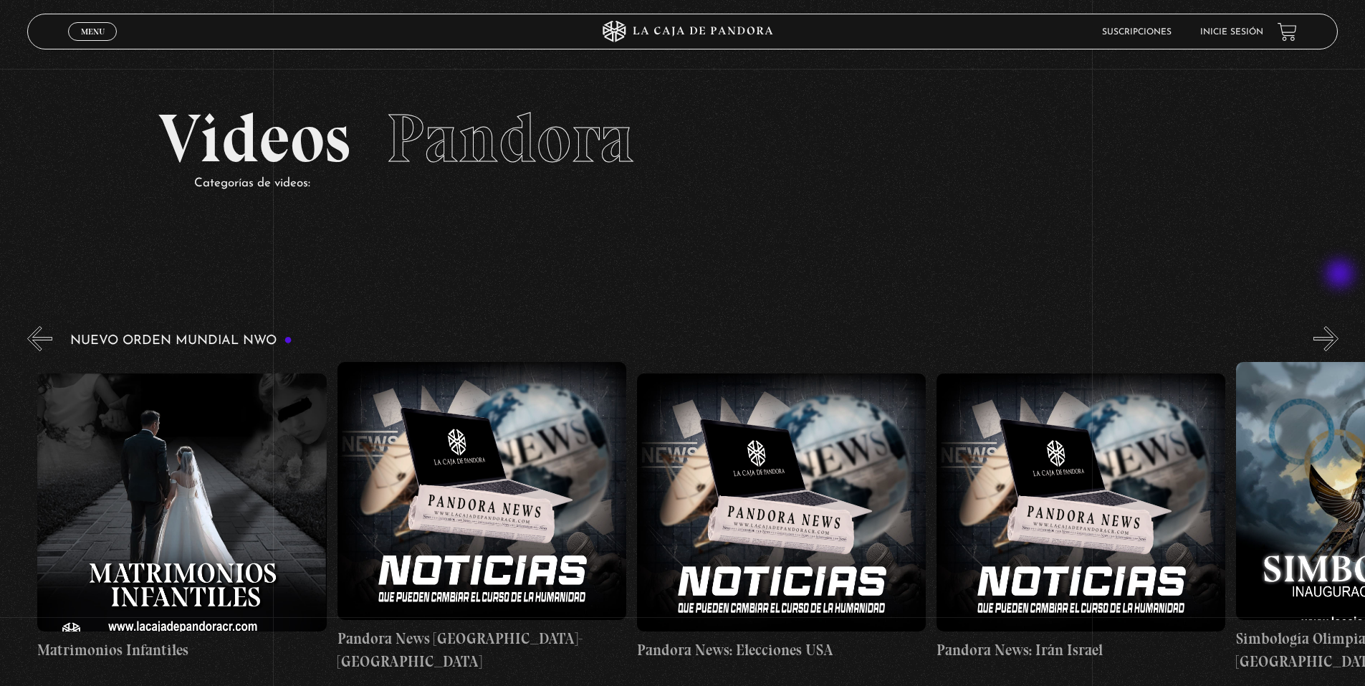
click at [1338, 326] on button "»" at bounding box center [1325, 338] width 25 height 25
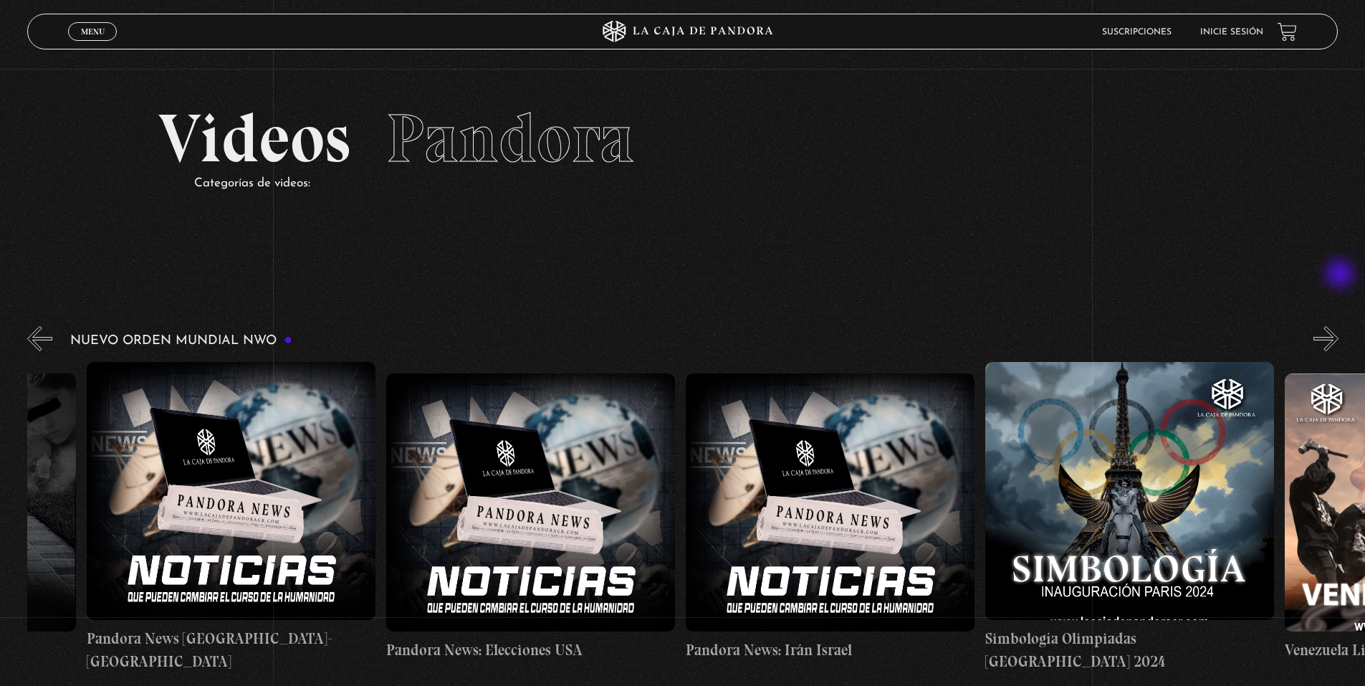
click at [1338, 326] on button "»" at bounding box center [1325, 338] width 25 height 25
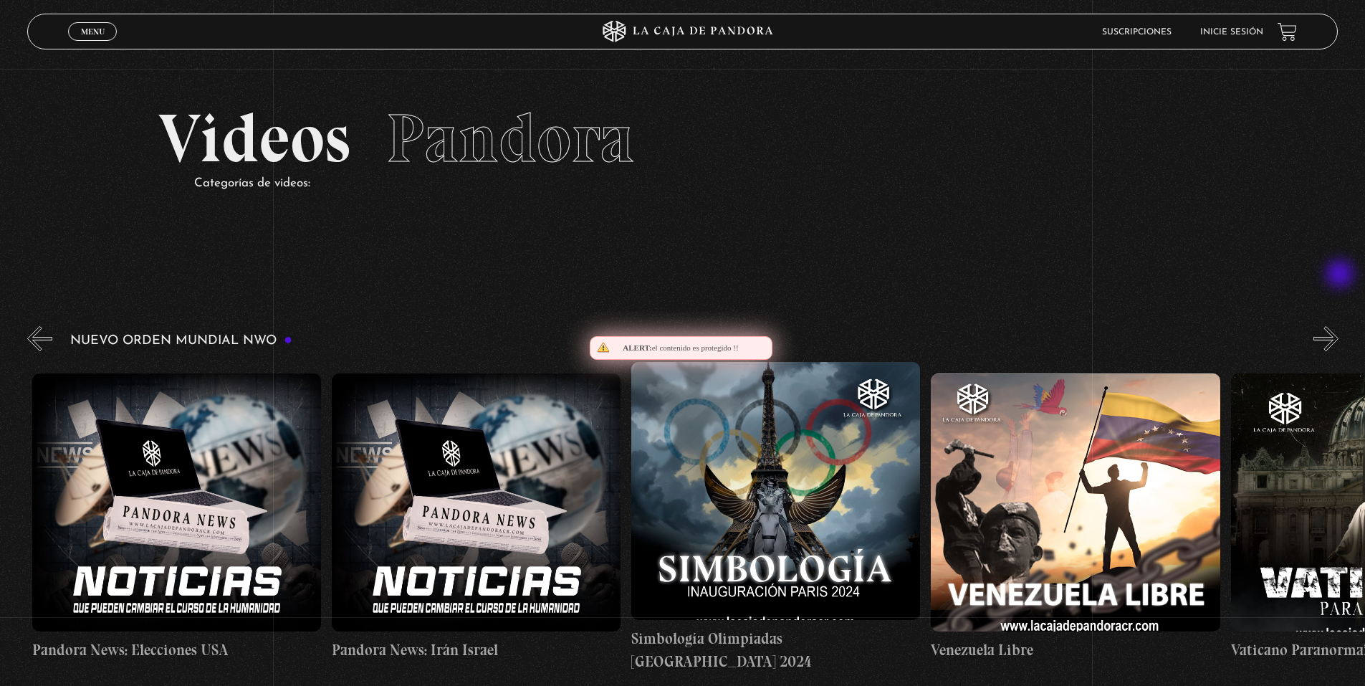
click at [1338, 326] on button "»" at bounding box center [1325, 338] width 25 height 25
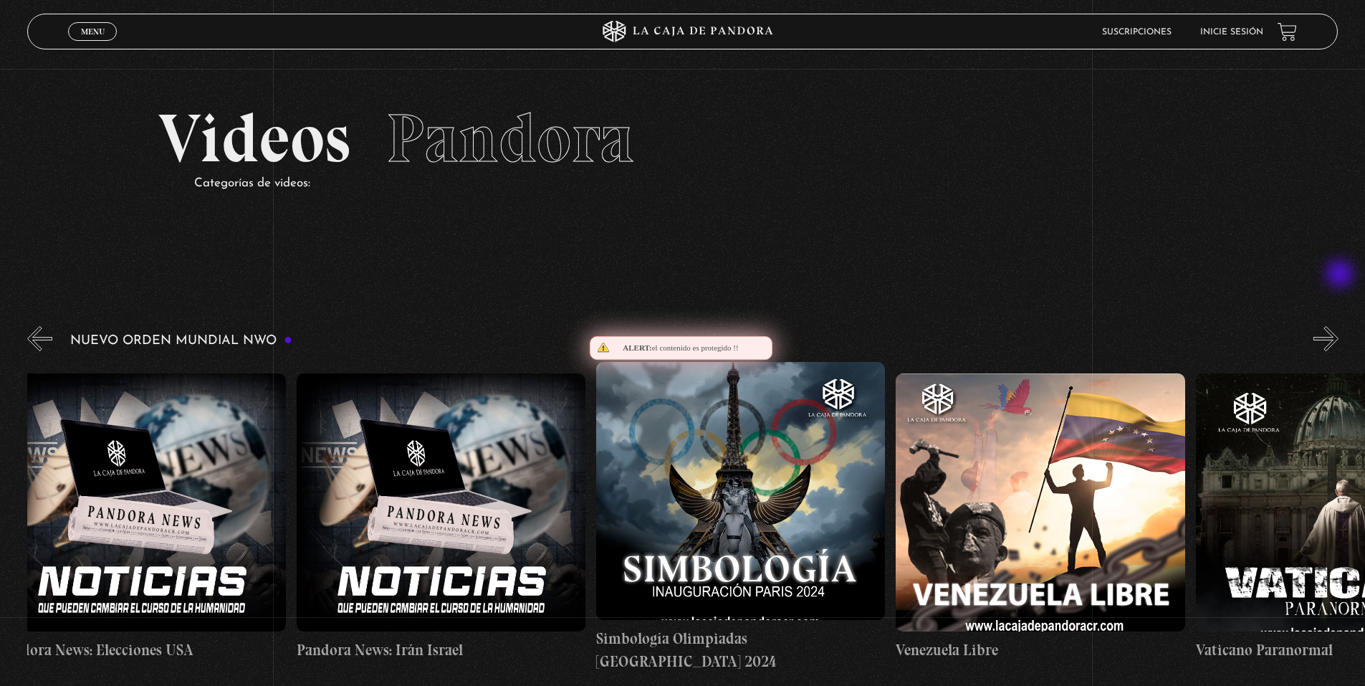
click at [1338, 326] on button "»" at bounding box center [1325, 338] width 25 height 25
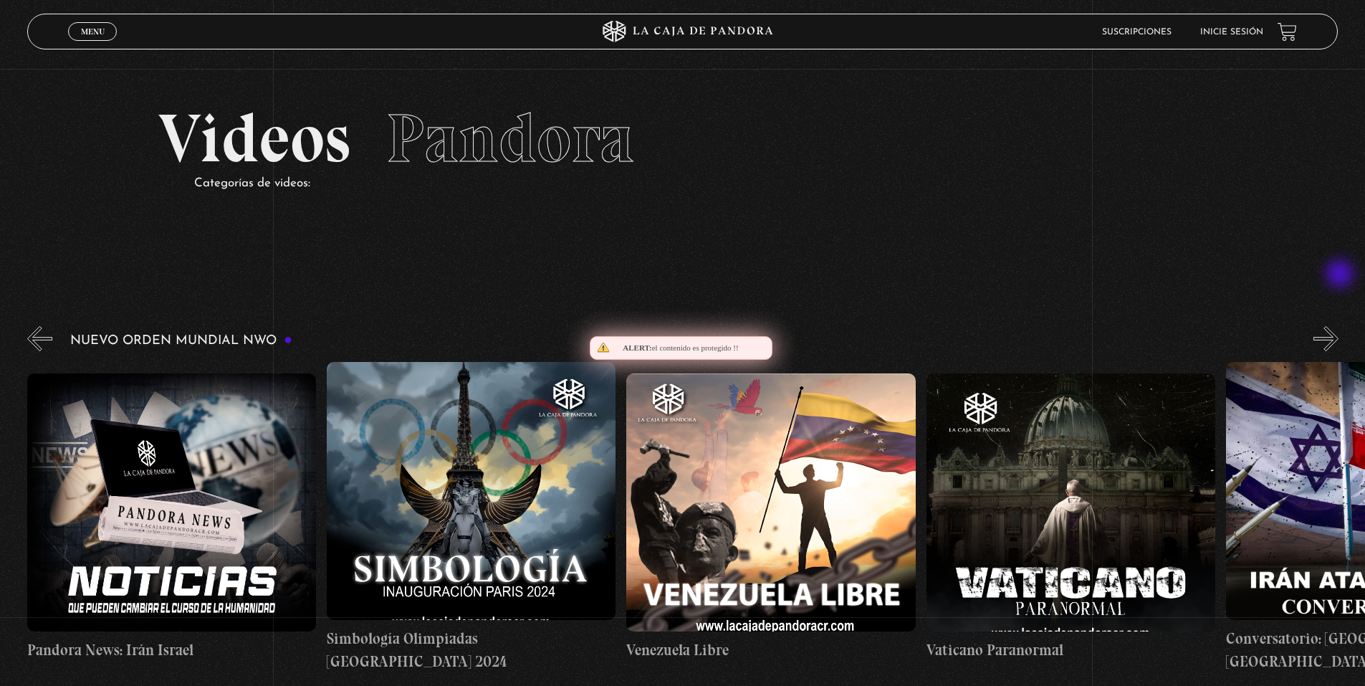
click at [1338, 326] on button "»" at bounding box center [1325, 338] width 25 height 25
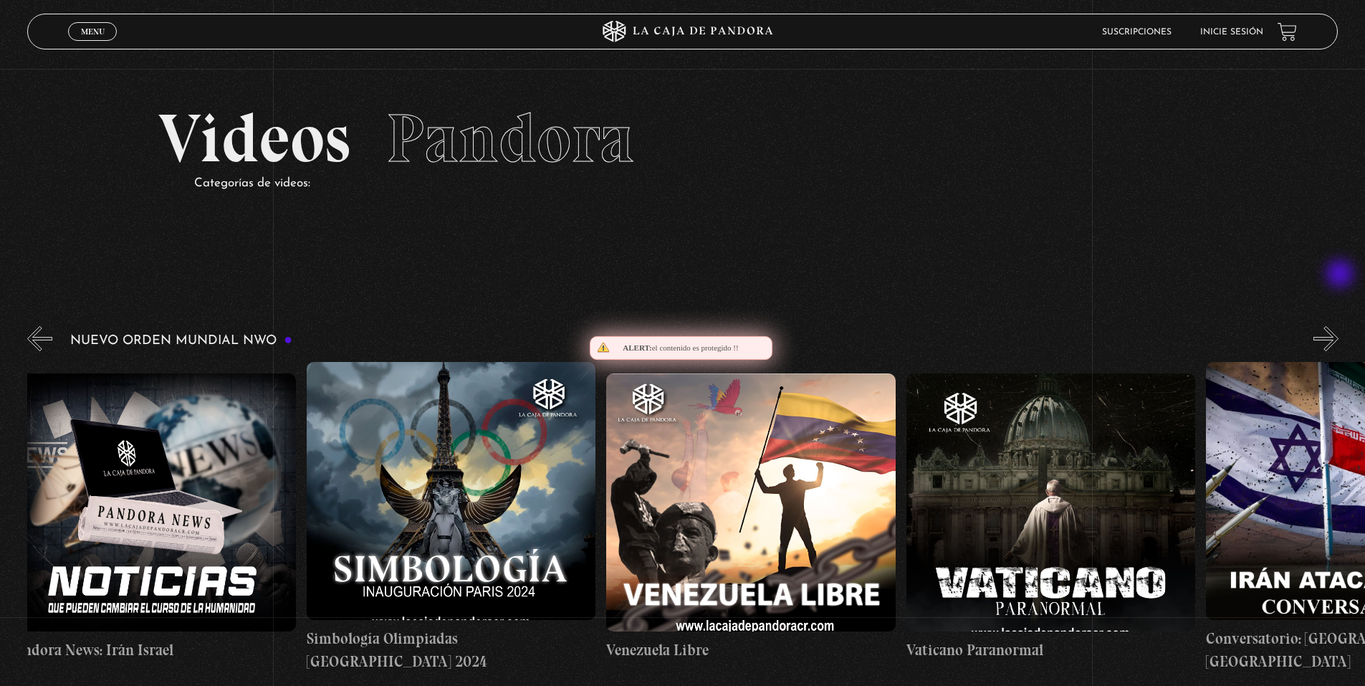
click at [1338, 326] on button "»" at bounding box center [1325, 338] width 25 height 25
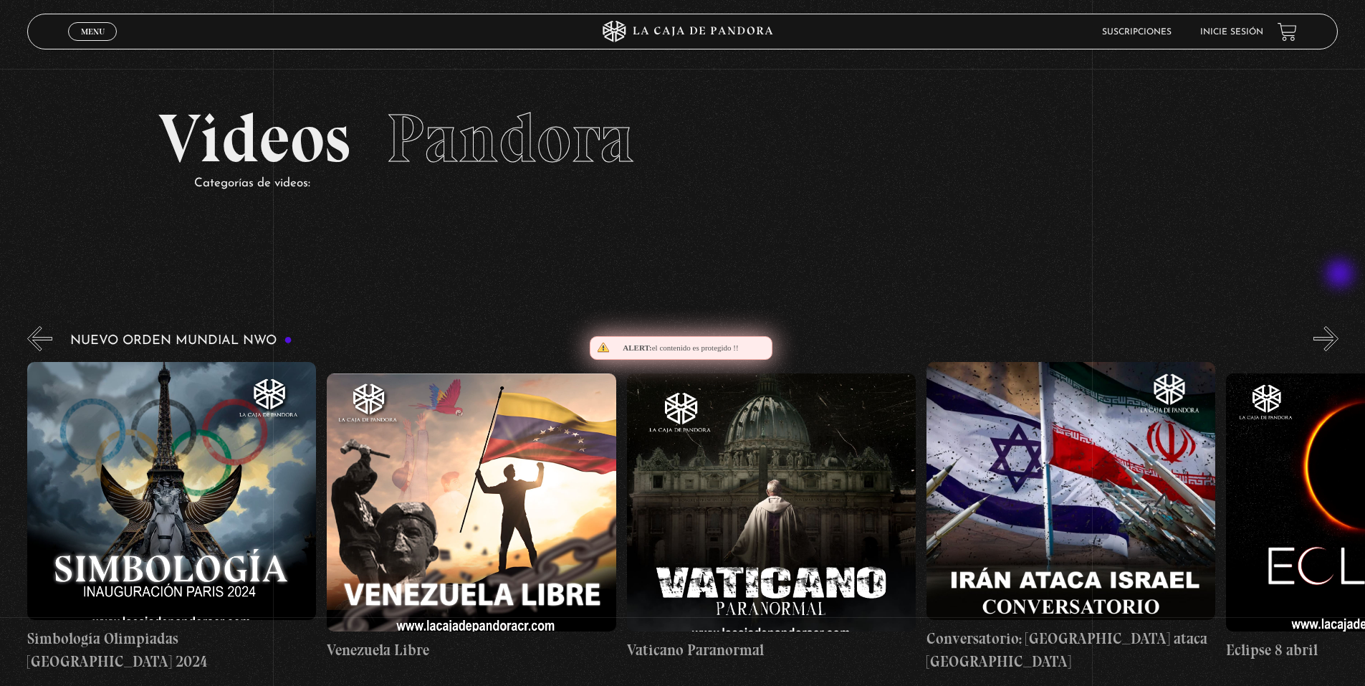
click at [1338, 326] on button "»" at bounding box center [1325, 338] width 25 height 25
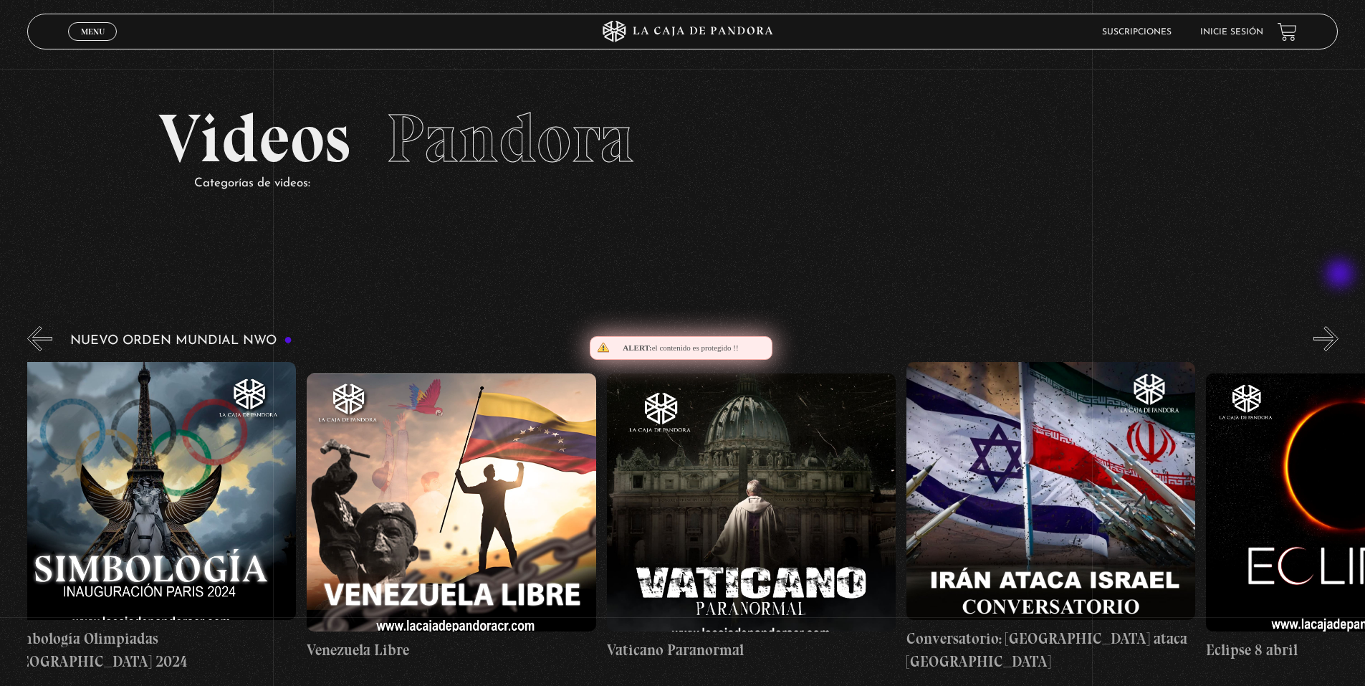
click at [1338, 326] on button "»" at bounding box center [1325, 338] width 25 height 25
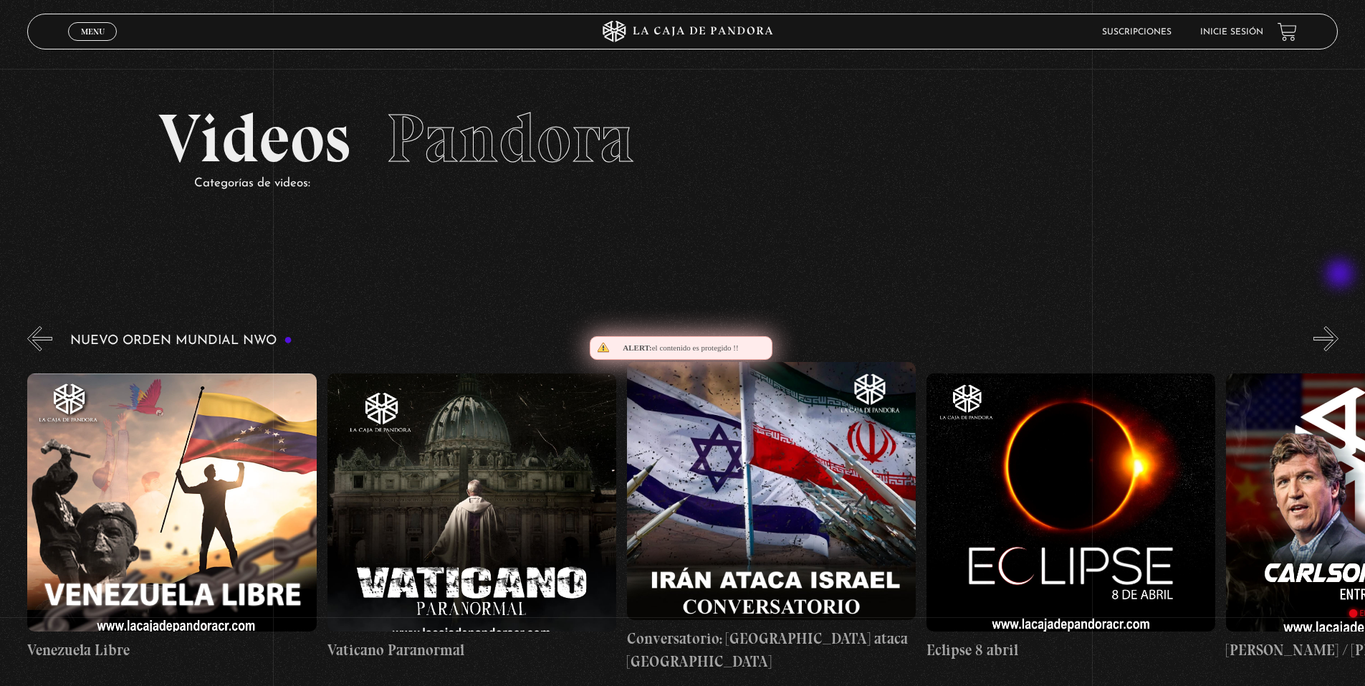
click at [1338, 326] on button "»" at bounding box center [1325, 338] width 25 height 25
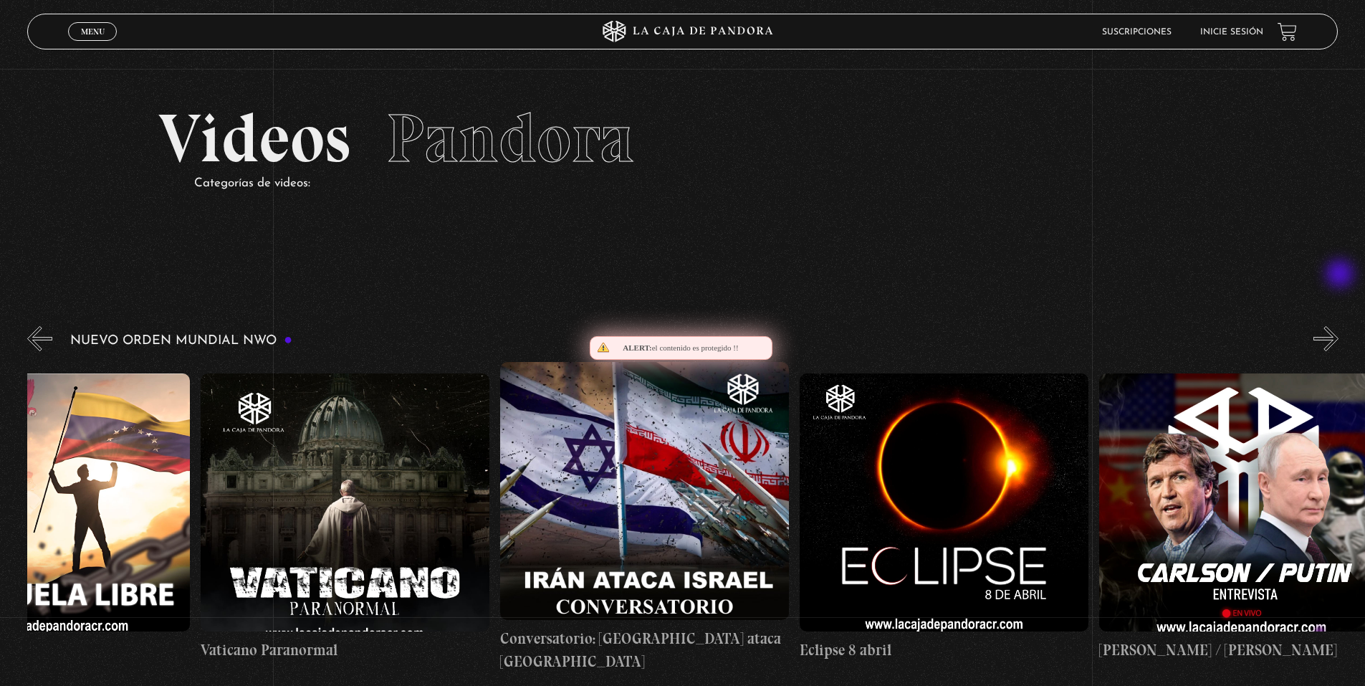
click at [1338, 326] on button "»" at bounding box center [1325, 338] width 25 height 25
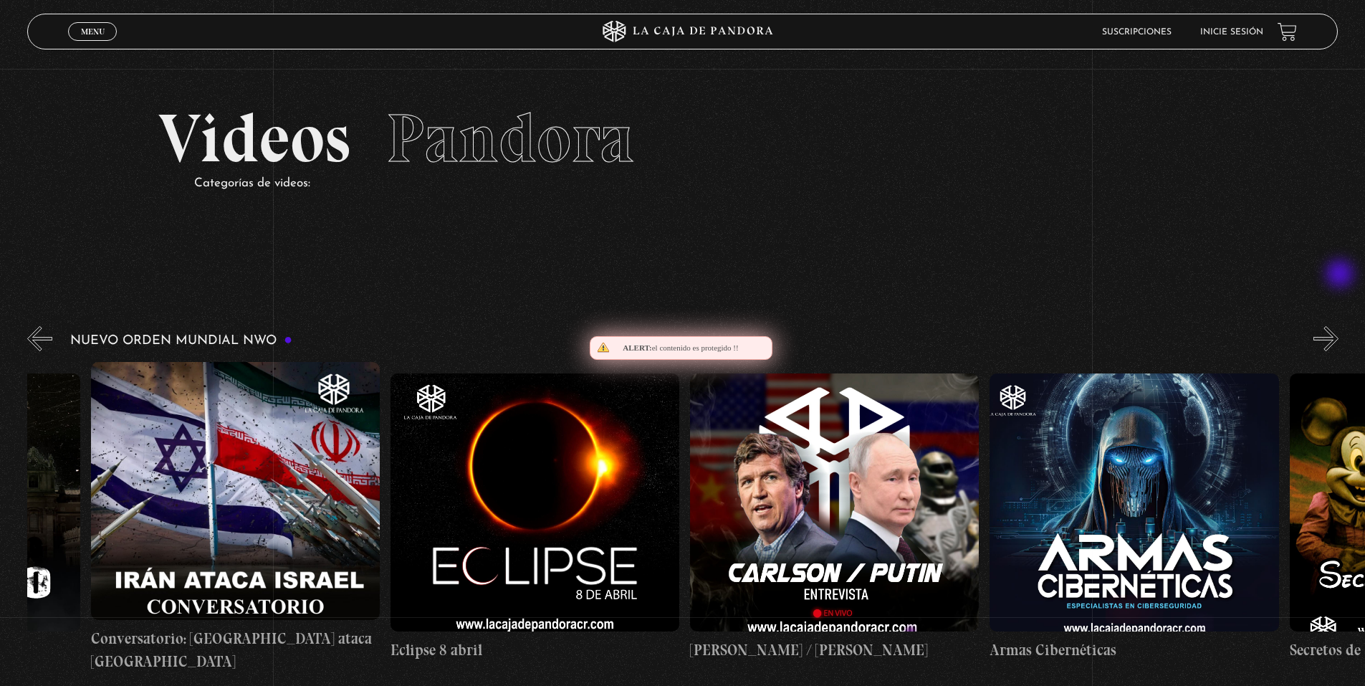
click at [1338, 326] on button "»" at bounding box center [1325, 338] width 25 height 25
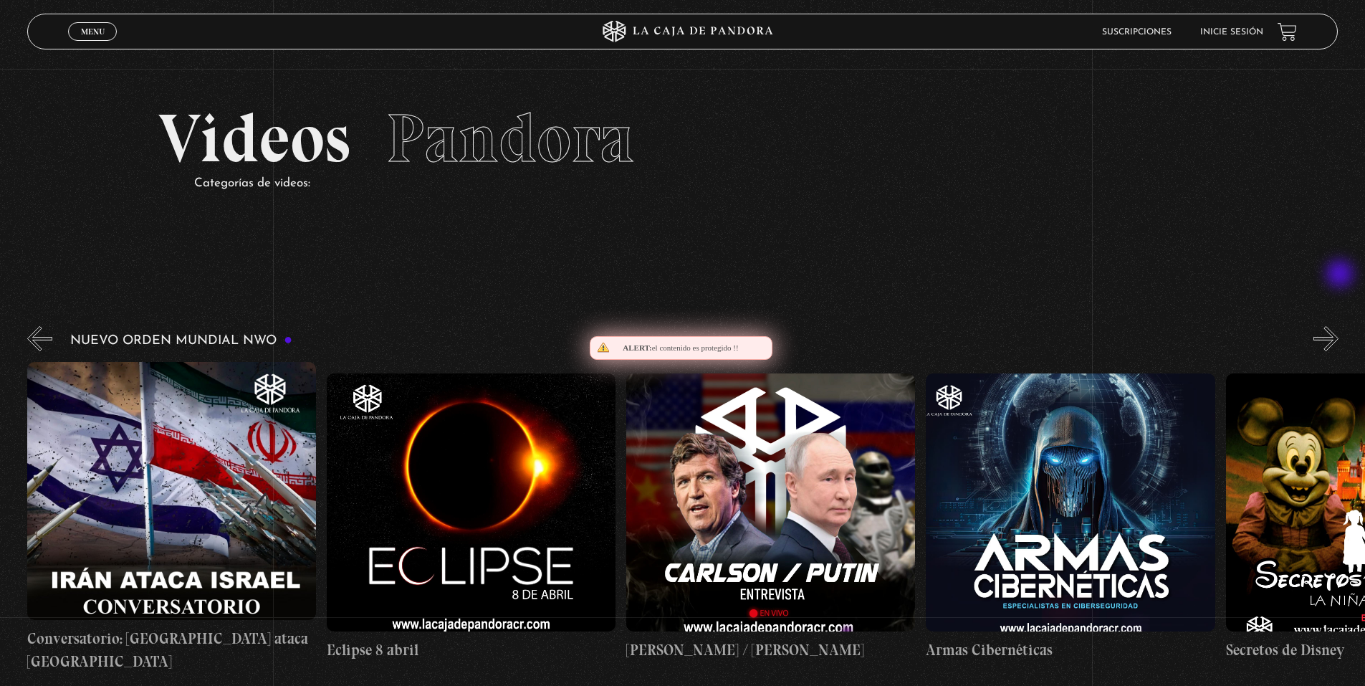
click at [1338, 326] on button "»" at bounding box center [1325, 338] width 25 height 25
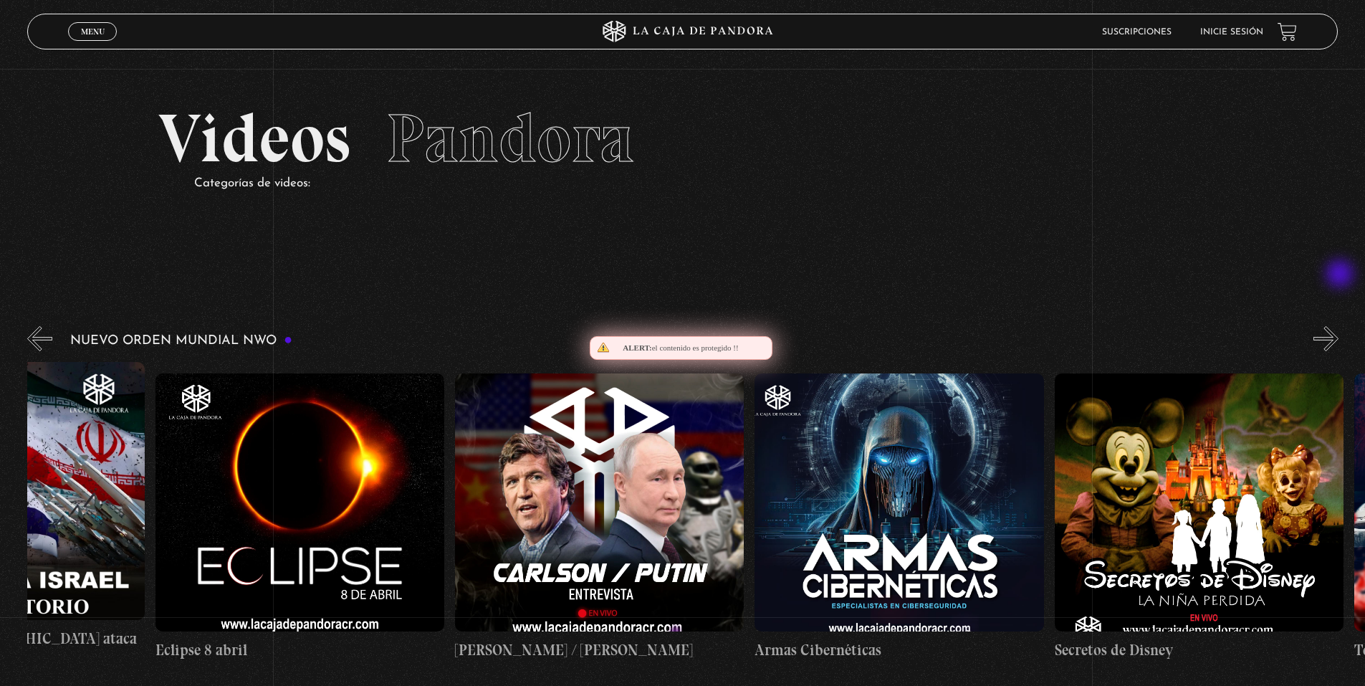
click at [1338, 326] on button "»" at bounding box center [1325, 338] width 25 height 25
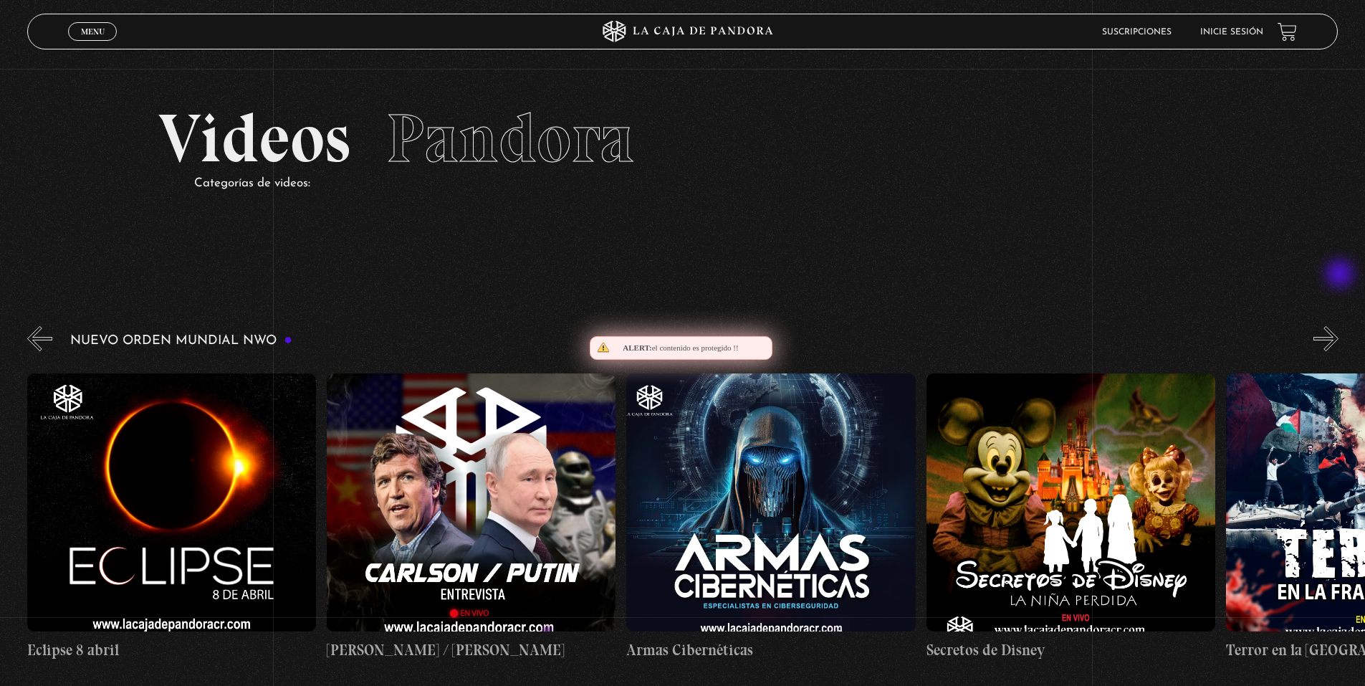
click at [1338, 326] on button "»" at bounding box center [1325, 338] width 25 height 25
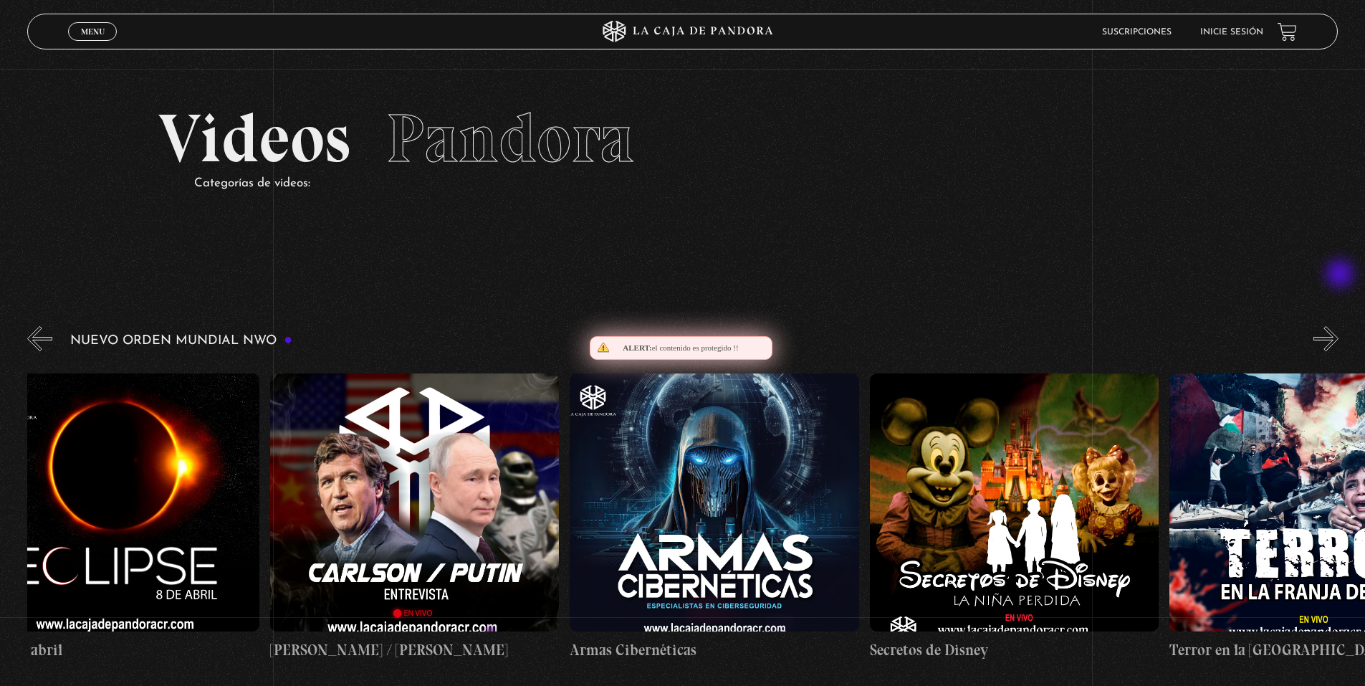
click at [1338, 326] on button "»" at bounding box center [1325, 338] width 25 height 25
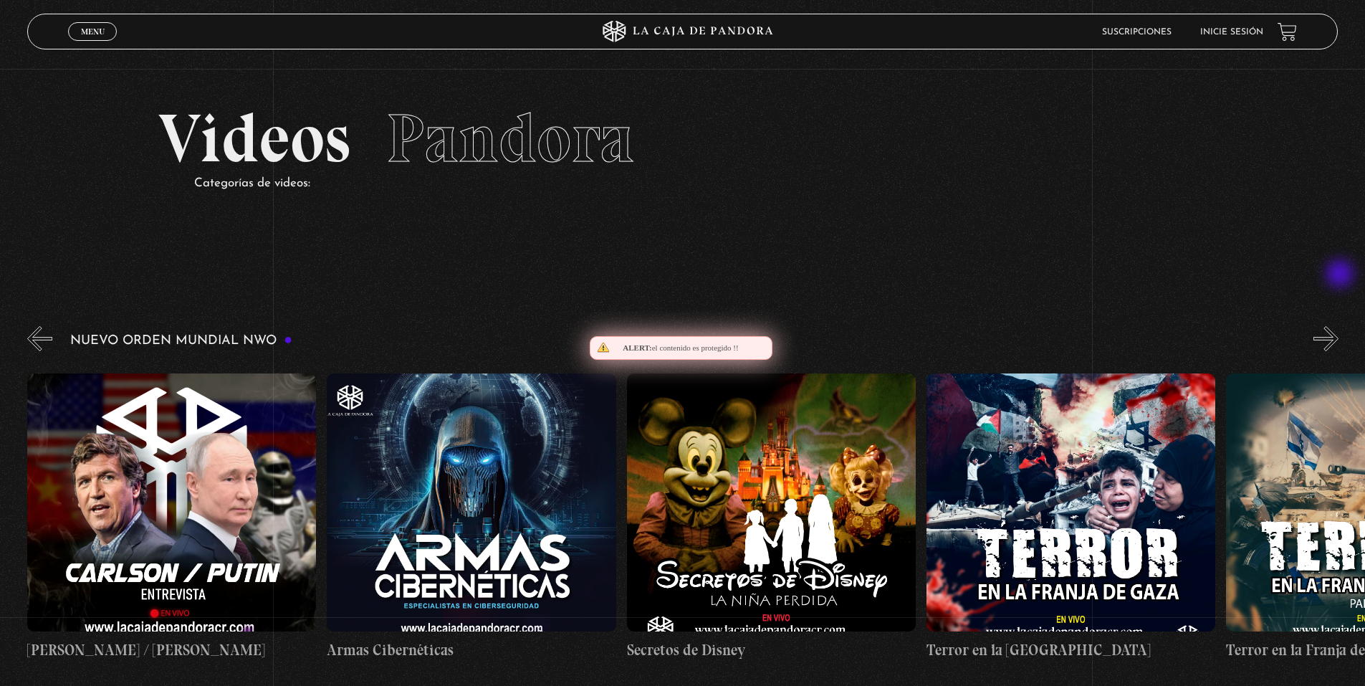
click at [1338, 326] on button "»" at bounding box center [1325, 338] width 25 height 25
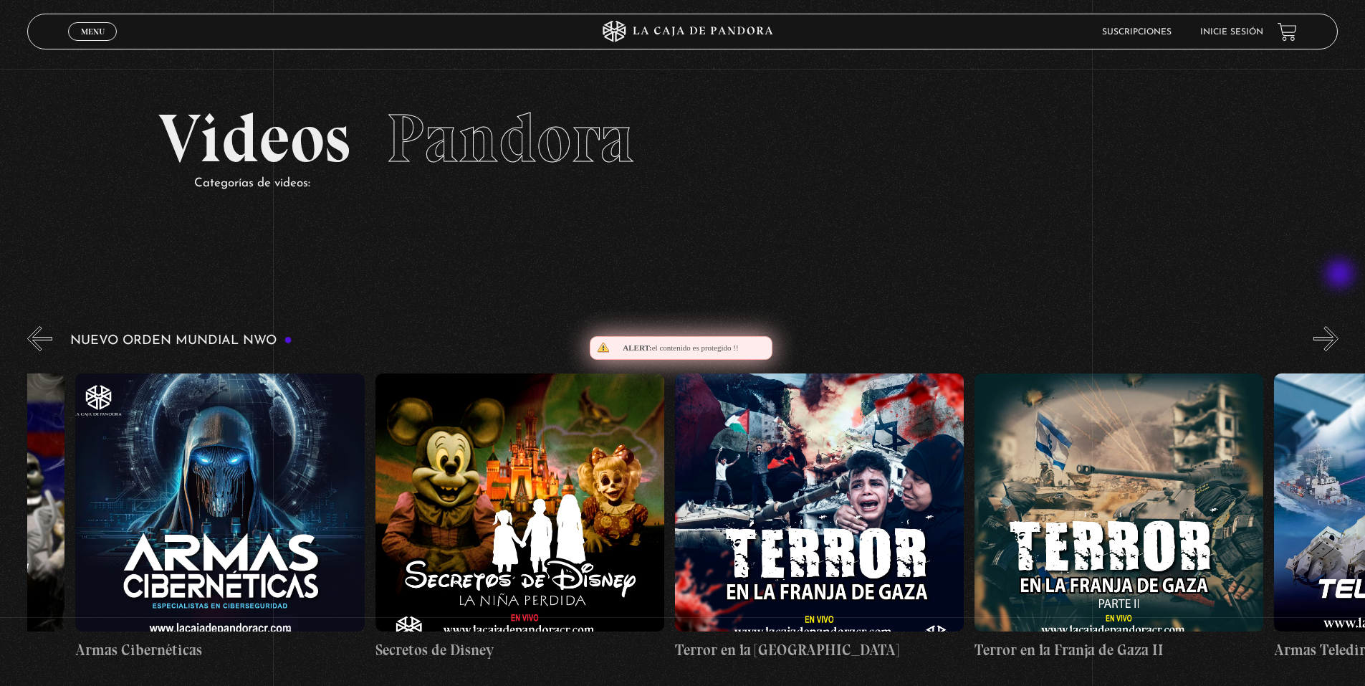
click at [1338, 326] on button "»" at bounding box center [1325, 338] width 25 height 25
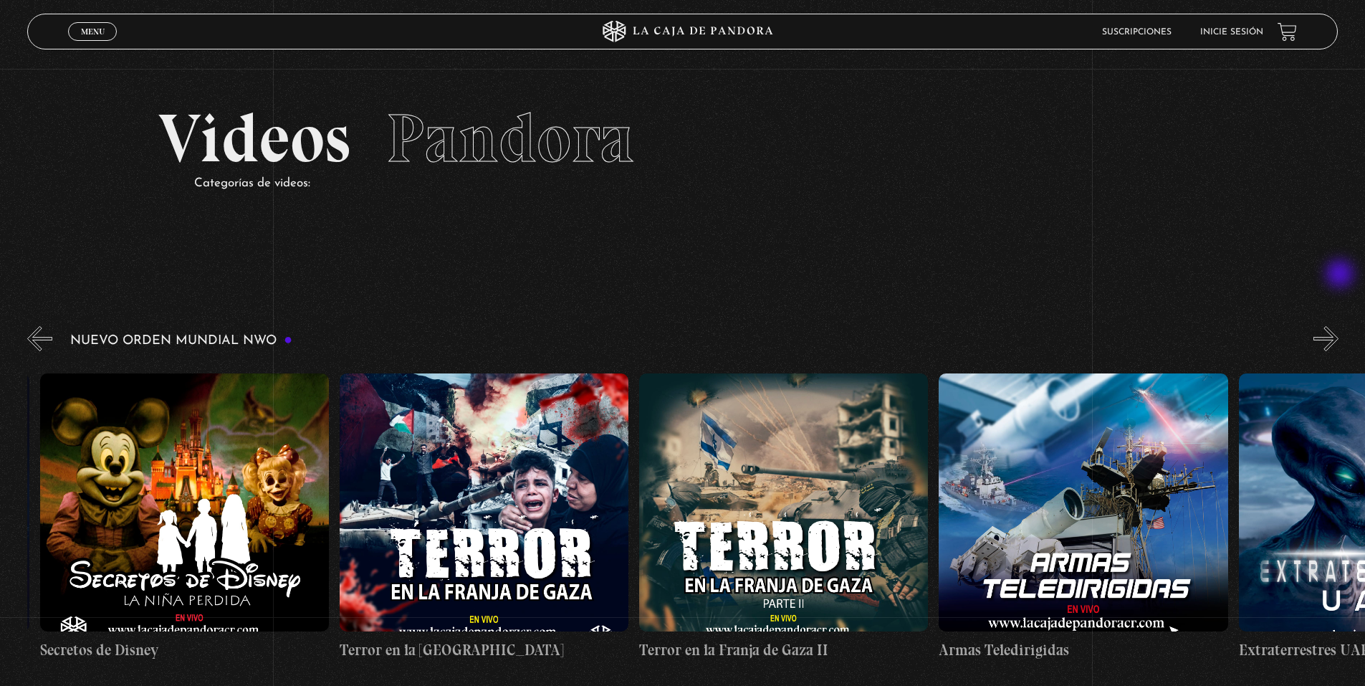
click at [1338, 326] on button "»" at bounding box center [1325, 338] width 25 height 25
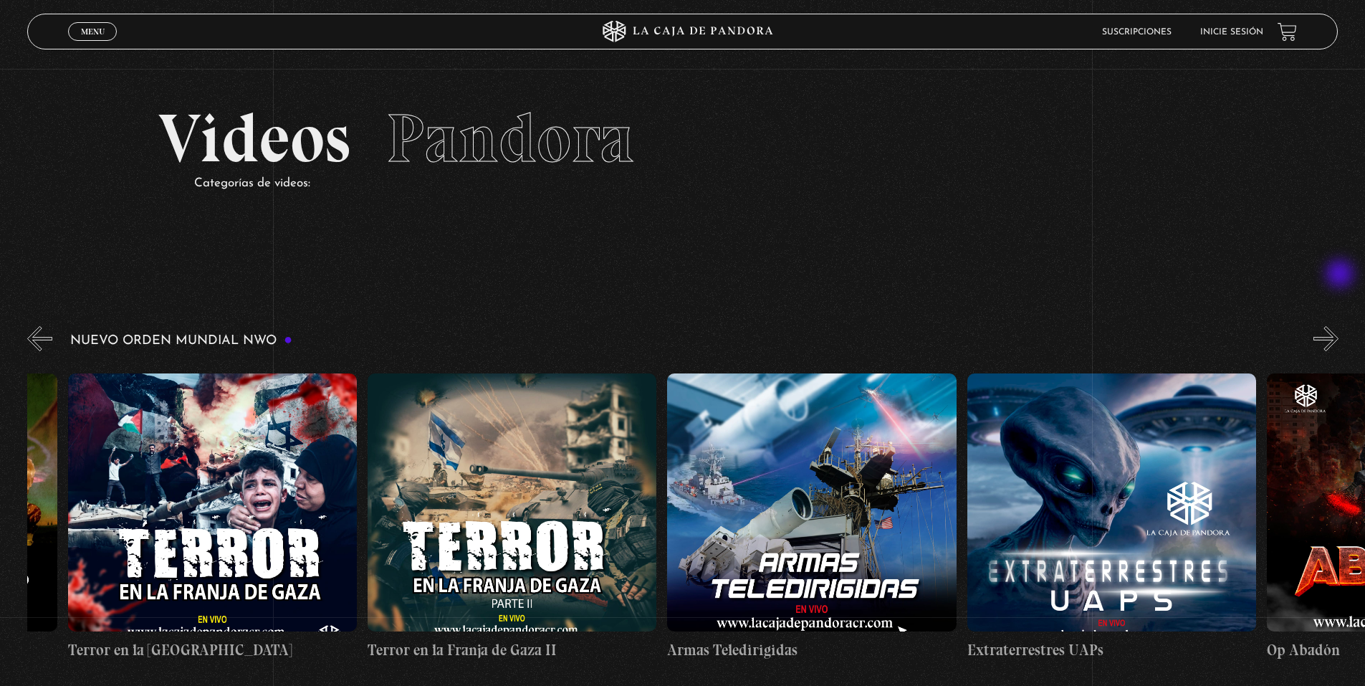
click at [1338, 326] on button "»" at bounding box center [1325, 338] width 25 height 25
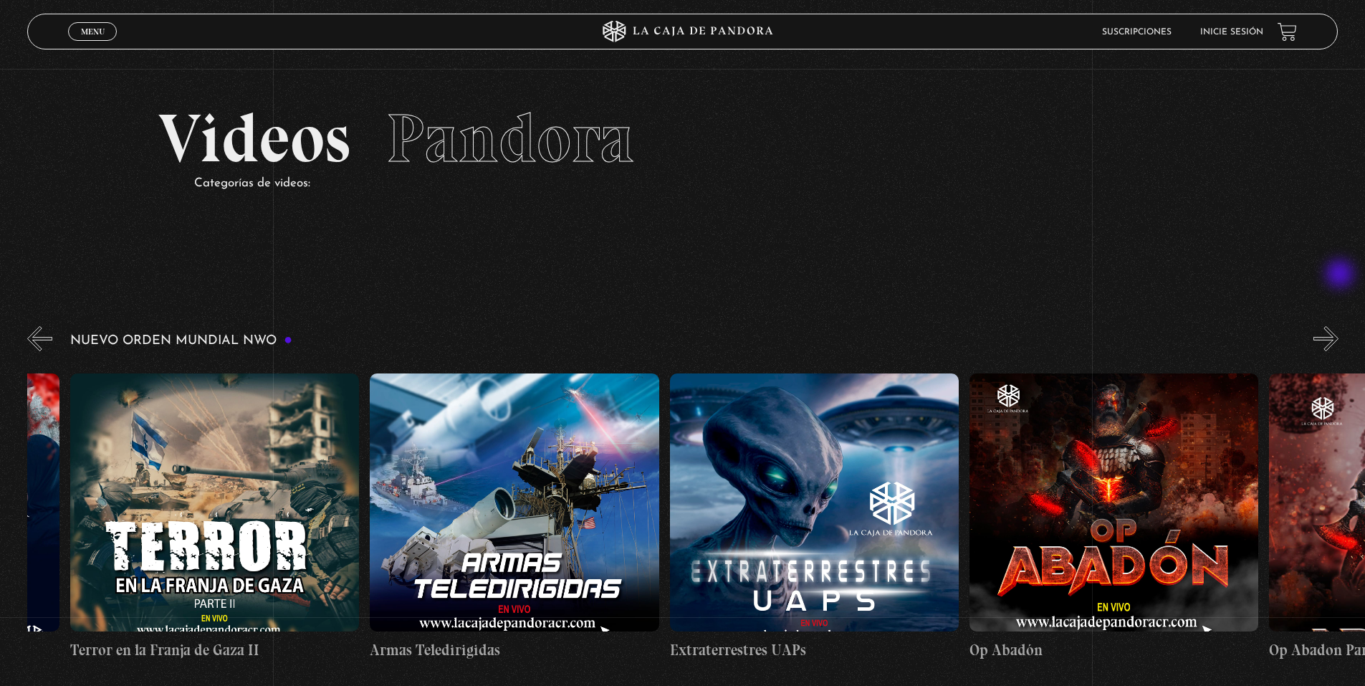
click at [1338, 326] on button "»" at bounding box center [1325, 338] width 25 height 25
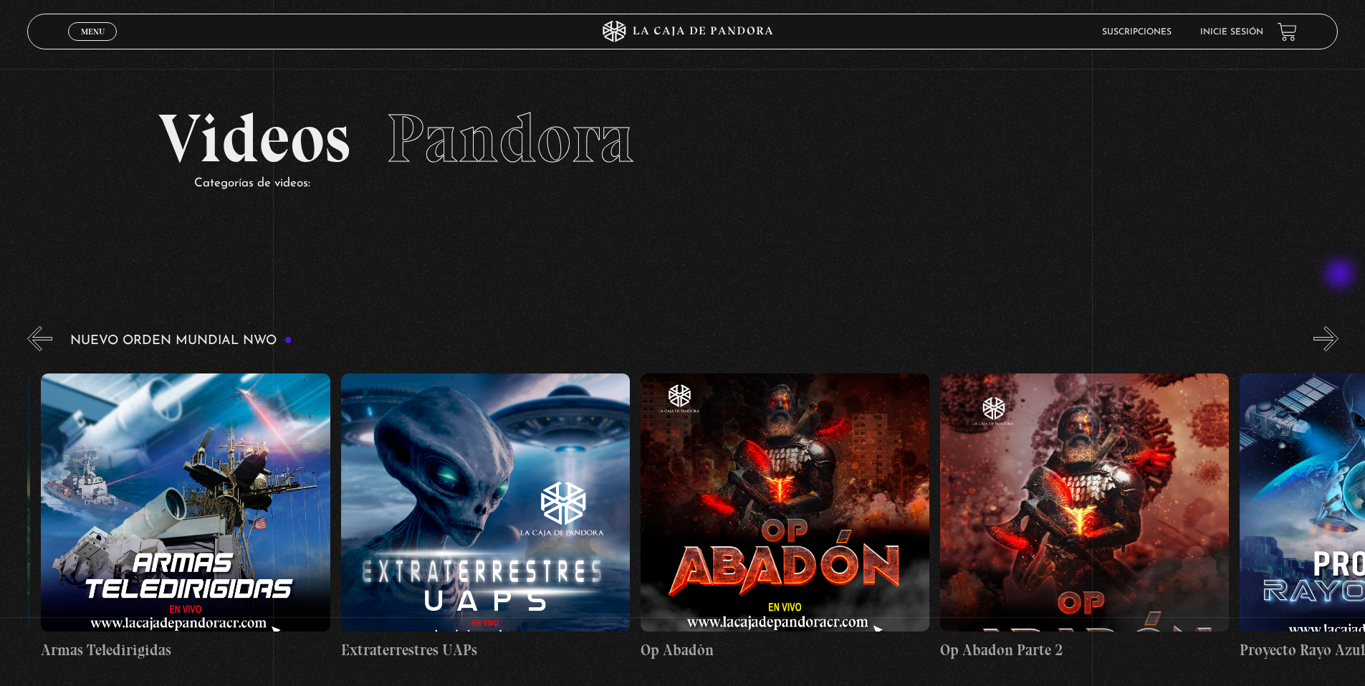
click at [1338, 326] on button "»" at bounding box center [1325, 338] width 25 height 25
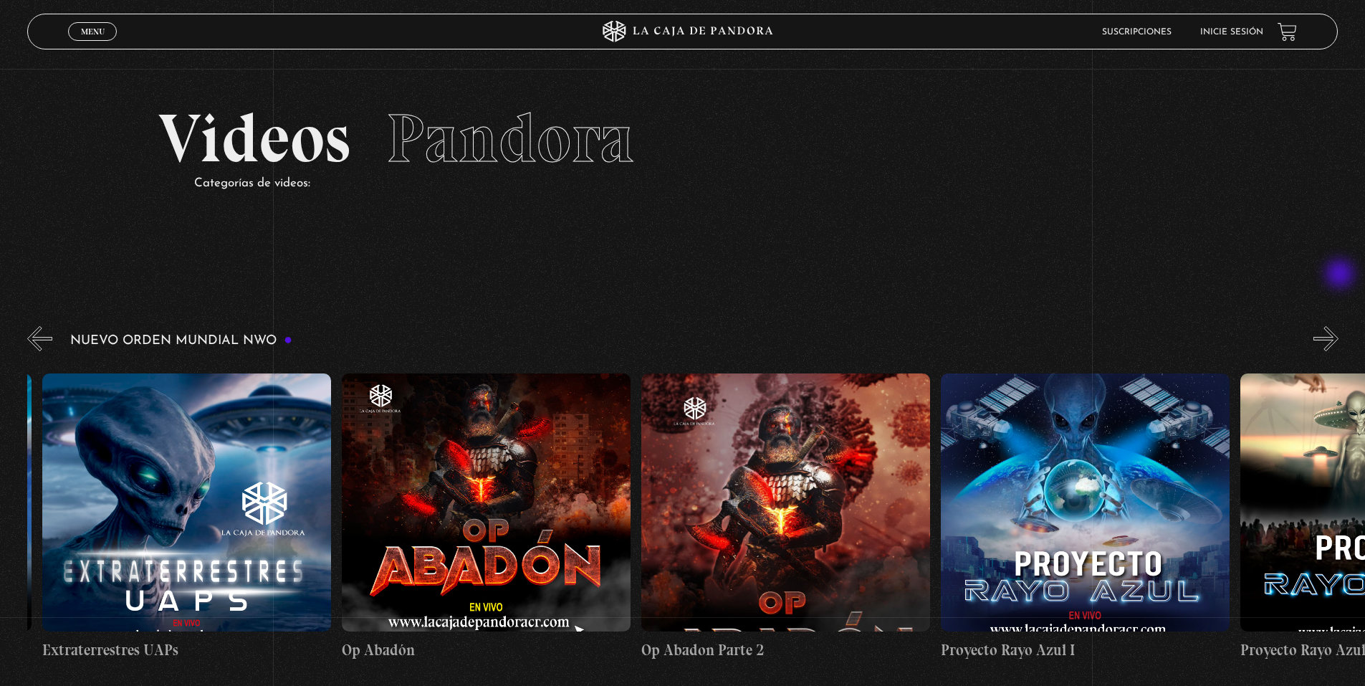
click at [1338, 326] on button "»" at bounding box center [1325, 338] width 25 height 25
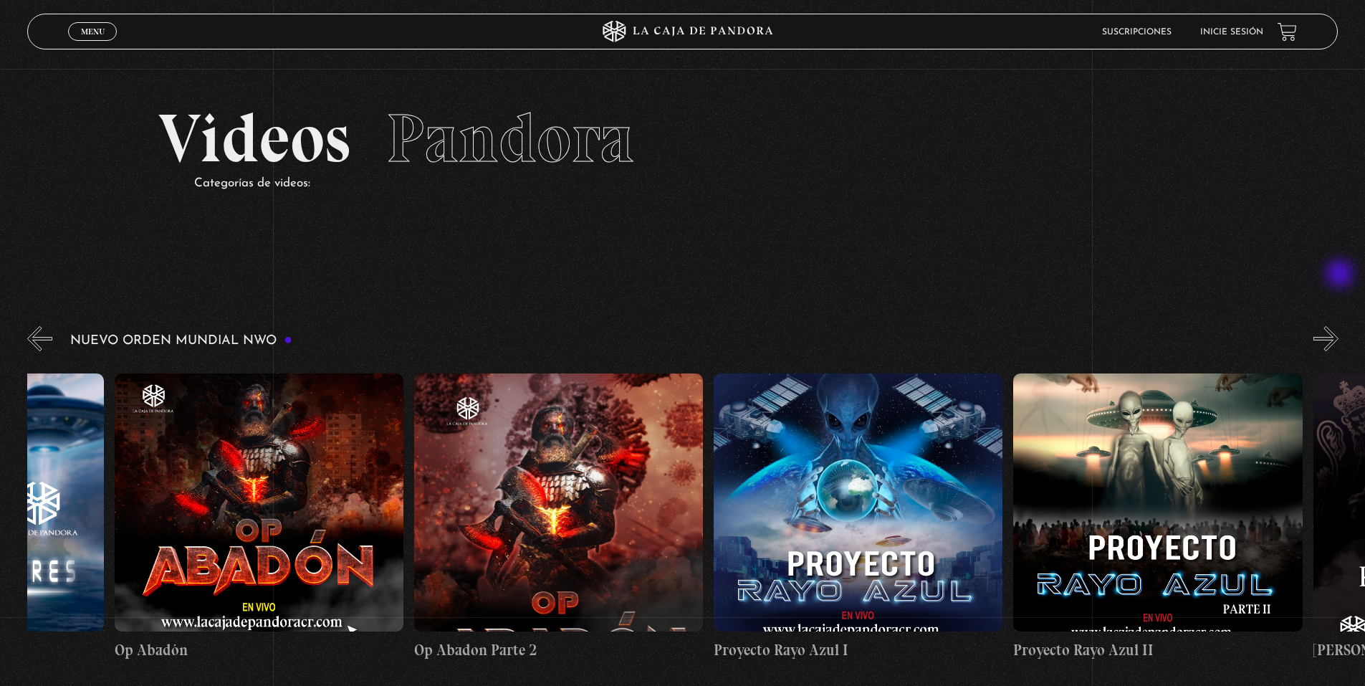
click at [1338, 326] on button "»" at bounding box center [1325, 338] width 25 height 25
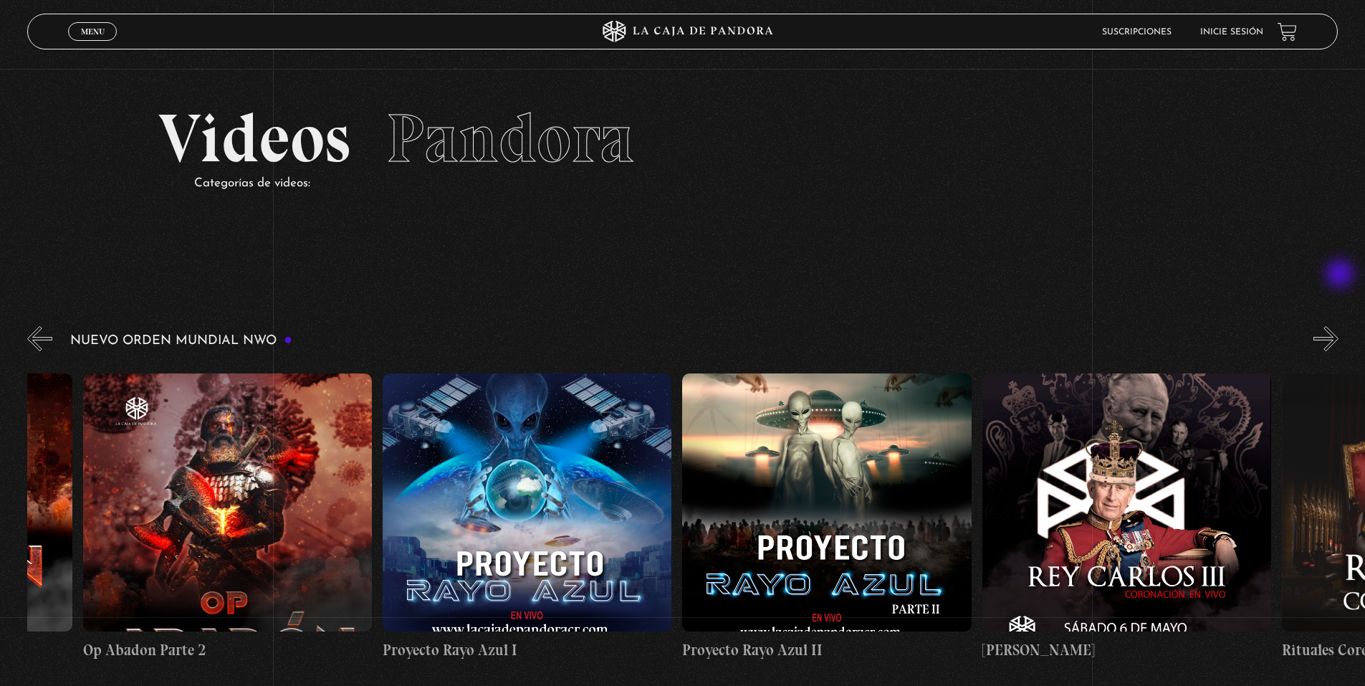
click at [1338, 326] on button "»" at bounding box center [1325, 338] width 25 height 25
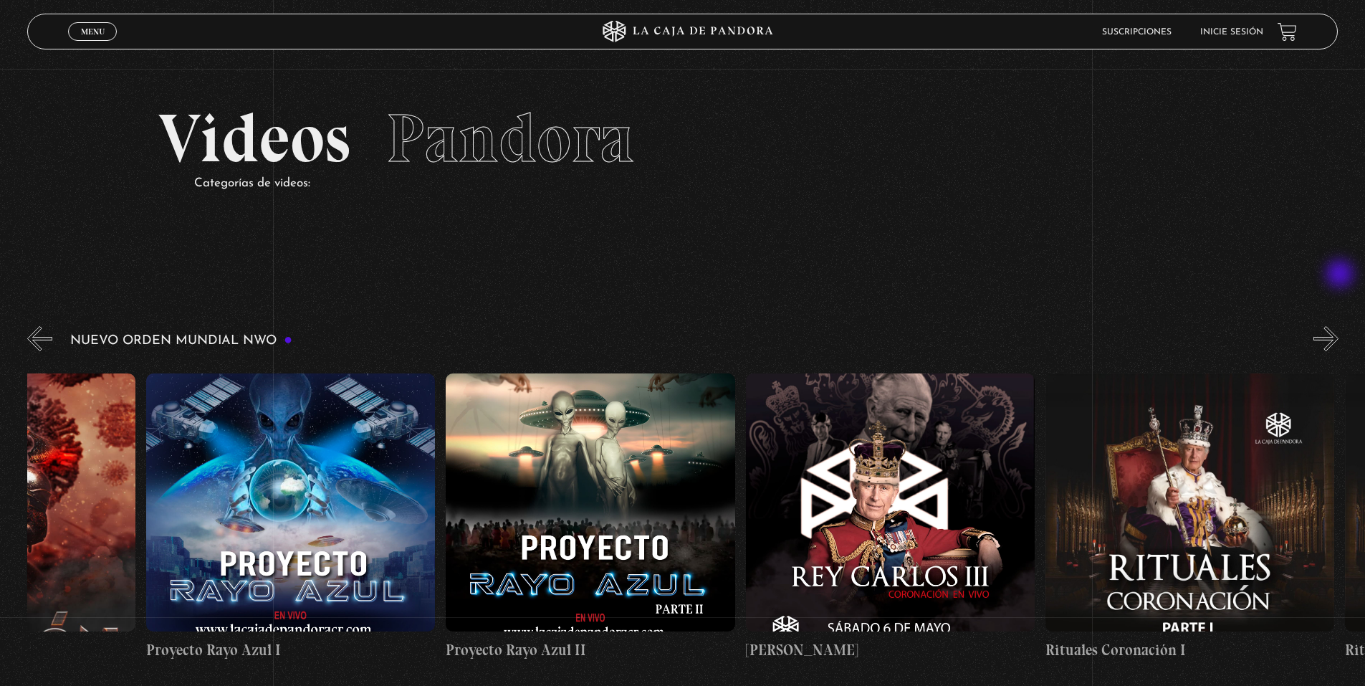
click at [1338, 326] on button "»" at bounding box center [1325, 338] width 25 height 25
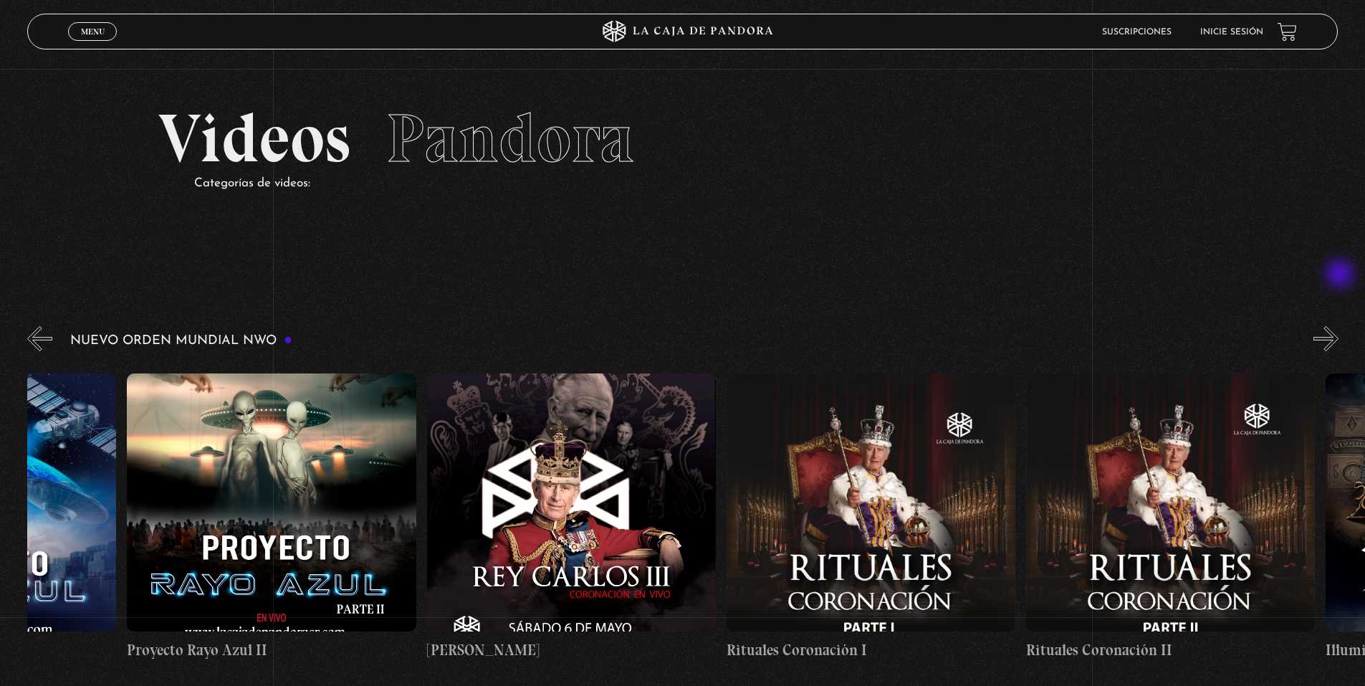
click at [1338, 326] on button "»" at bounding box center [1325, 338] width 25 height 25
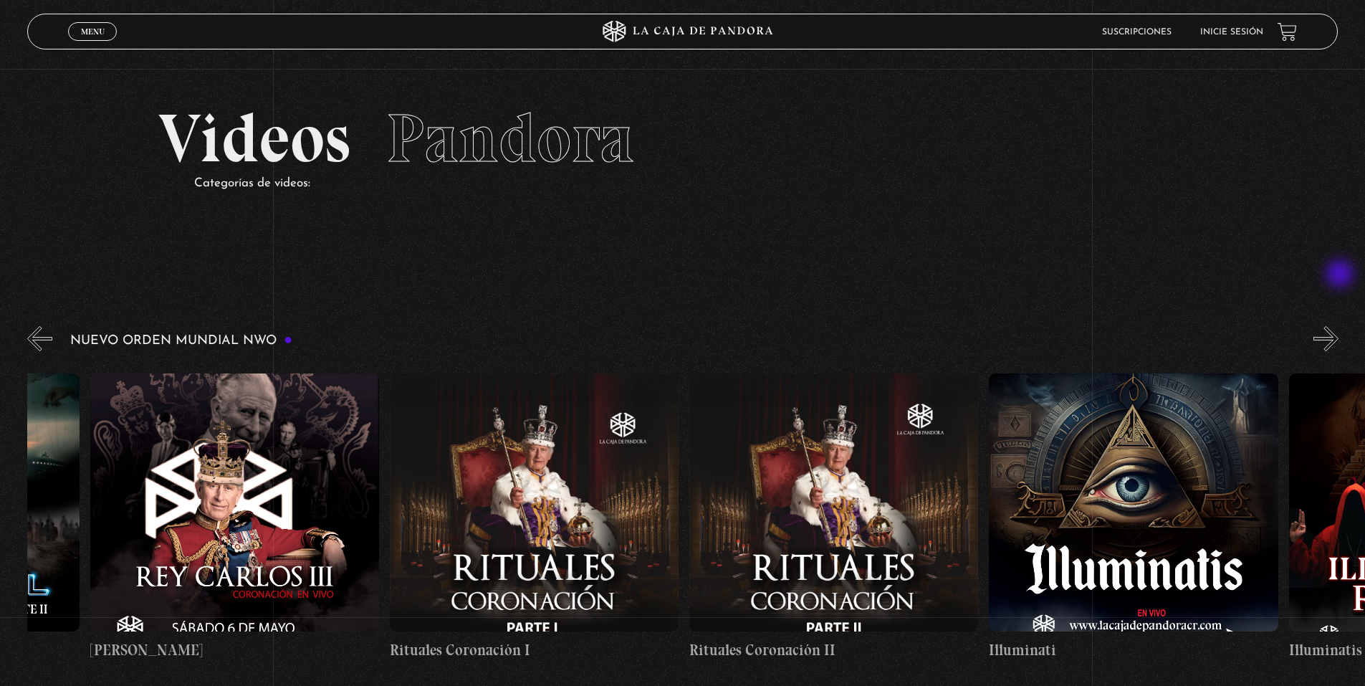
click at [1338, 326] on button "»" at bounding box center [1325, 338] width 25 height 25
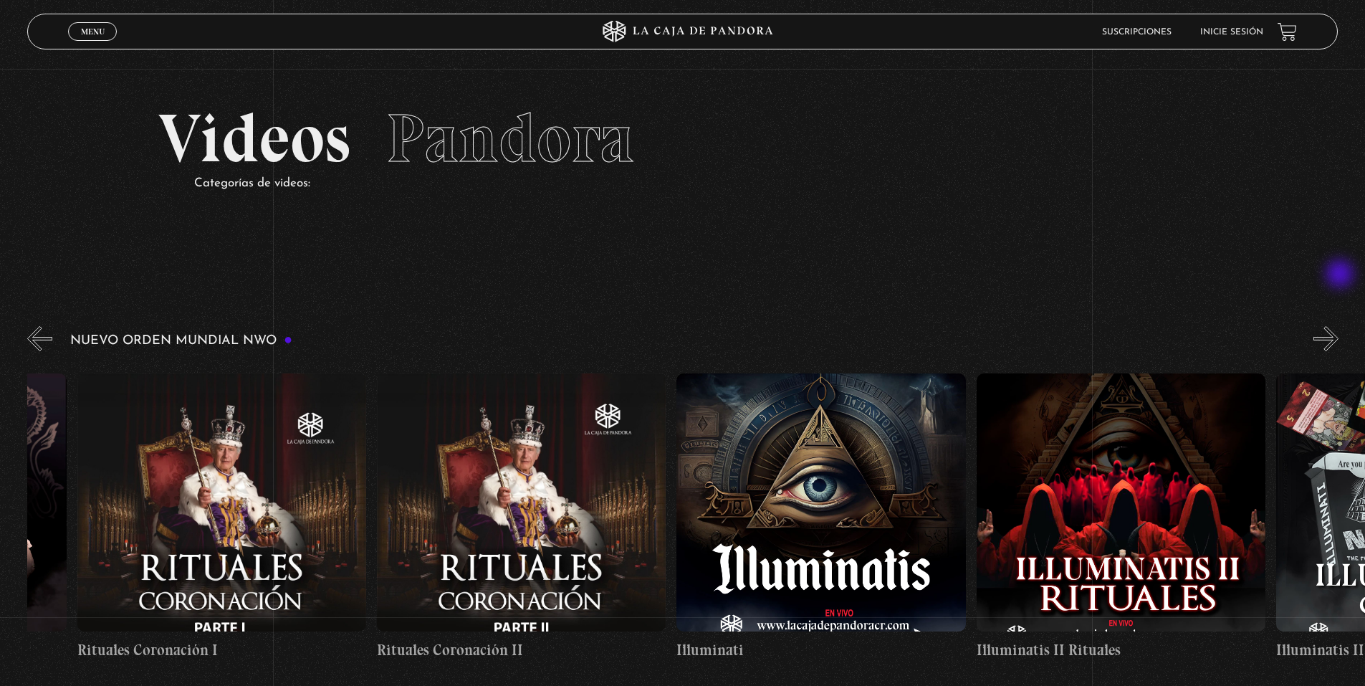
click at [1338, 326] on button "»" at bounding box center [1325, 338] width 25 height 25
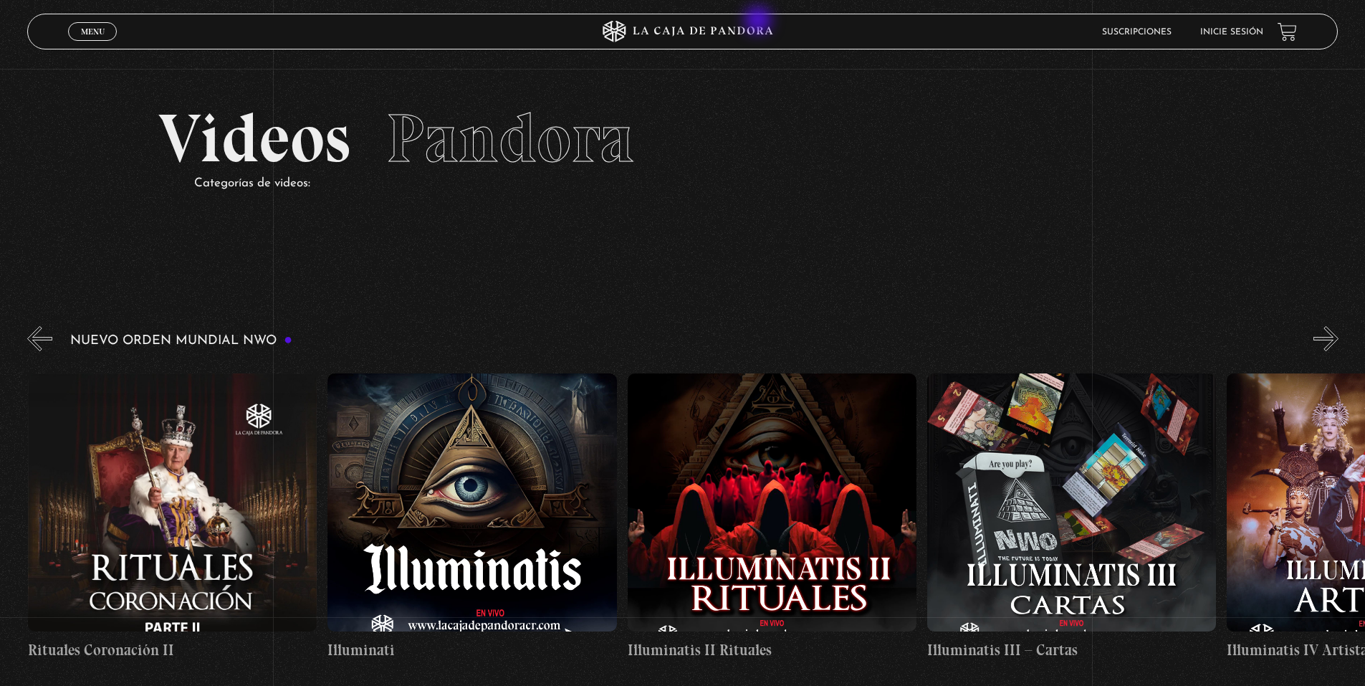
scroll to position [0, 9589]
